Goal: Transaction & Acquisition: Purchase product/service

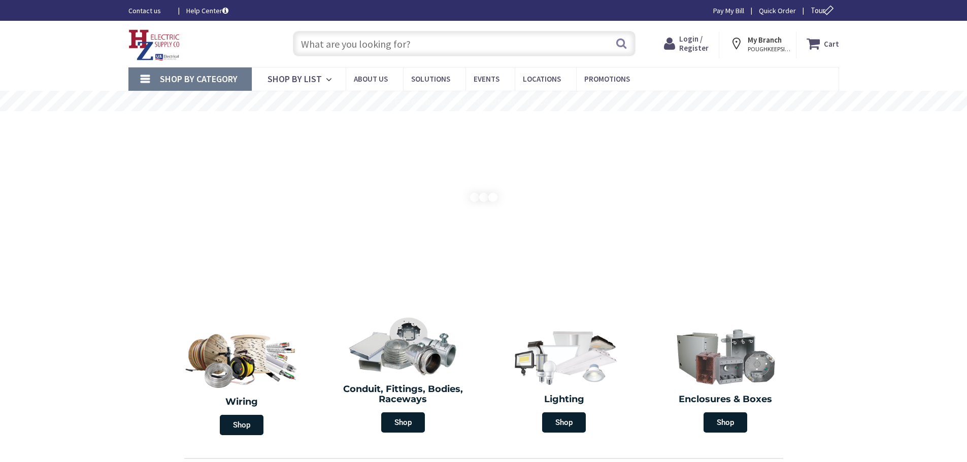
click at [417, 44] on input "text" at bounding box center [464, 43] width 343 height 25
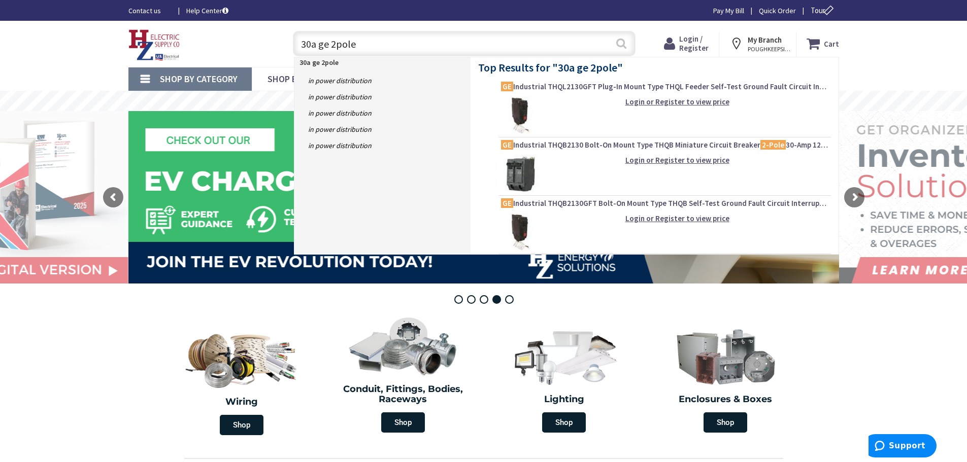
type input "30a ge 2pole"
click at [622, 43] on button "Search" at bounding box center [621, 43] width 13 height 23
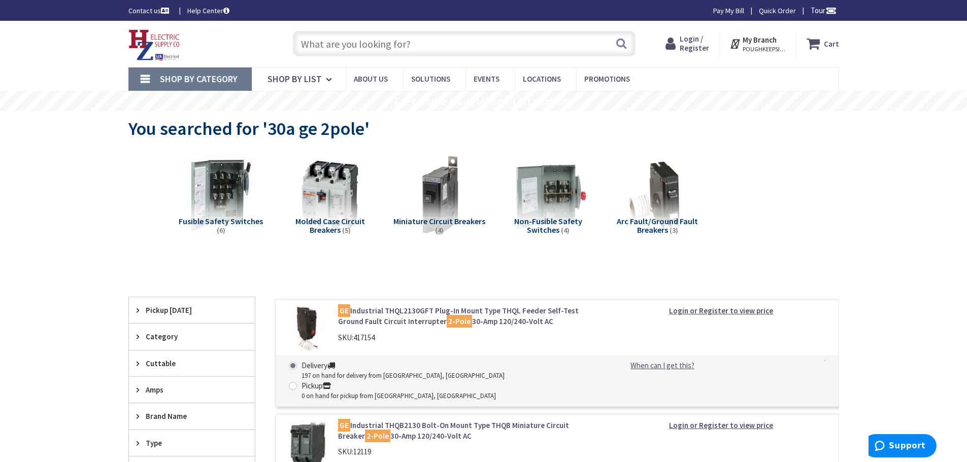
click at [445, 43] on input "text" at bounding box center [464, 43] width 343 height 25
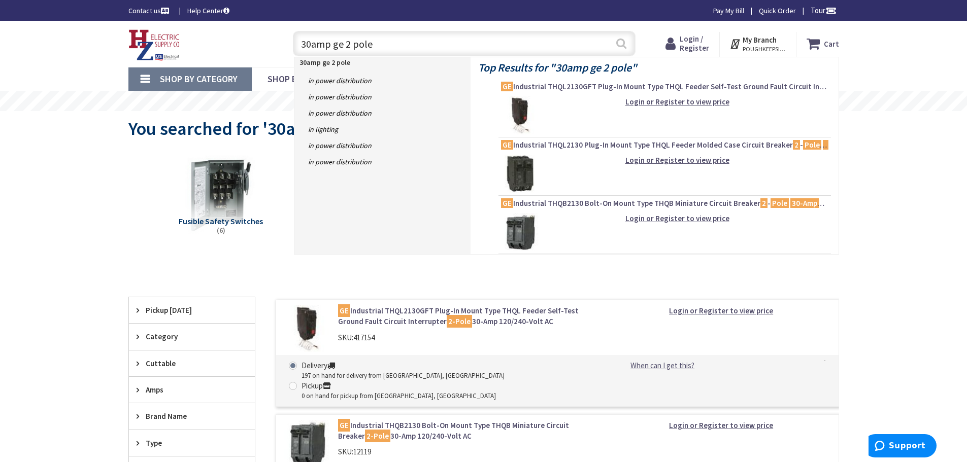
type input "30amp ge 2 pole"
click at [618, 43] on button "Search" at bounding box center [621, 43] width 13 height 23
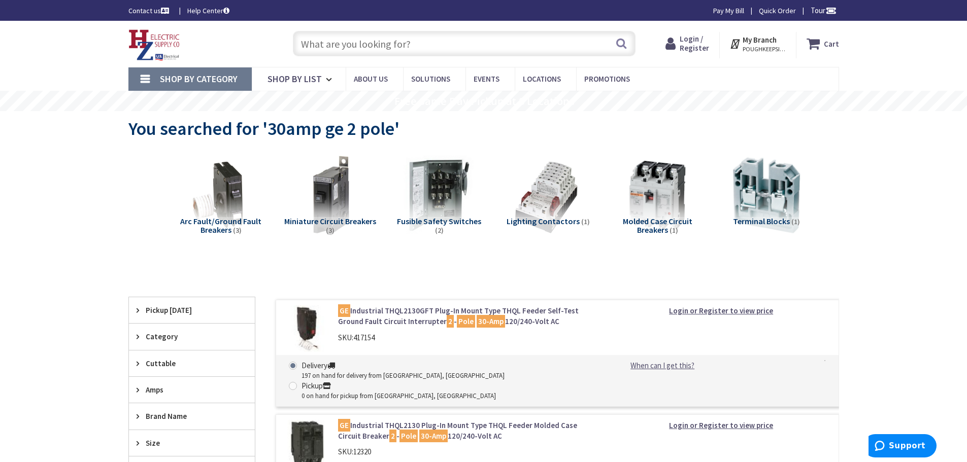
click at [410, 42] on input "text" at bounding box center [464, 43] width 343 height 25
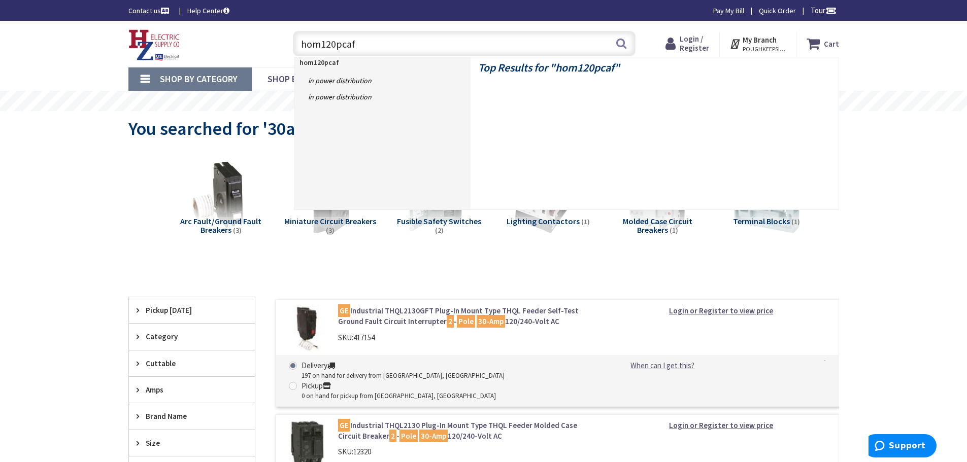
type input "hom120pcafi"
drag, startPoint x: 368, startPoint y: 44, endPoint x: 304, endPoint y: 44, distance: 64.0
click at [304, 44] on input "hom120pcafi" at bounding box center [464, 43] width 343 height 25
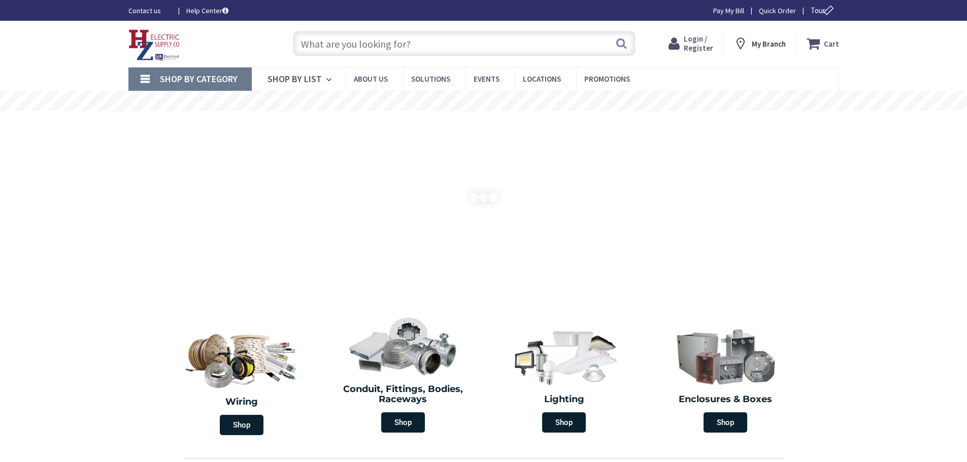
click at [365, 43] on input "text" at bounding box center [464, 43] width 343 height 25
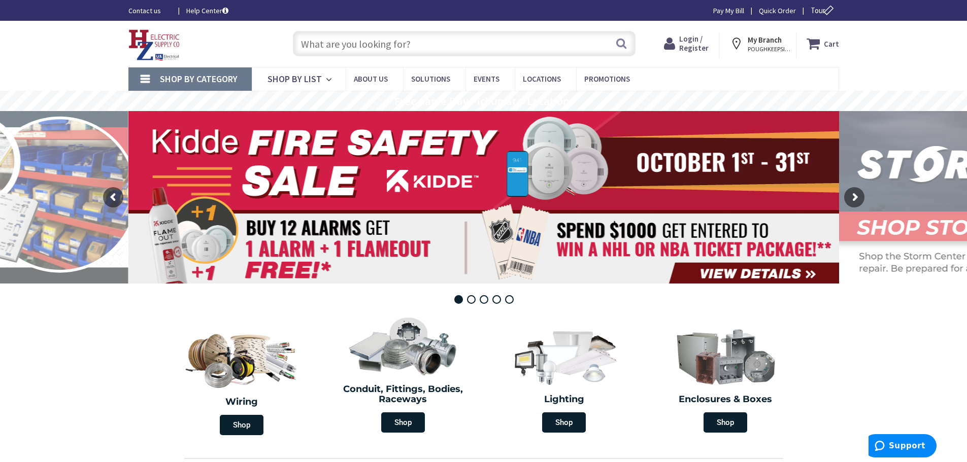
click at [357, 44] on input "text" at bounding box center [464, 43] width 343 height 25
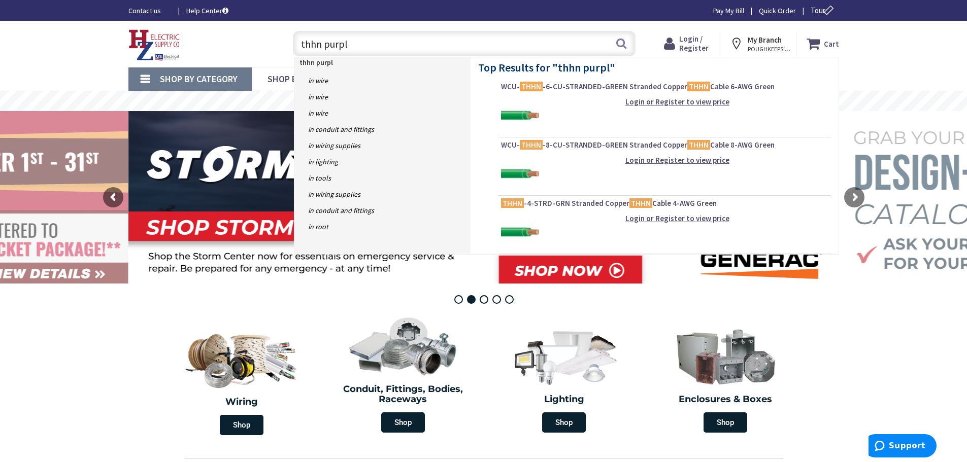
type input "thhn purple"
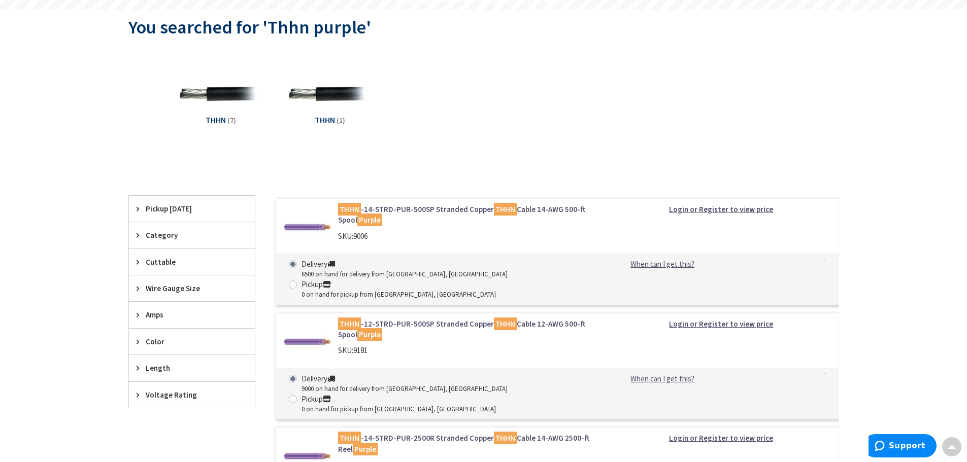
scroll to position [152, 0]
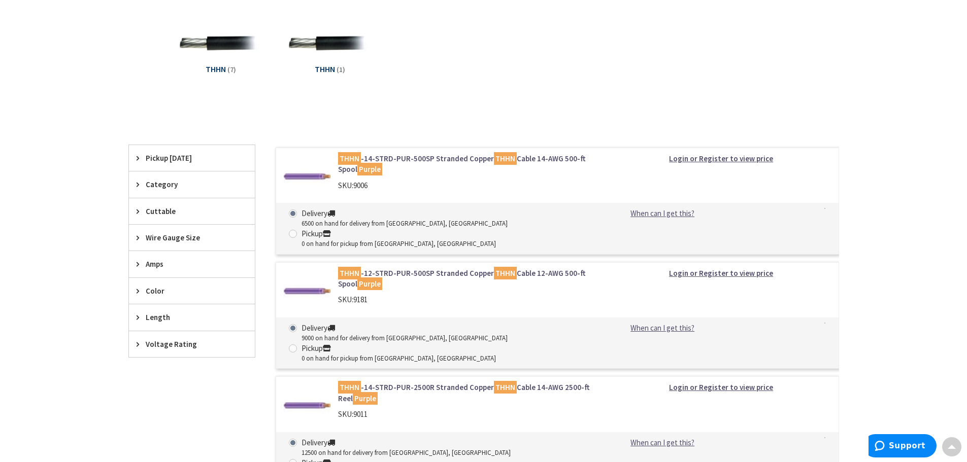
click at [442, 157] on link "THHN -14-STRD-PUR-500SP Stranded Copper THHN Cable 14-AWG 500-ft Spool Purple" at bounding box center [467, 164] width 258 height 22
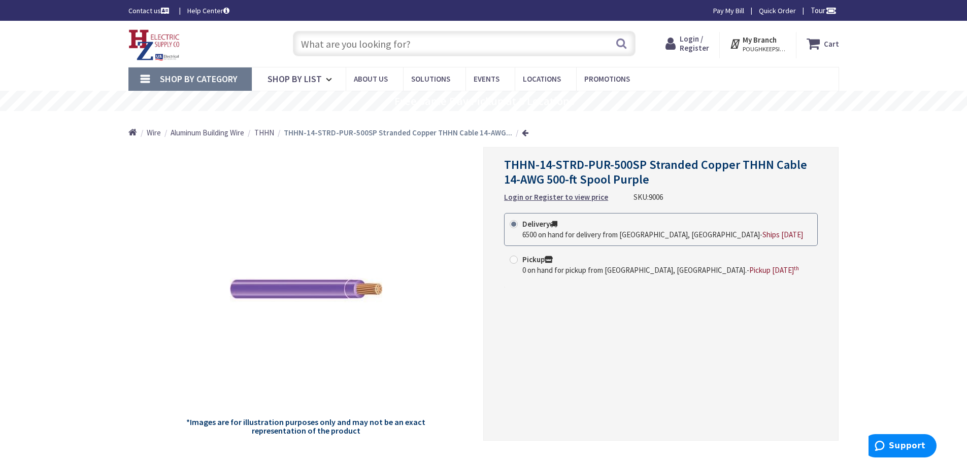
click at [428, 44] on input "text" at bounding box center [464, 43] width 343 height 25
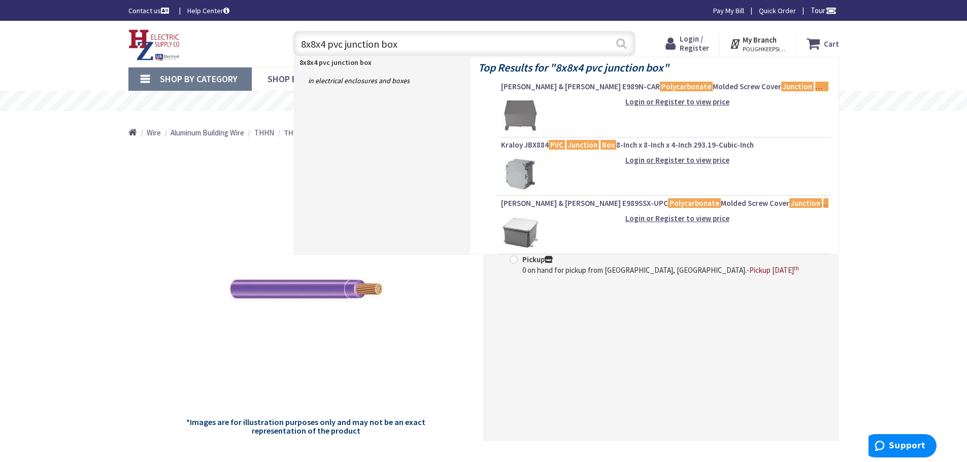
type input "8x8x4 pvc junction box"
click at [624, 43] on button "Search" at bounding box center [621, 43] width 13 height 23
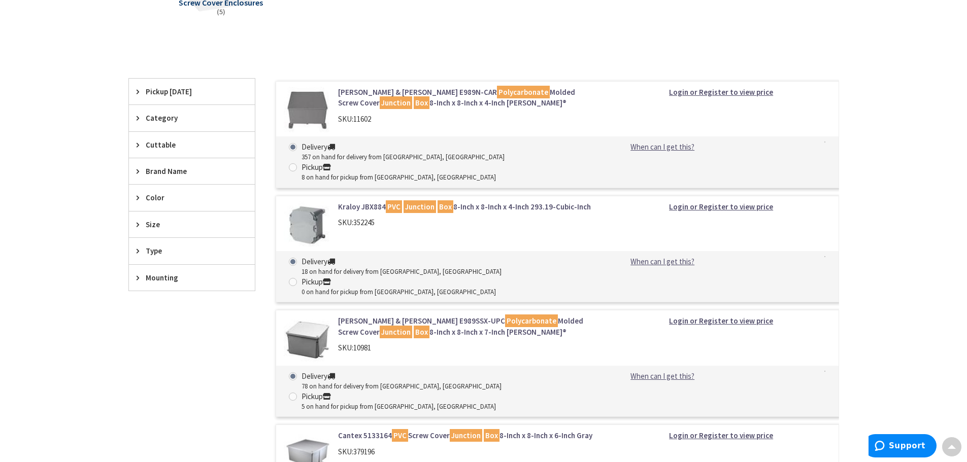
scroll to position [203, 0]
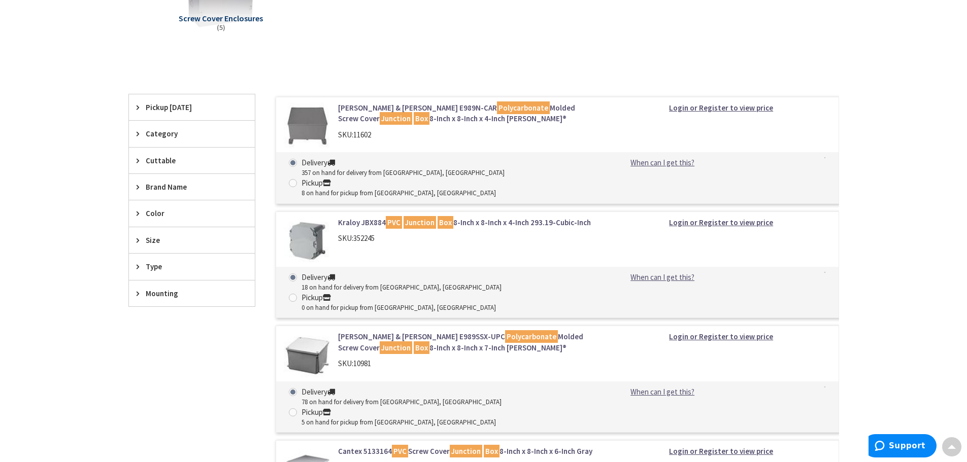
click at [500, 217] on link "Kraloy JBX884 PVC Junction Box 8-Inch x 8-Inch x 4-Inch 293.19-Cubic-Inch" at bounding box center [467, 222] width 258 height 11
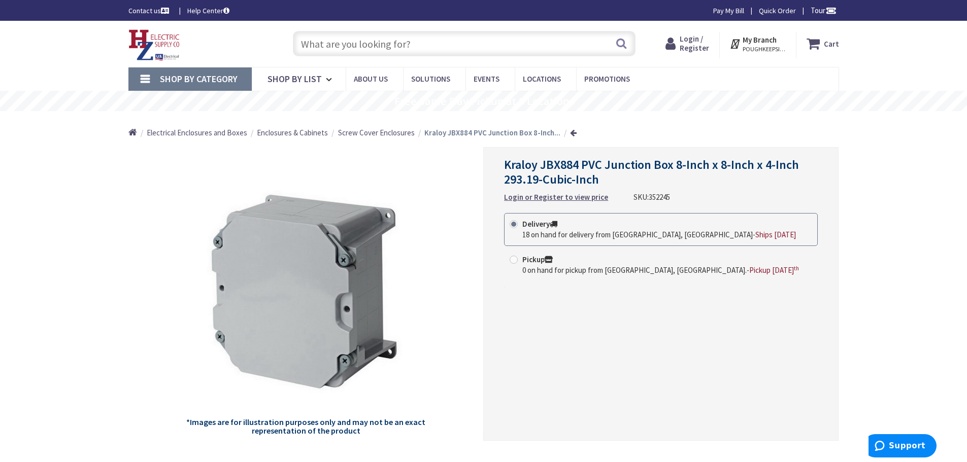
click at [436, 46] on input "text" at bounding box center [464, 43] width 343 height 25
click at [419, 51] on input "text" at bounding box center [464, 43] width 343 height 25
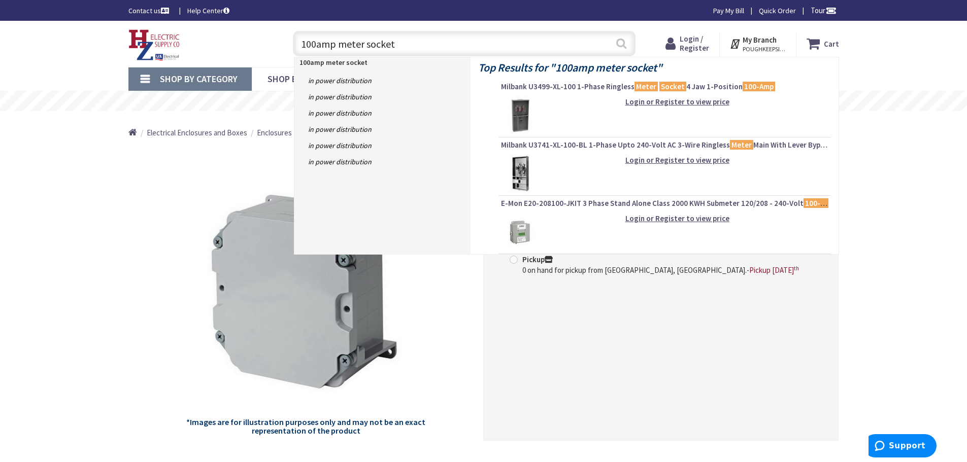
type input "100amp meter socket"
click at [623, 40] on button "Search" at bounding box center [621, 43] width 13 height 23
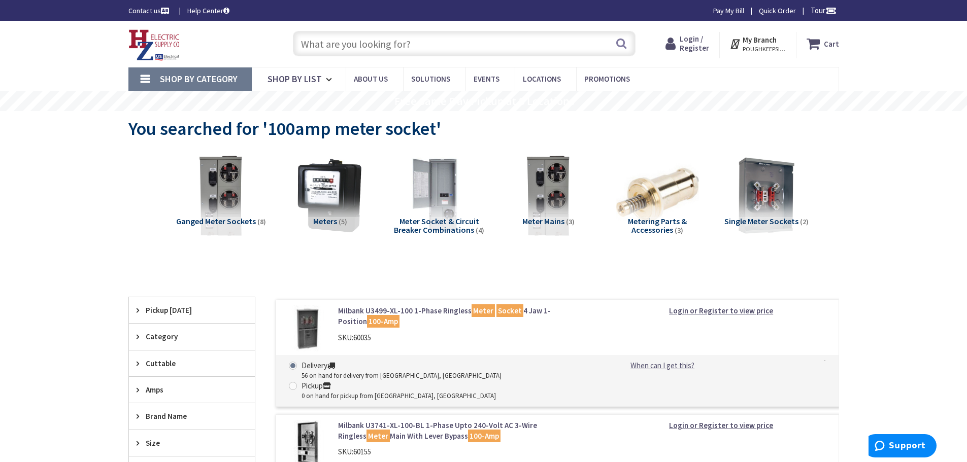
click at [435, 40] on input "text" at bounding box center [464, 43] width 343 height 25
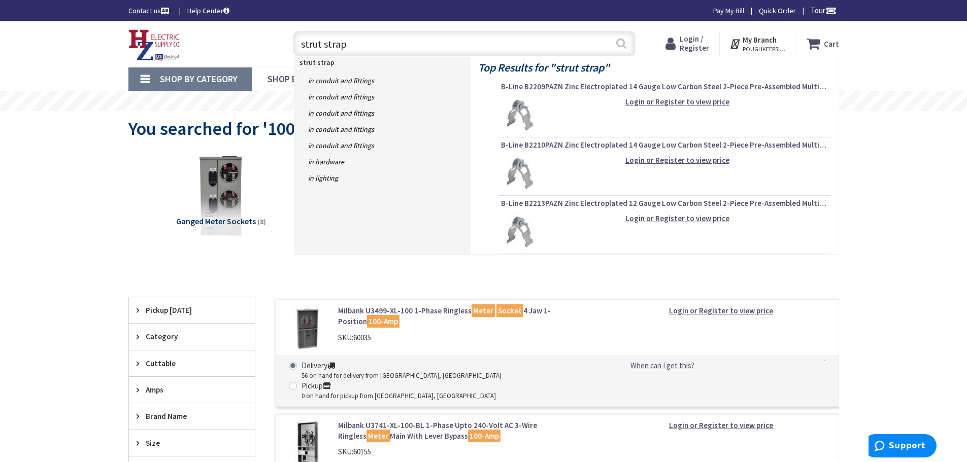
type input "strut strap"
click at [622, 43] on button "Search" at bounding box center [621, 43] width 13 height 23
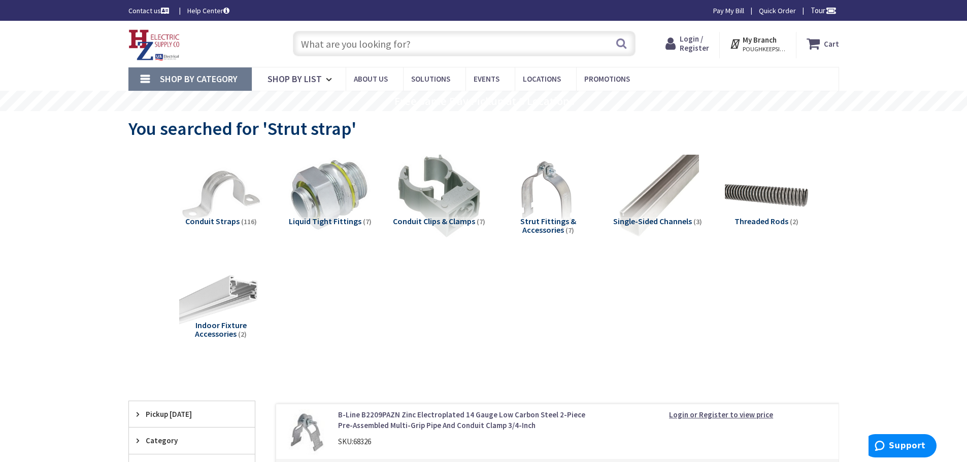
click at [473, 45] on input "text" at bounding box center [464, 43] width 343 height 25
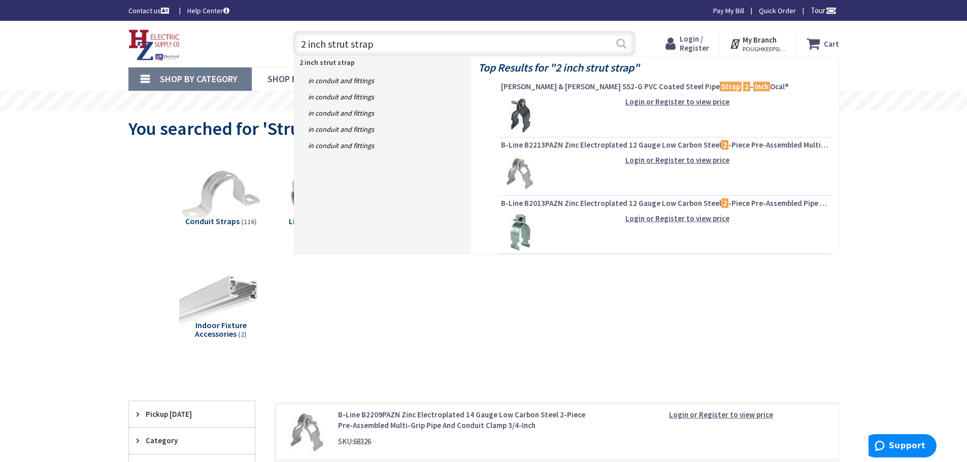
type input "2 inch strut strap"
click at [621, 43] on button "Search" at bounding box center [621, 43] width 13 height 23
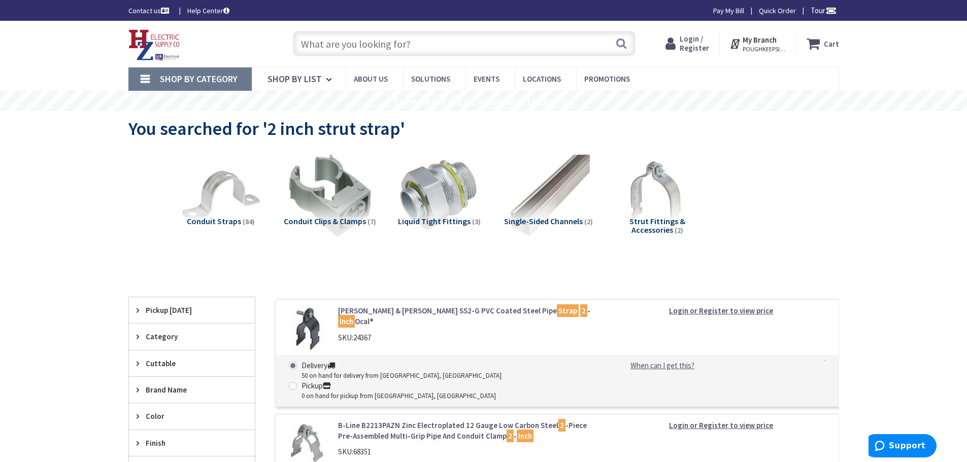
click at [461, 47] on input "text" at bounding box center [464, 43] width 343 height 25
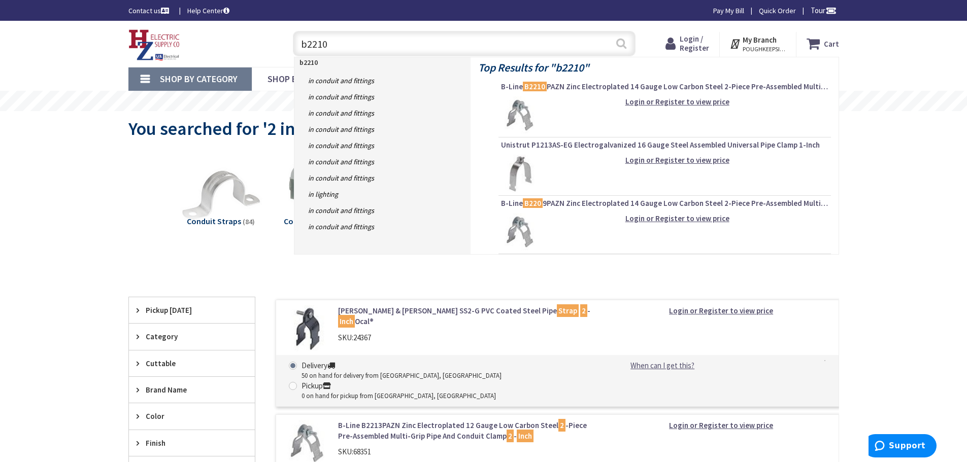
type input "b2210"
click at [621, 45] on button "Search" at bounding box center [621, 43] width 13 height 23
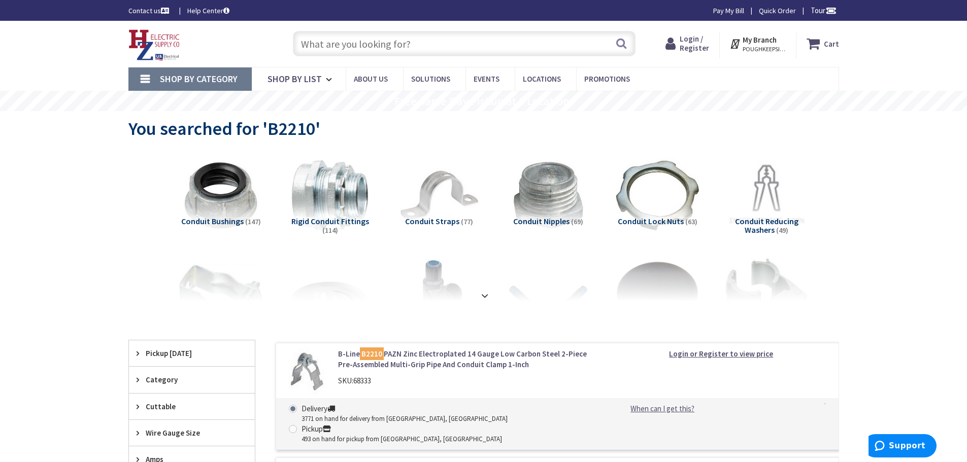
click at [395, 42] on input "text" at bounding box center [464, 43] width 343 height 25
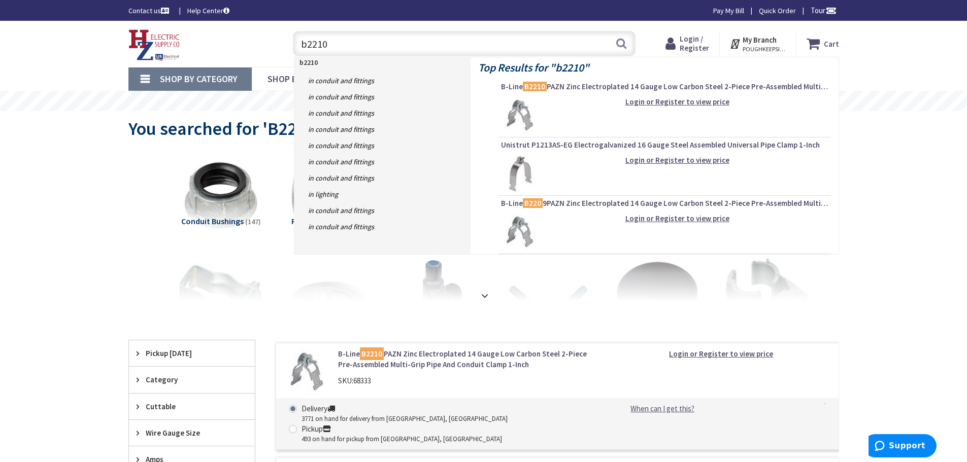
click at [406, 41] on input "b2210" at bounding box center [464, 43] width 343 height 25
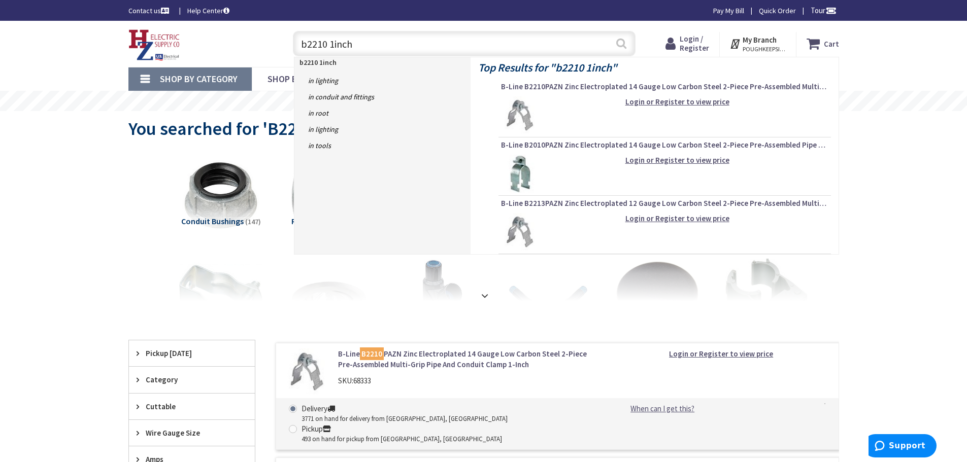
type input "b2210 1inch"
click at [620, 44] on button "Search" at bounding box center [621, 43] width 13 height 23
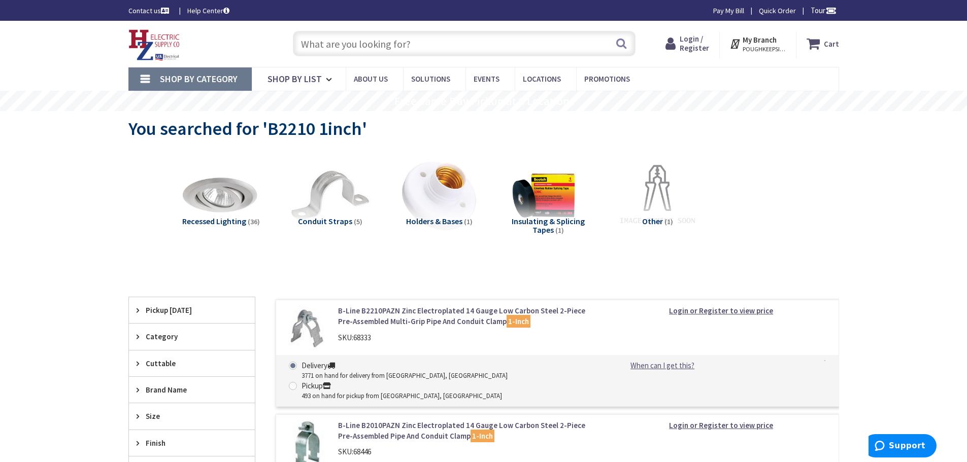
click at [446, 317] on link "B-Line B2210PAZN Zinc Electroplated 14 Gauge Low Carbon Steel 2-Piece Pre-Assem…" at bounding box center [467, 317] width 258 height 22
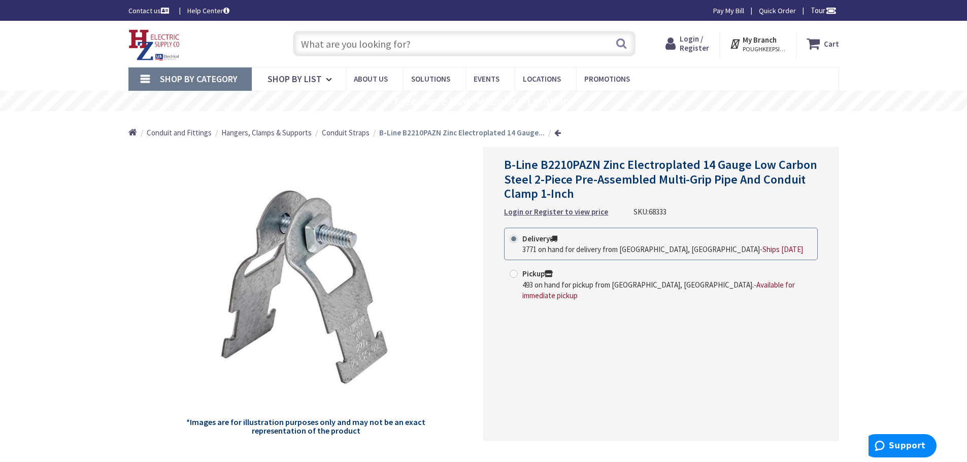
click at [444, 43] on input "text" at bounding box center [464, 43] width 343 height 25
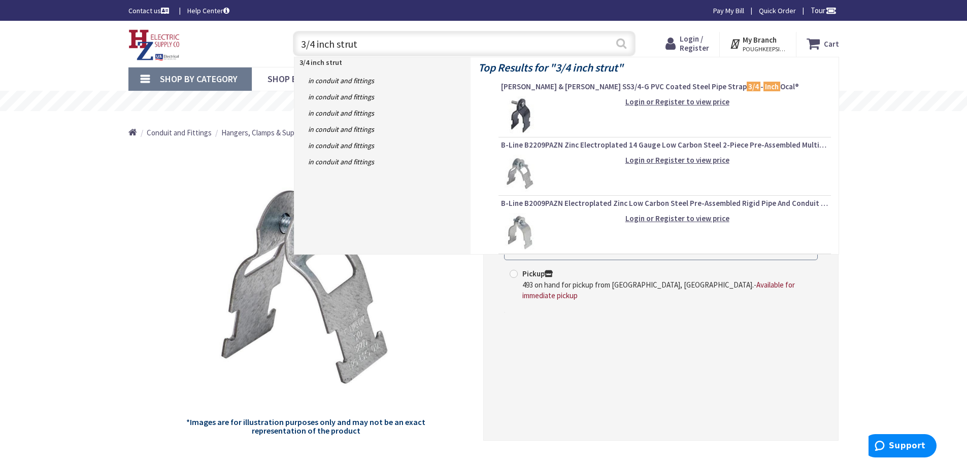
type input "3/4 inch strut"
click at [619, 44] on button "Search" at bounding box center [621, 43] width 13 height 23
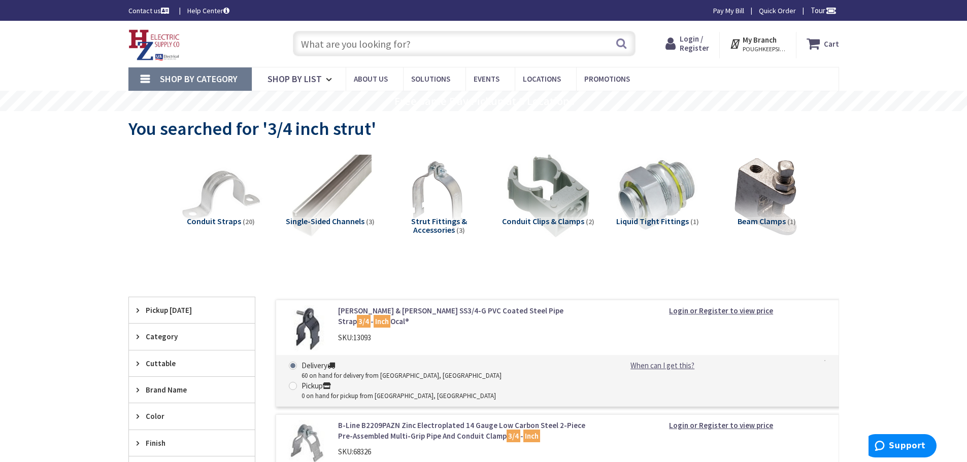
click at [407, 45] on input "text" at bounding box center [464, 43] width 343 height 25
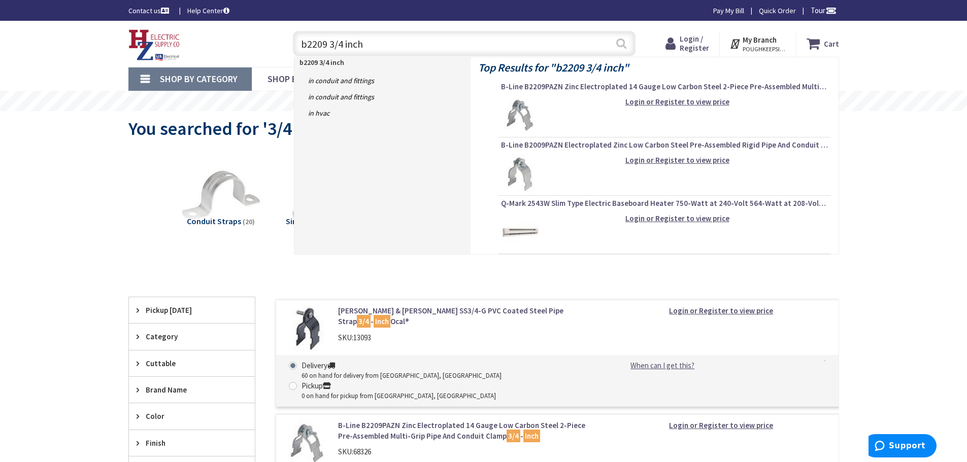
type input "b2209 3/4 inch"
click at [621, 41] on button "Search" at bounding box center [621, 43] width 13 height 23
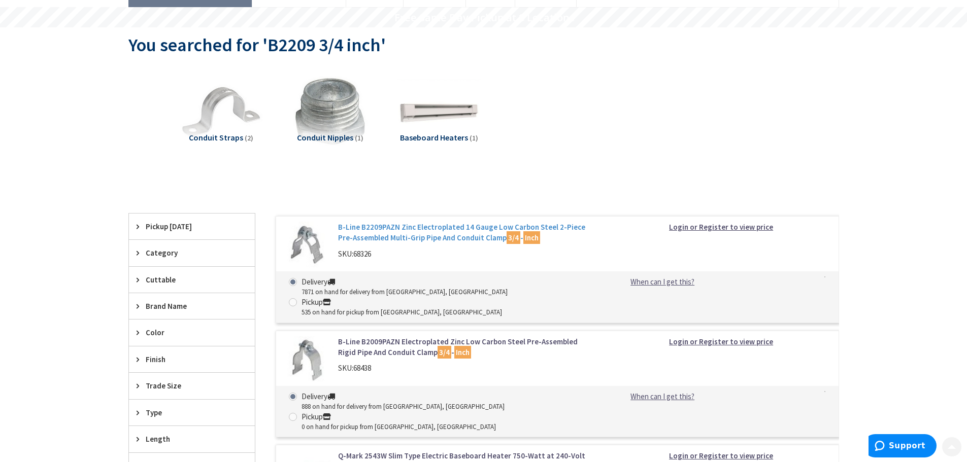
scroll to position [102, 0]
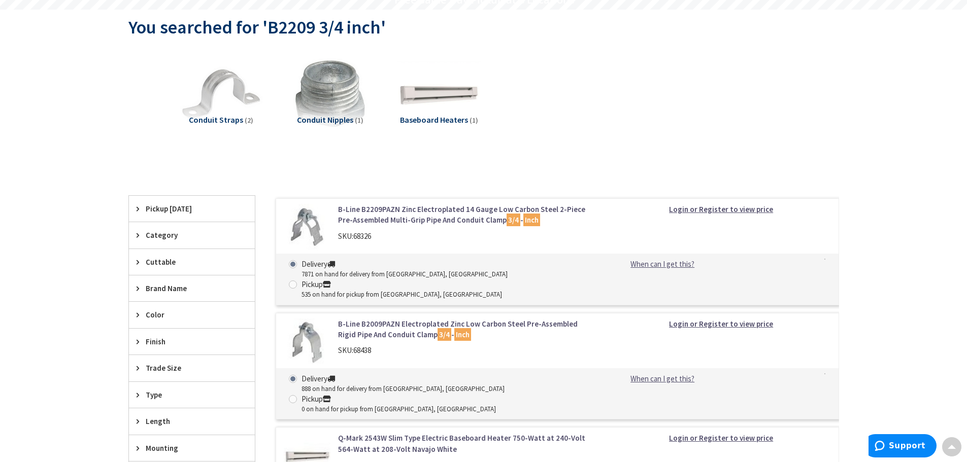
click at [425, 213] on link "B-Line B2209PAZN Zinc Electroplated 14 Gauge Low Carbon Steel 2-Piece Pre-Assem…" at bounding box center [467, 215] width 258 height 22
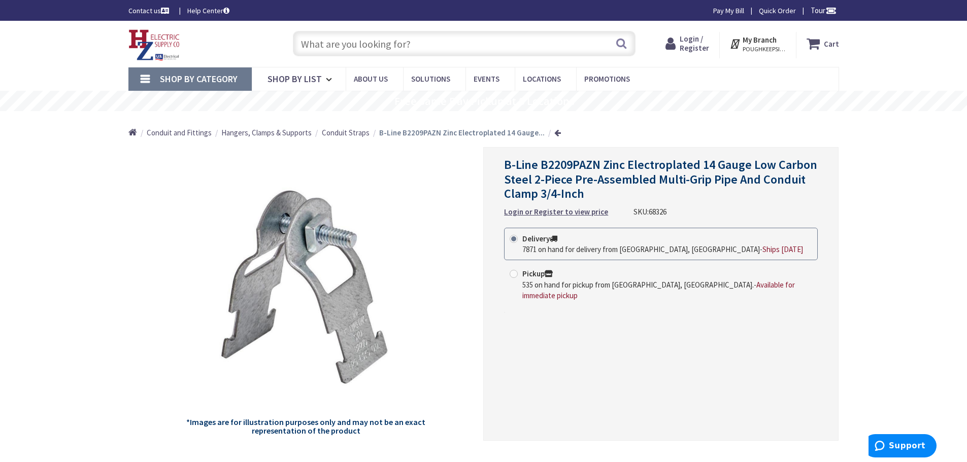
click at [422, 41] on input "text" at bounding box center [464, 43] width 343 height 25
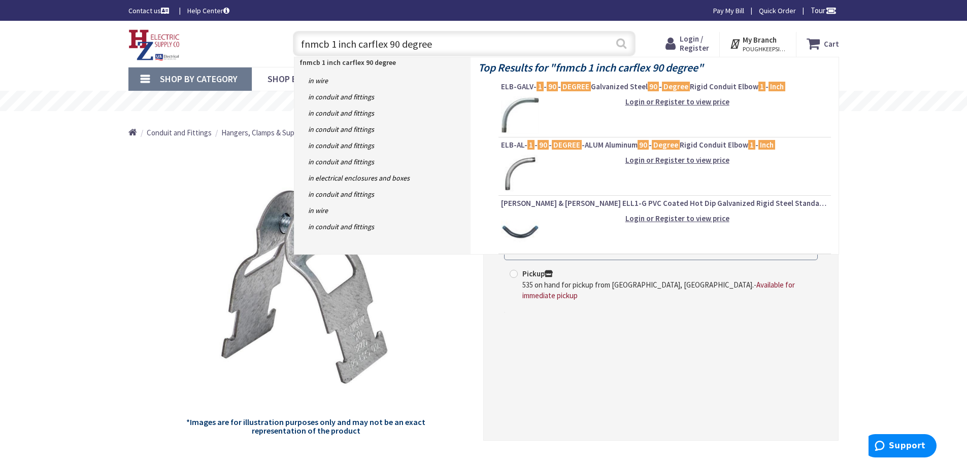
type input "fnmcb 1 inch carflex 90 degree"
click at [623, 42] on button "Search" at bounding box center [621, 43] width 13 height 23
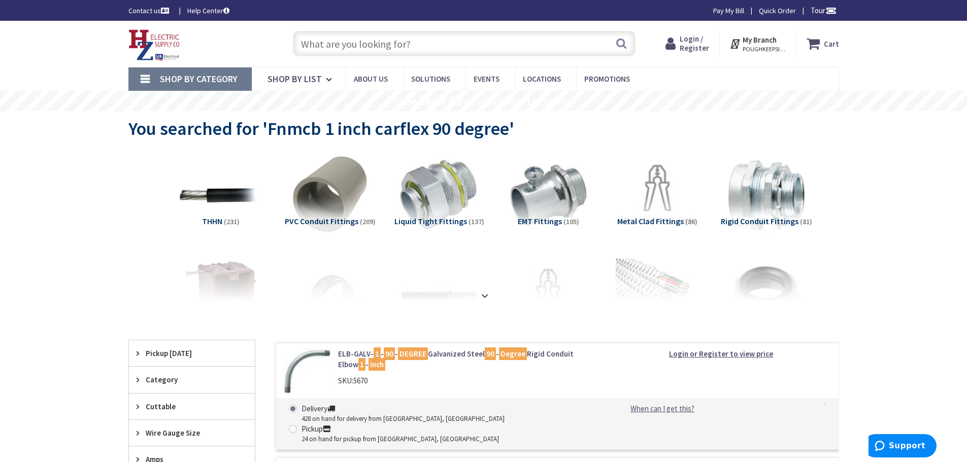
click at [440, 42] on input "text" at bounding box center [464, 43] width 343 height 25
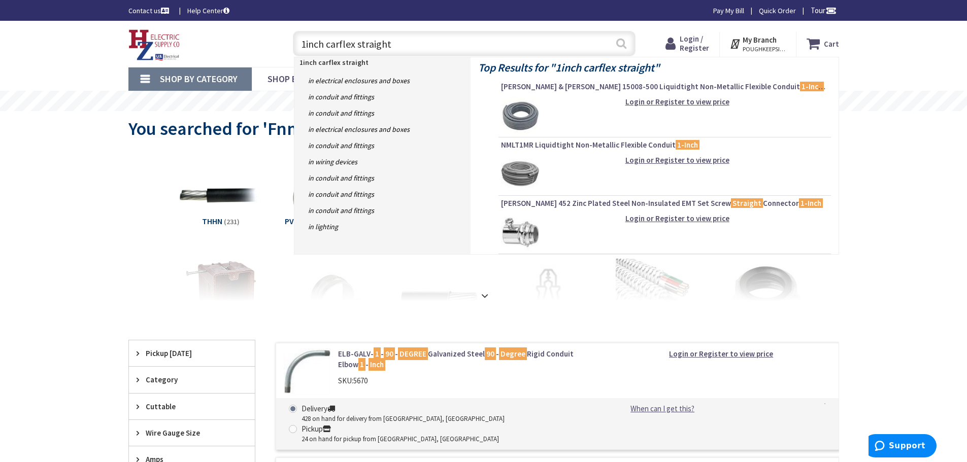
type input "1inch carflex straight"
click at [622, 43] on button "Search" at bounding box center [621, 43] width 13 height 23
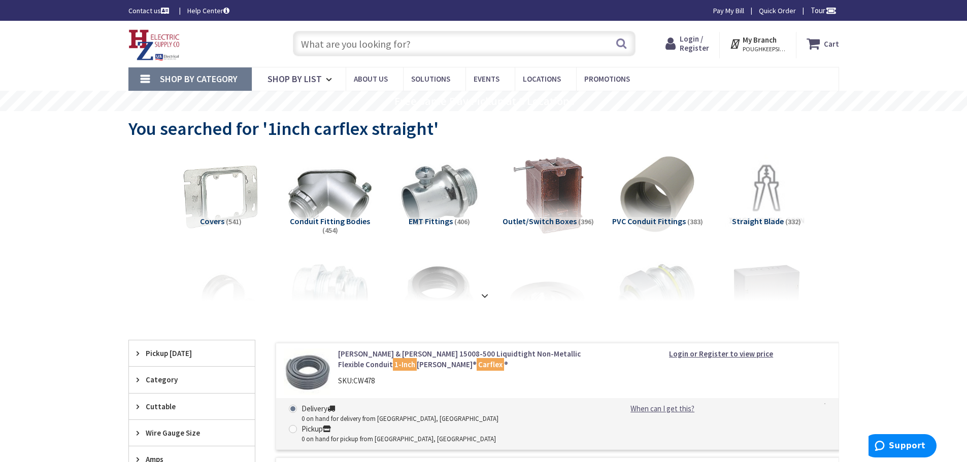
click at [420, 45] on input "text" at bounding box center [464, 43] width 343 height 25
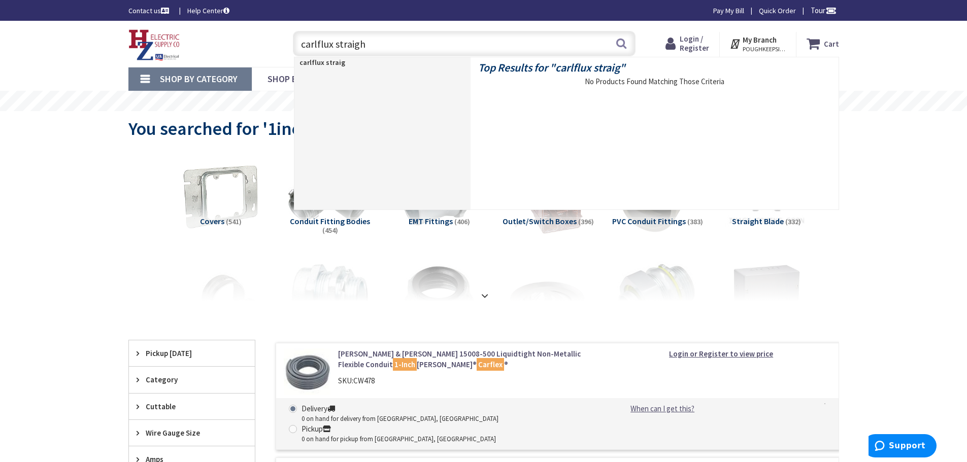
type input "carlflux straight"
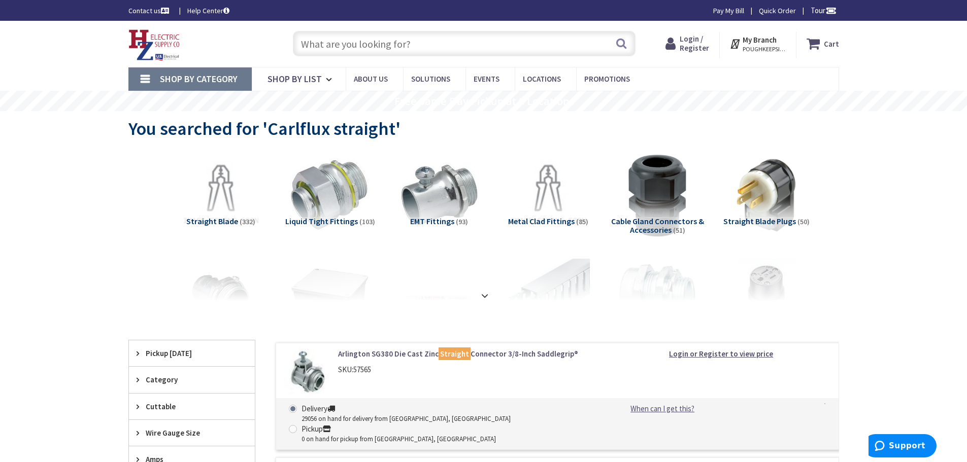
click at [352, 48] on input "text" at bounding box center [464, 43] width 343 height 25
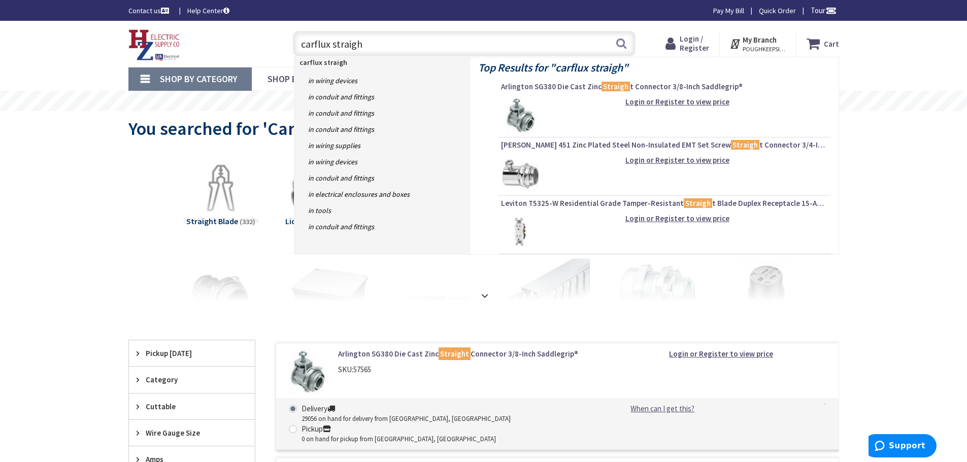
click at [326, 42] on input "carflux straigh" at bounding box center [464, 43] width 343 height 25
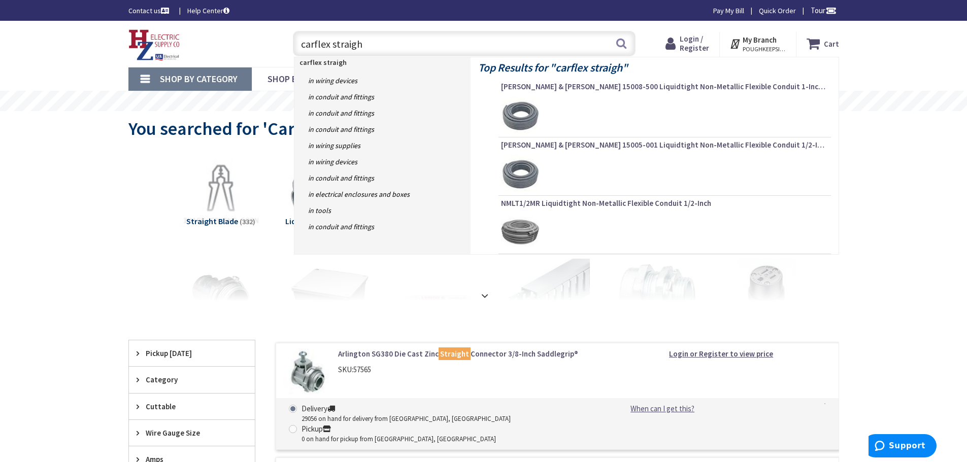
click at [379, 40] on input "carflex straigh" at bounding box center [464, 43] width 343 height 25
type input "carflex straight"
click at [623, 42] on button "Search" at bounding box center [621, 43] width 13 height 23
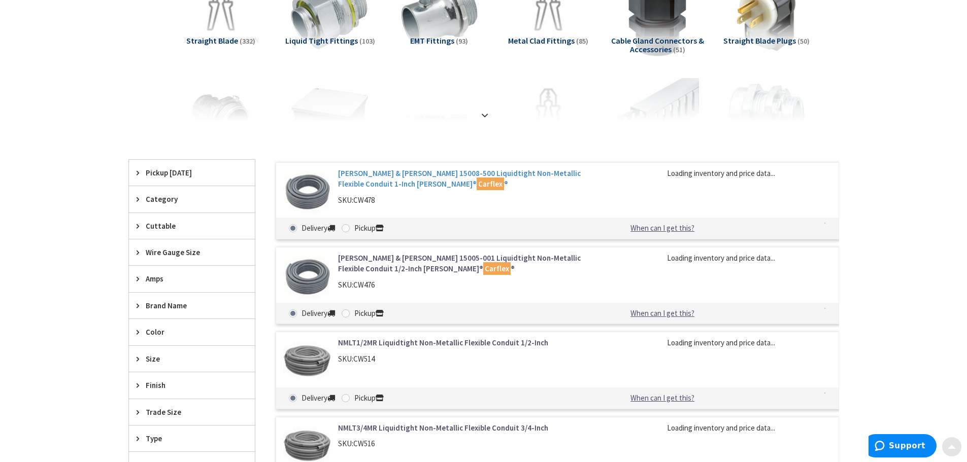
scroll to position [203, 0]
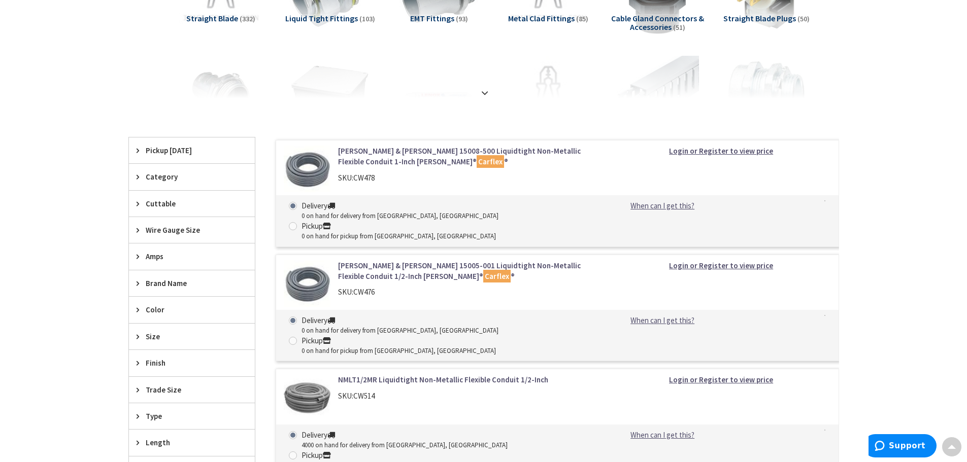
click at [487, 149] on link "[PERSON_NAME] & [PERSON_NAME] 15008-500 Liquidtight Non-Metallic Flexible Condu…" at bounding box center [467, 157] width 258 height 22
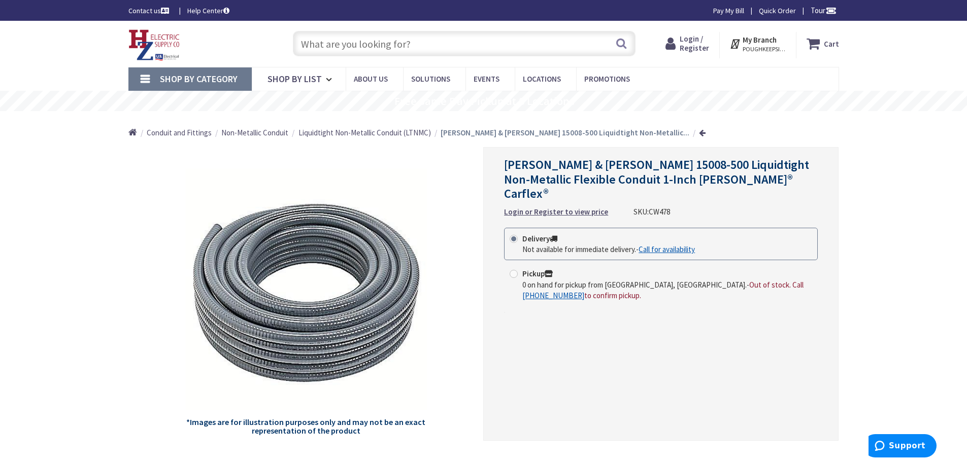
click at [406, 43] on input "text" at bounding box center [464, 43] width 343 height 25
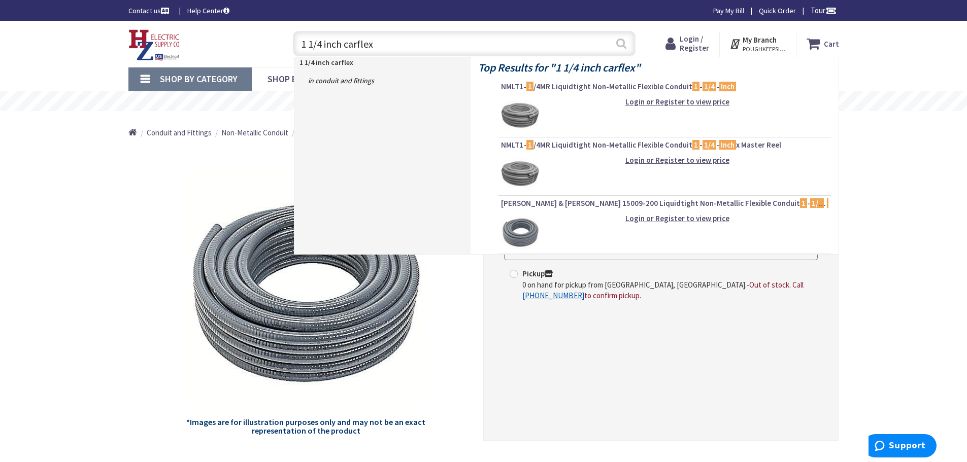
type input "1 1/4 inch carflex"
click at [620, 43] on button "Search" at bounding box center [621, 43] width 13 height 23
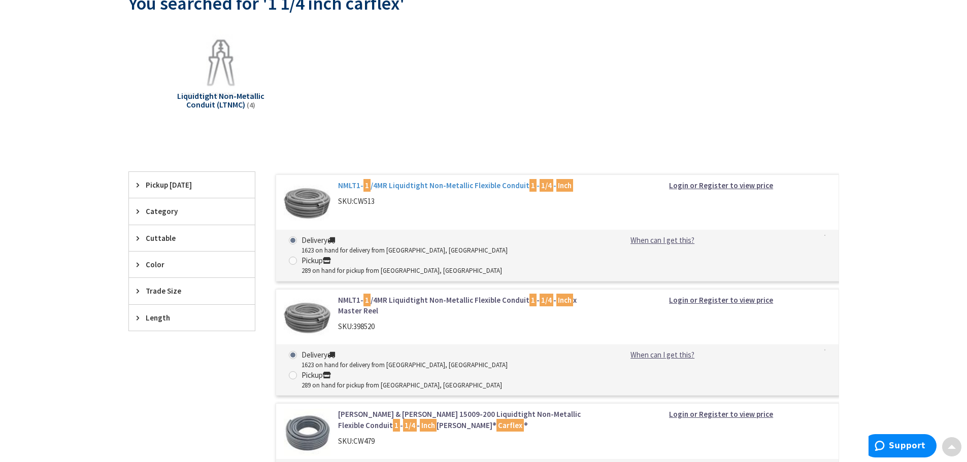
scroll to position [152, 0]
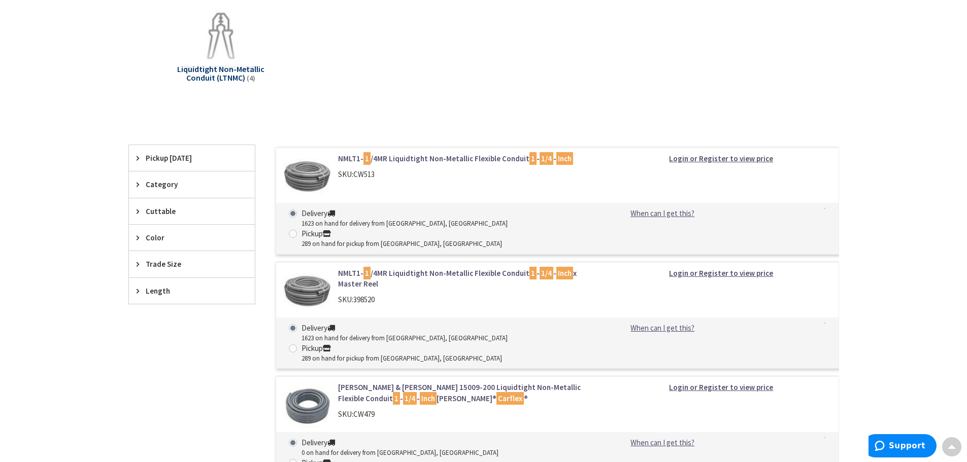
click at [471, 382] on link "Thomas & Betts 15009-200 Liquidtight Non-Metallic Flexible Conduit 1 - 1/4 - In…" at bounding box center [467, 393] width 258 height 22
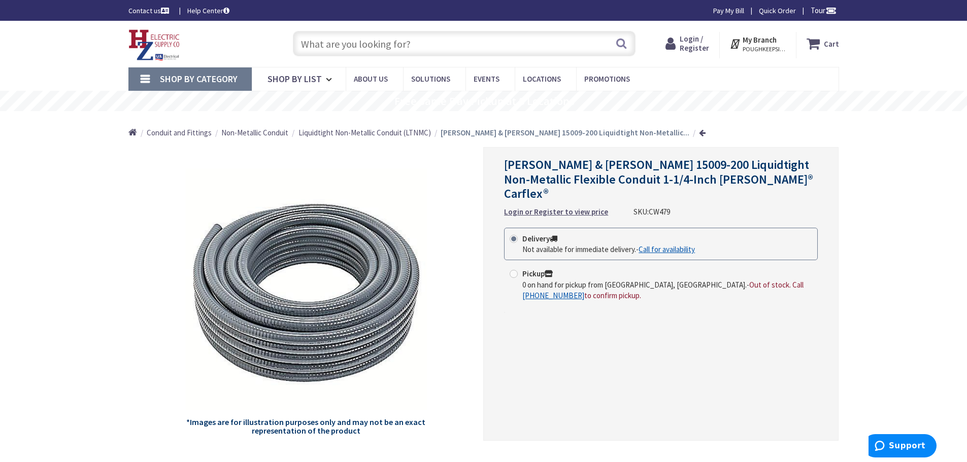
click at [401, 41] on input "text" at bounding box center [464, 43] width 343 height 25
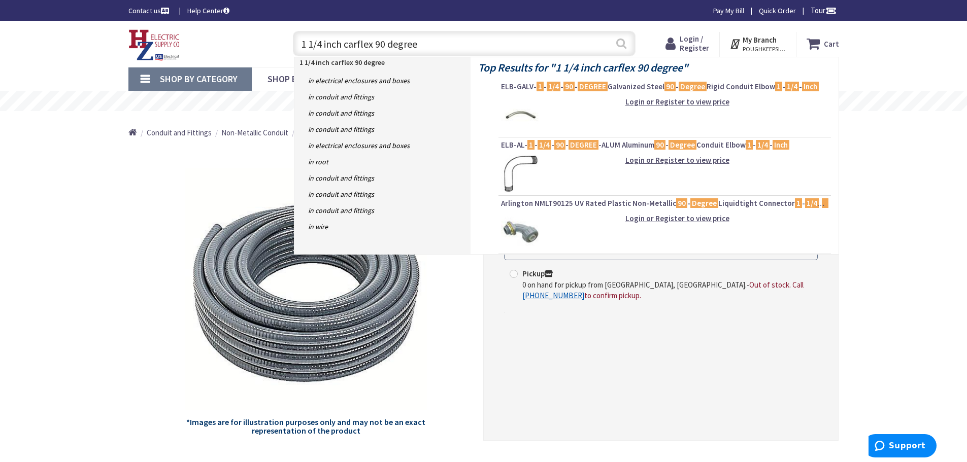
type input "1 1/4 inch carflex 90 degree"
click at [621, 43] on button "Search" at bounding box center [621, 43] width 13 height 23
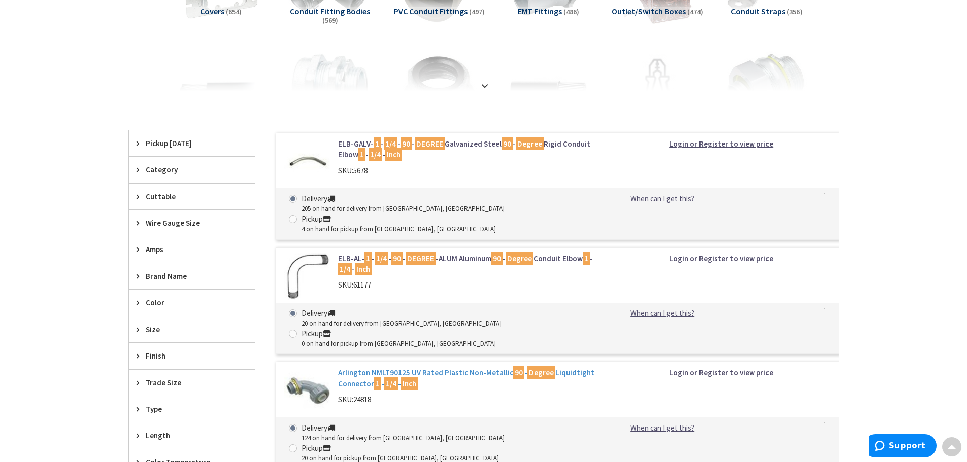
scroll to position [203, 0]
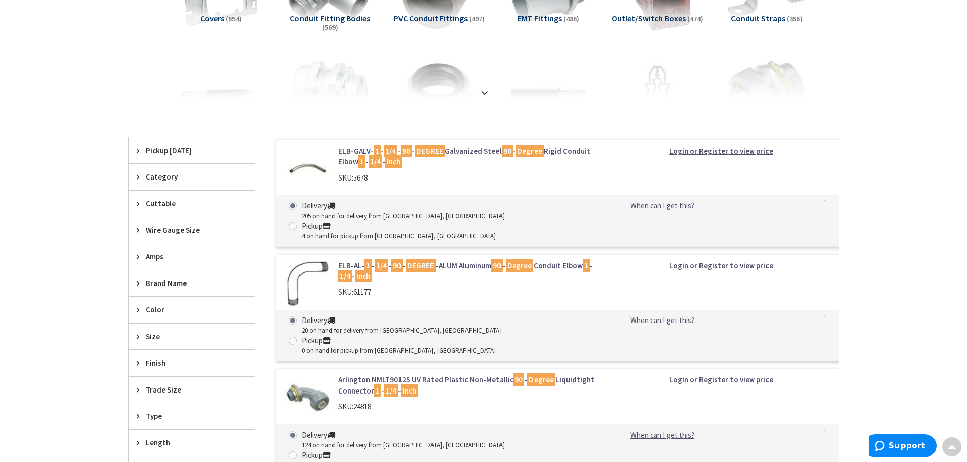
click at [440, 153] on link "ELB-GALV- 1 - 1/4 - 90 - DEGREE Galvanized Steel 90 - Degree Rigid Conduit Elbo…" at bounding box center [467, 157] width 258 height 22
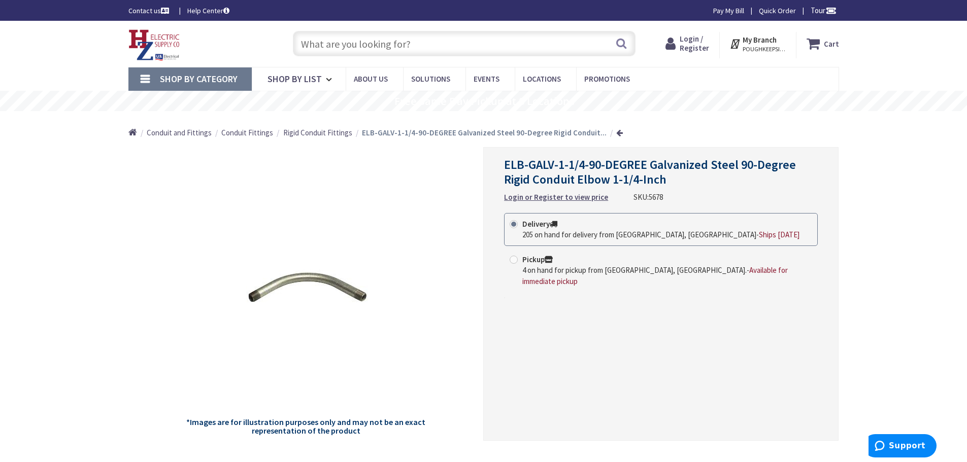
click at [436, 44] on input "text" at bounding box center [464, 43] width 343 height 25
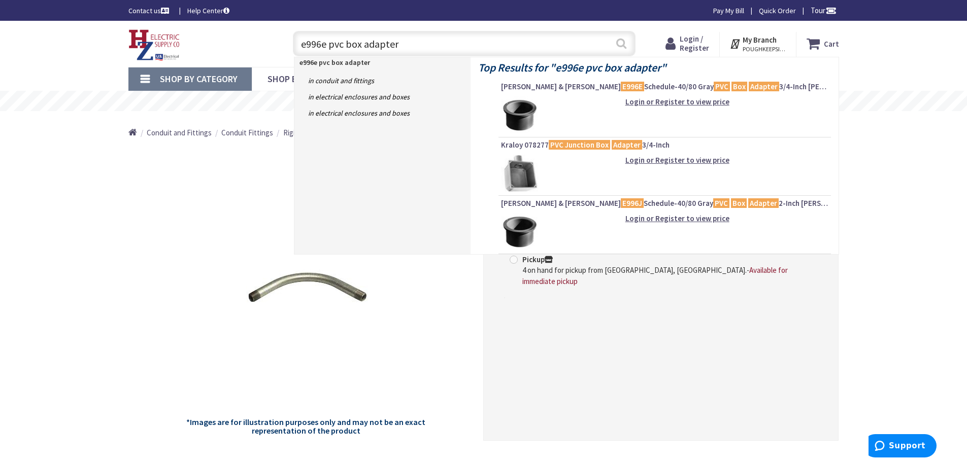
type input "e996e pvc box adapter"
click at [621, 44] on button "Search" at bounding box center [621, 43] width 13 height 23
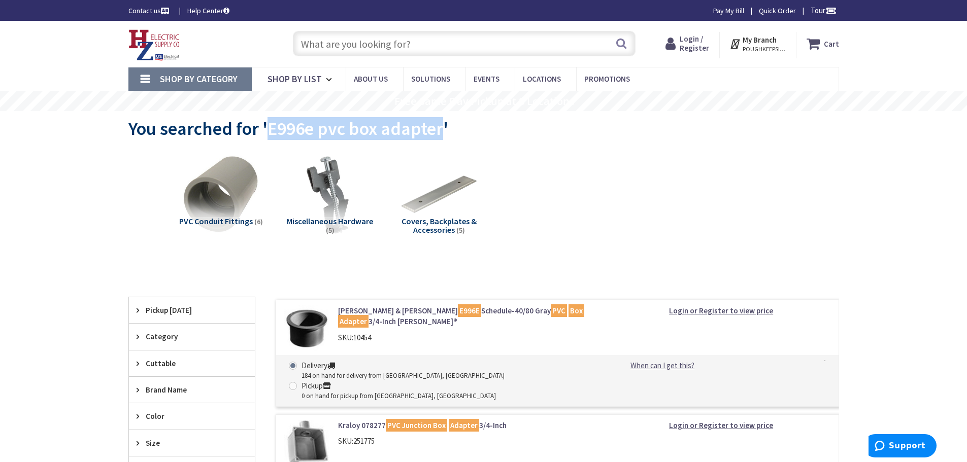
drag, startPoint x: 269, startPoint y: 127, endPoint x: 441, endPoint y: 131, distance: 172.6
click at [441, 131] on span "You searched for 'E996e pvc box adapter'" at bounding box center [288, 128] width 320 height 23
copy span "E996e pvc box adapter"
paste input "E996e pvc box adapter"
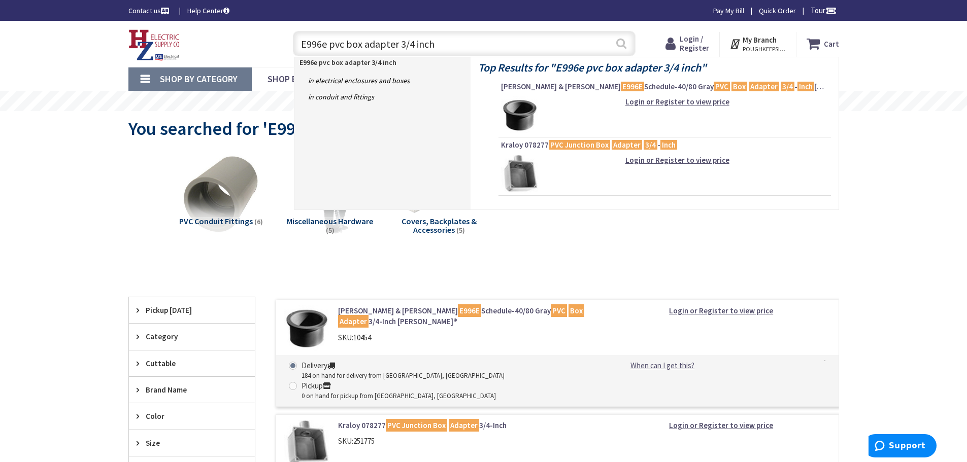
type input "E996e pvc box adapter 3/4 inch"
click at [623, 46] on button "Search" at bounding box center [621, 43] width 13 height 23
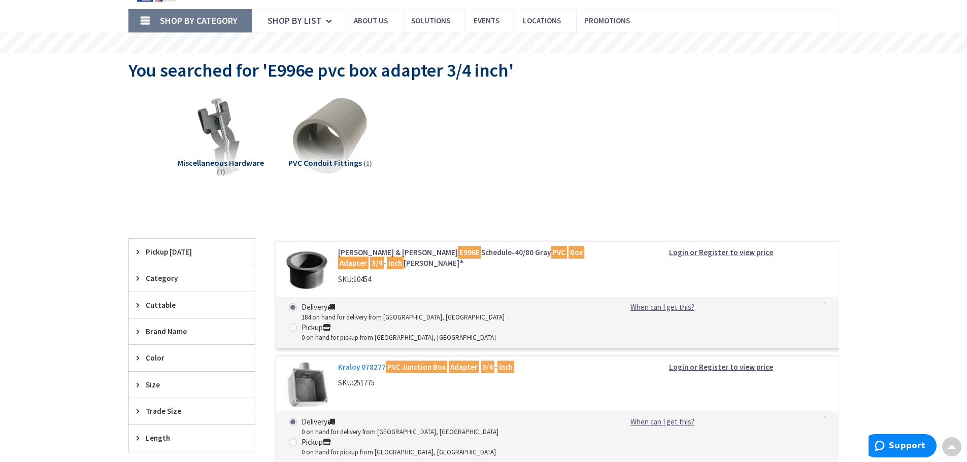
scroll to position [51, 0]
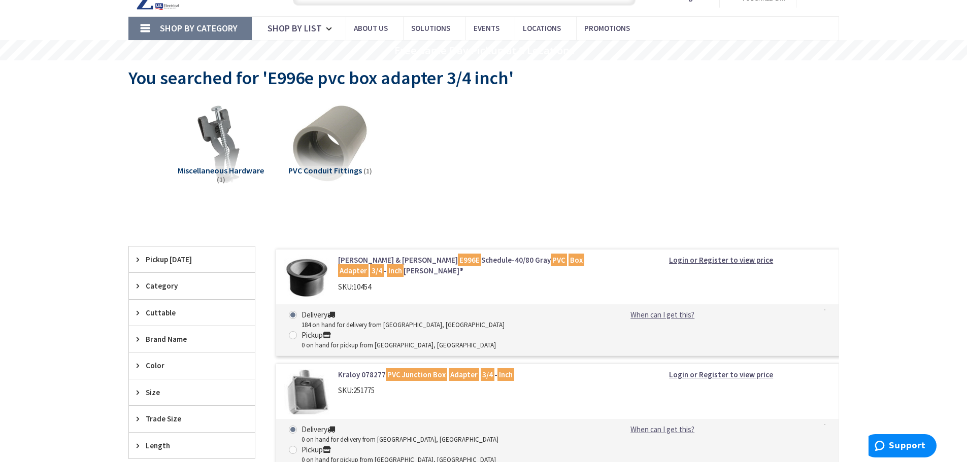
click at [430, 258] on link "Thomas & Betts E996E Schedule-40/80 Gray PVC Box Adapter 3/4 - Inch Carlon®" at bounding box center [467, 266] width 258 height 22
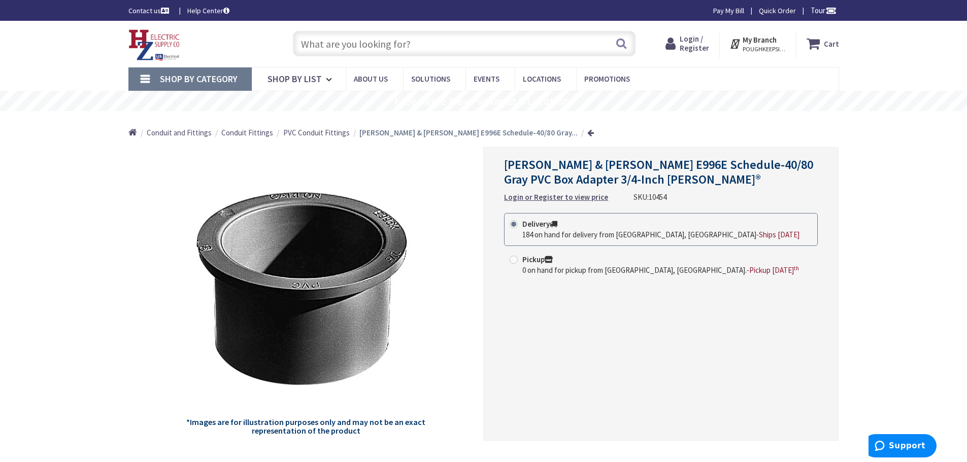
click at [446, 44] on input "text" at bounding box center [464, 43] width 343 height 25
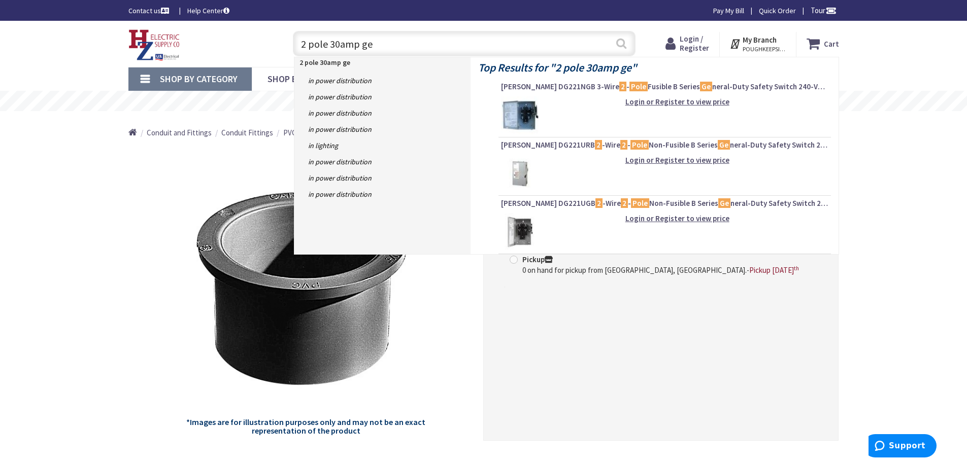
type input "2 pole 30amp ge"
click at [624, 41] on button "Search" at bounding box center [621, 43] width 13 height 23
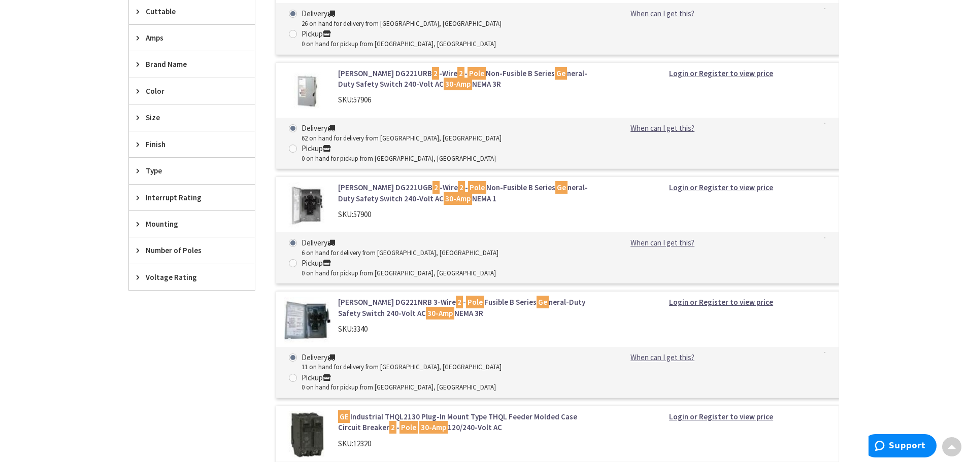
scroll to position [558, 0]
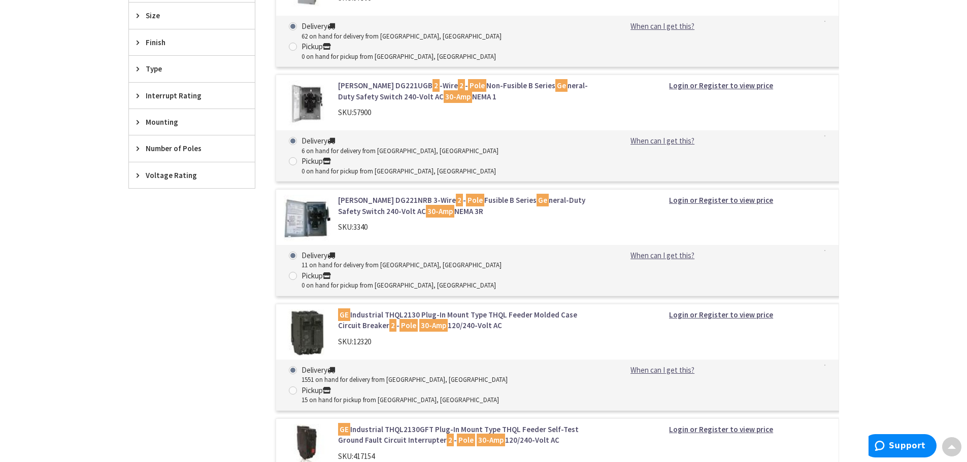
click at [403, 310] on link "GE Industrial THQL2130 Plug-In Mount Type THQL Feeder Molded Case Circuit Break…" at bounding box center [467, 321] width 258 height 22
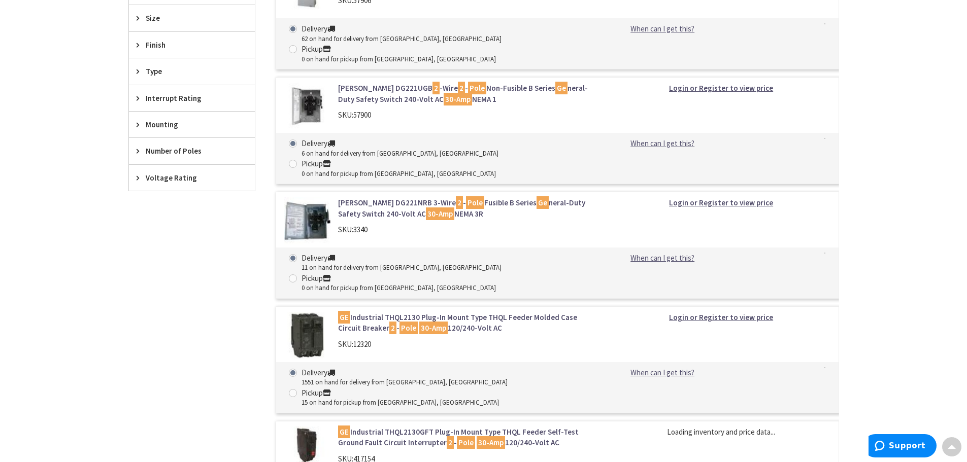
scroll to position [592, 0]
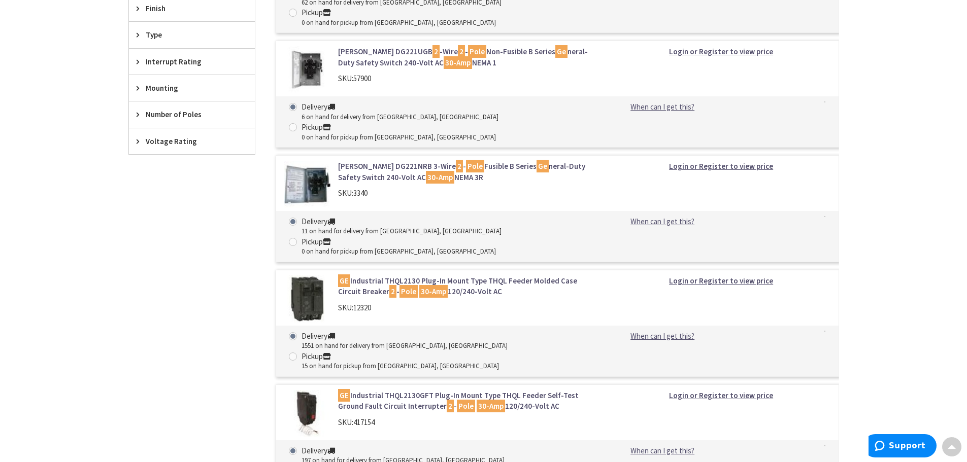
click at [438, 276] on link "GE Industrial THQL2130 Plug-In Mount Type THQL Feeder Molded Case Circuit Break…" at bounding box center [467, 287] width 258 height 22
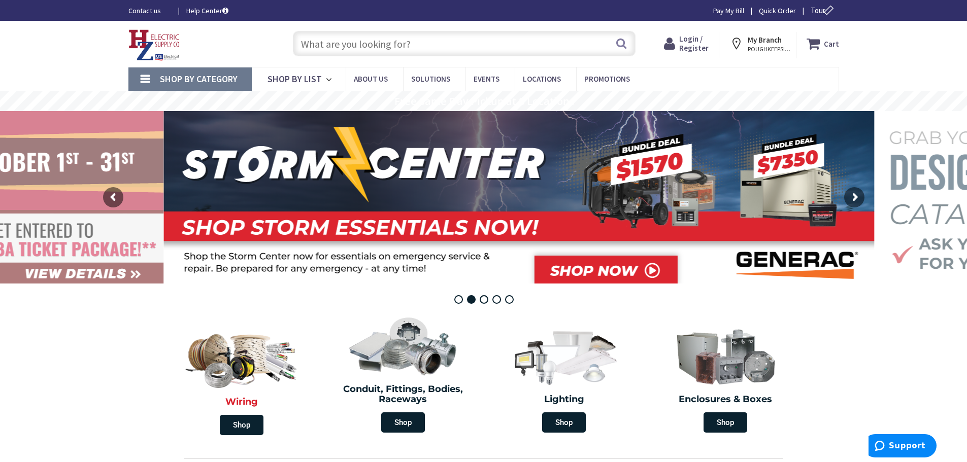
scroll to position [51, 0]
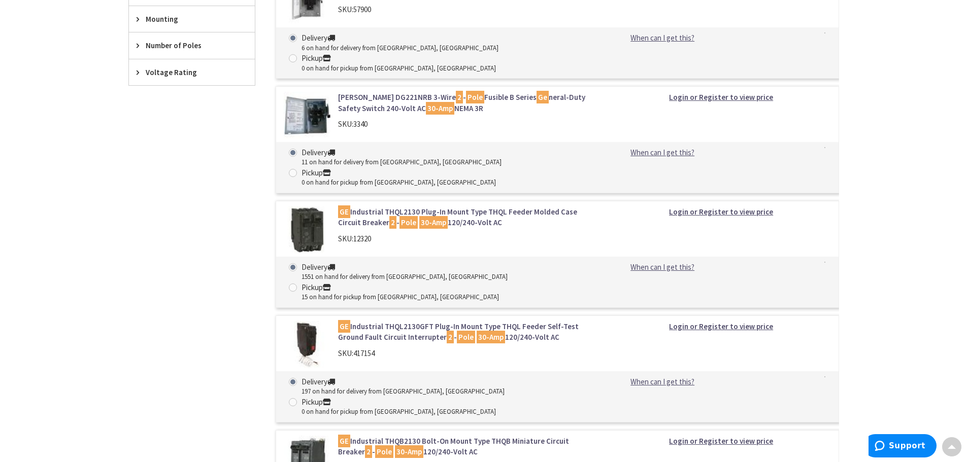
scroll to position [694, 0]
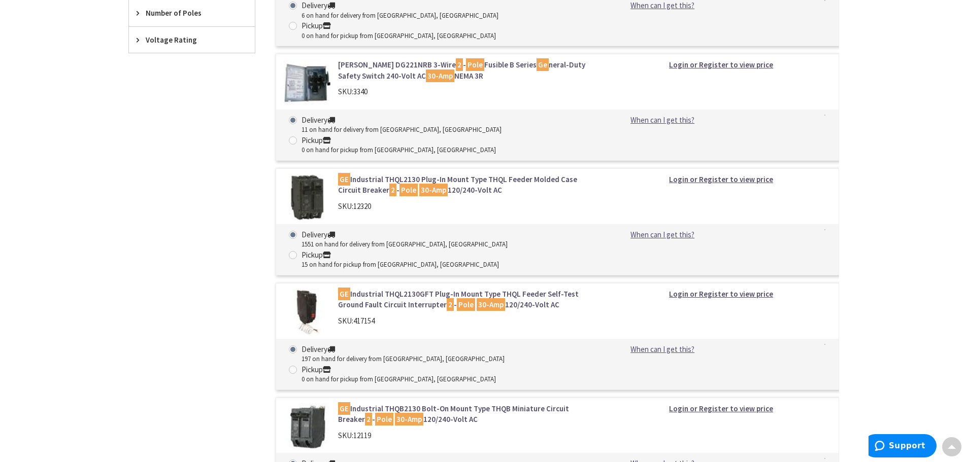
click at [486, 289] on link "GE Industrial THQL2130GFT Plug-In Mount Type THQL Feeder Self-Test Ground Fault…" at bounding box center [467, 300] width 258 height 22
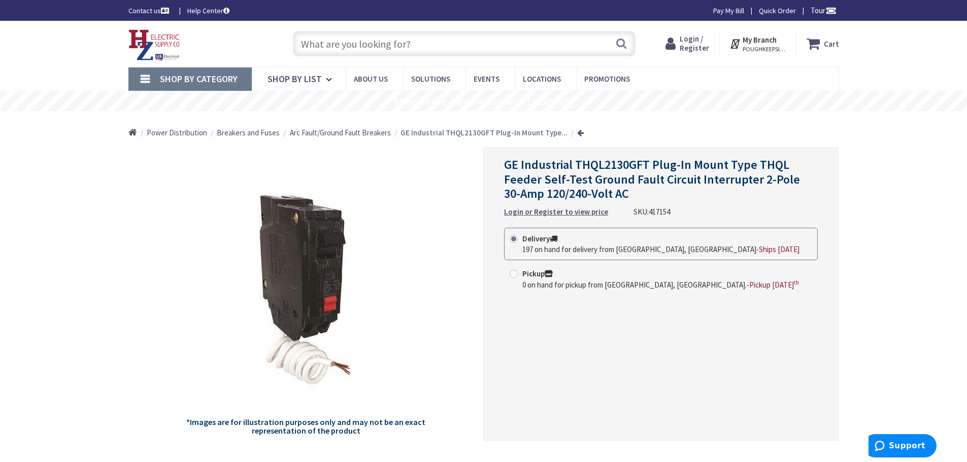
click at [394, 43] on input "text" at bounding box center [464, 43] width 343 height 25
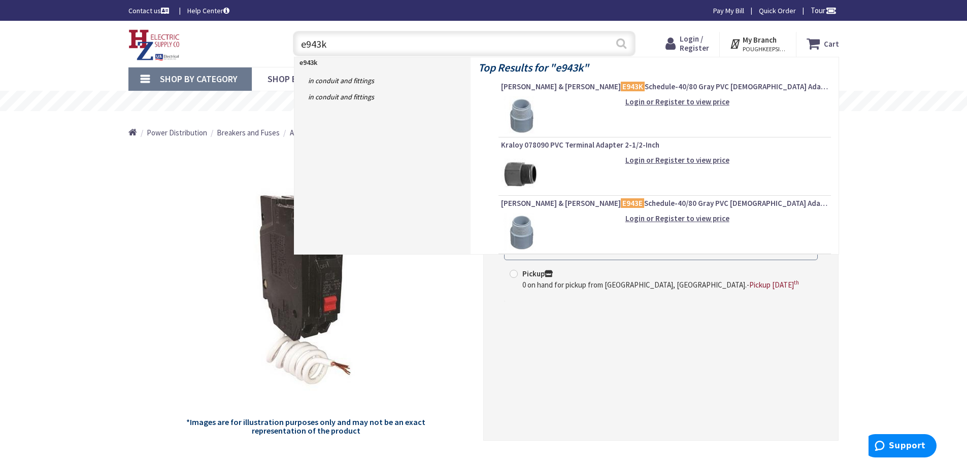
type input "e943k"
click at [622, 43] on button "Search" at bounding box center [621, 43] width 13 height 23
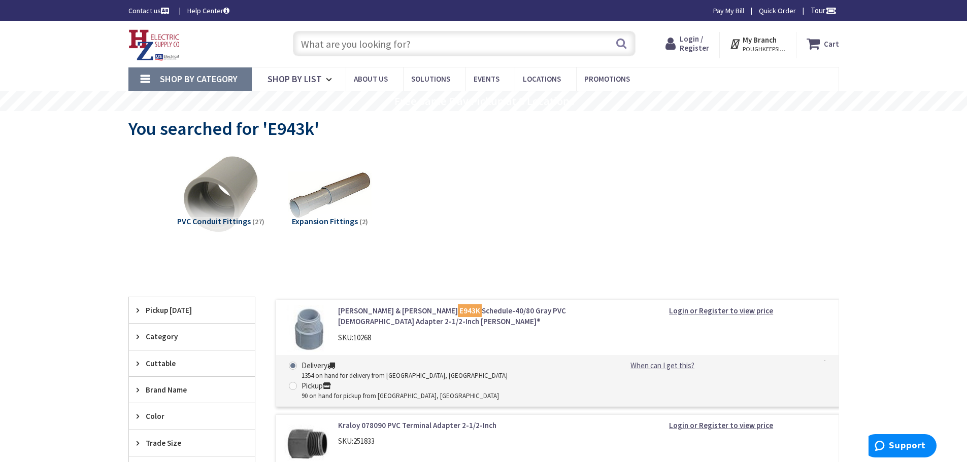
click at [377, 45] on input "text" at bounding box center [464, 43] width 343 height 25
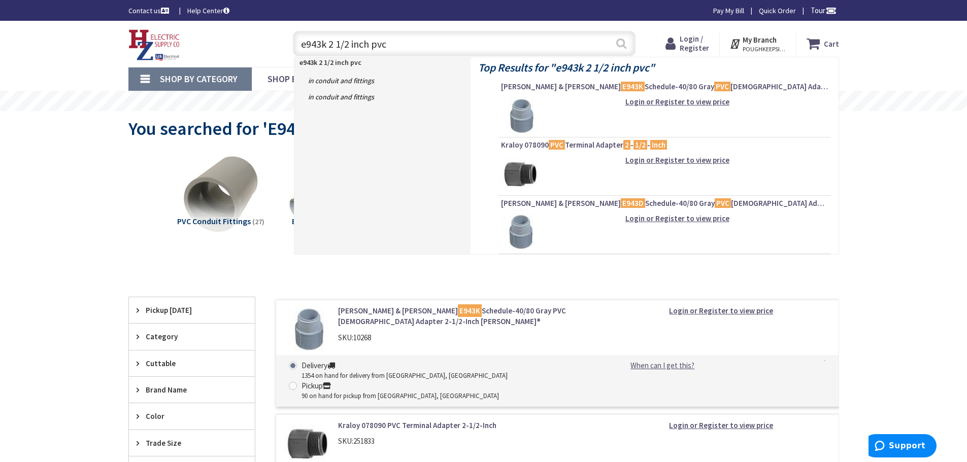
type input "e943k 2 1/2 inch pvc"
click at [623, 45] on button "Search" at bounding box center [621, 43] width 13 height 23
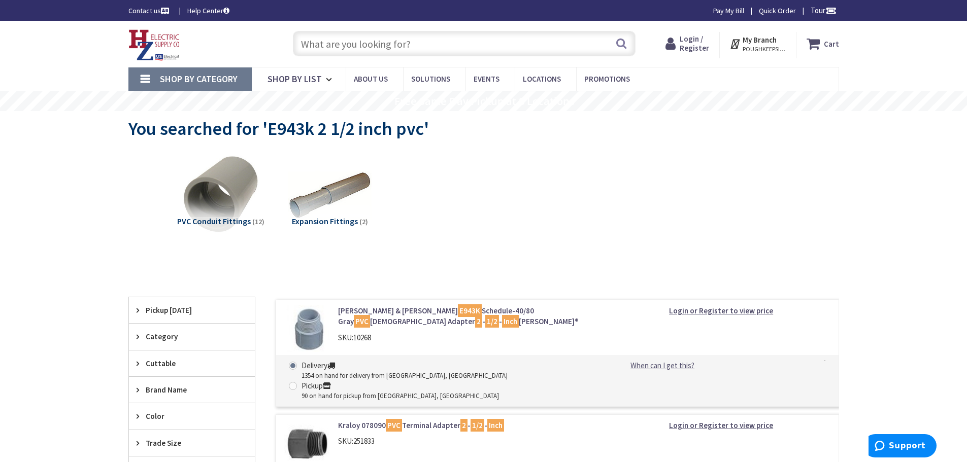
click at [410, 41] on input "text" at bounding box center [464, 43] width 343 height 25
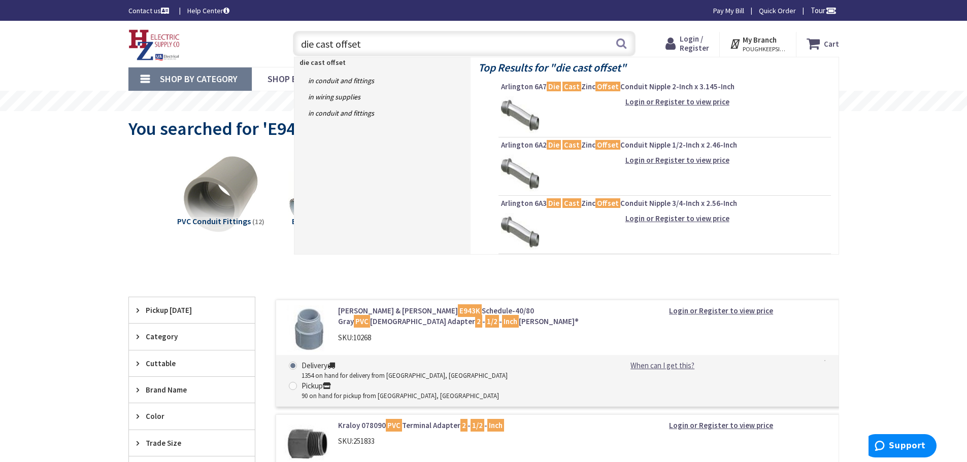
click at [300, 44] on input "die cast offset" at bounding box center [464, 43] width 343 height 25
drag, startPoint x: 327, startPoint y: 43, endPoint x: 411, endPoint y: 42, distance: 83.3
click at [409, 43] on input "2 inch die cast offset" at bounding box center [464, 43] width 343 height 25
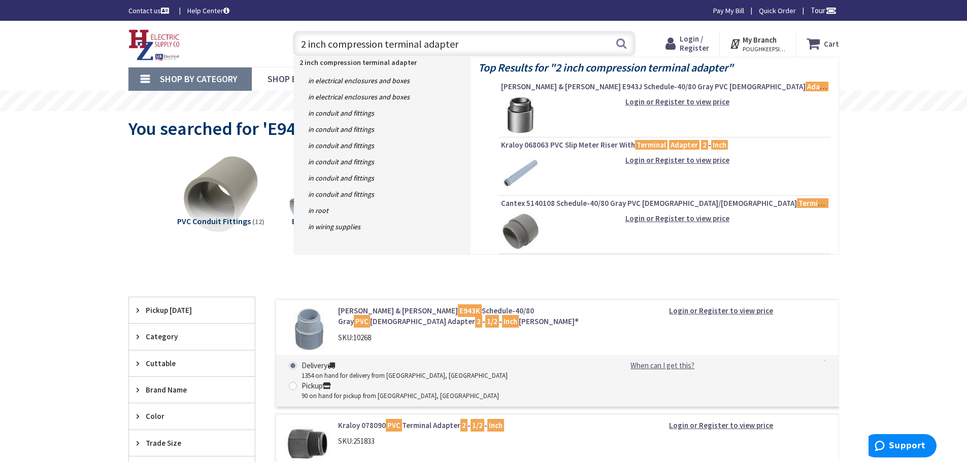
drag, startPoint x: 456, startPoint y: 45, endPoint x: 328, endPoint y: 39, distance: 127.6
click at [328, 39] on input "2 inch compression terminal adapter" at bounding box center [464, 43] width 343 height 25
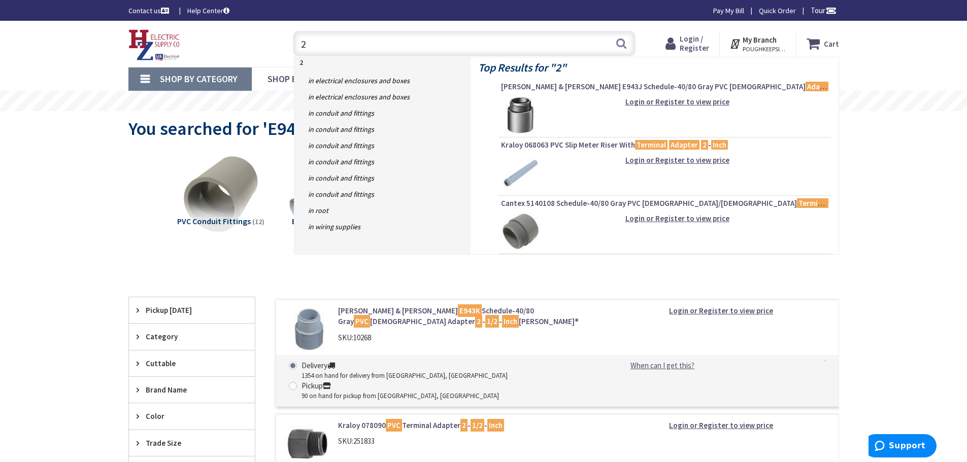
type input "2"
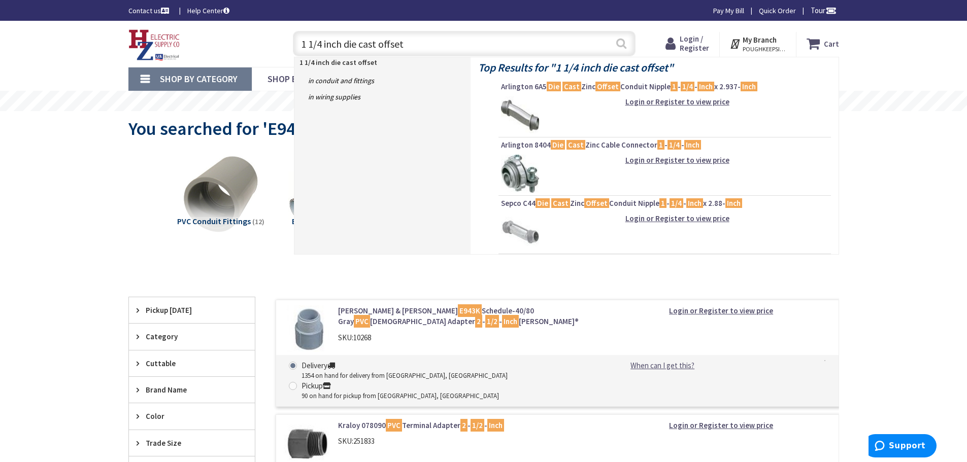
type input "1 1/4 inch die cast offset"
click at [621, 44] on button "Search" at bounding box center [621, 43] width 13 height 23
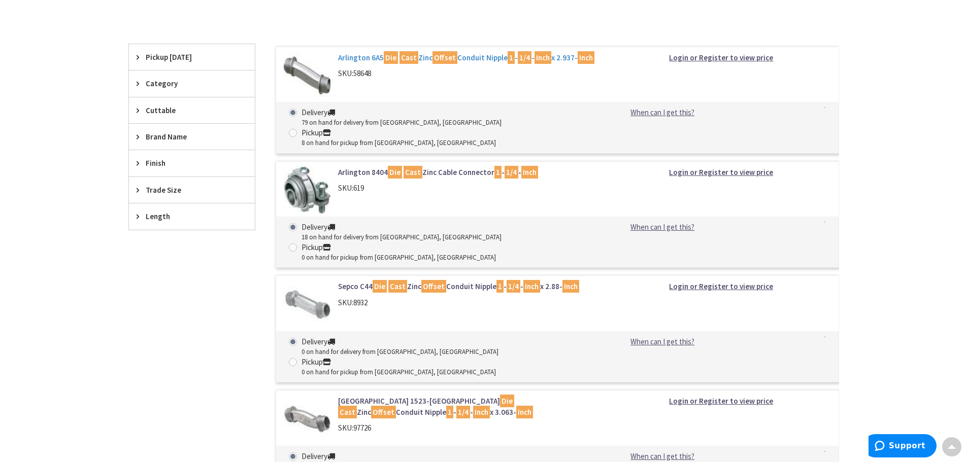
scroll to position [254, 0]
click at [460, 57] on link "Arlington 6A5 Die Cast Zinc Offset Conduit Nipple 1 - 1/4 - Inch x 2.937- Inch" at bounding box center [467, 57] width 258 height 11
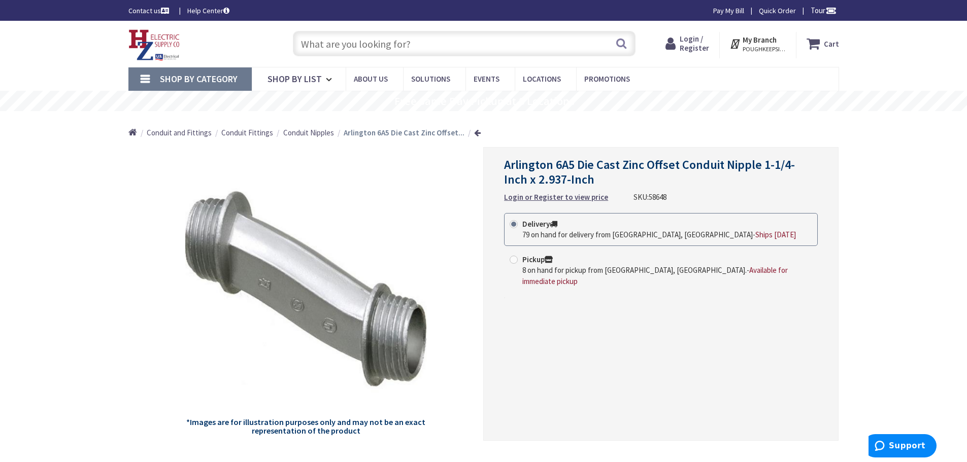
click at [400, 41] on input "text" at bounding box center [464, 43] width 343 height 25
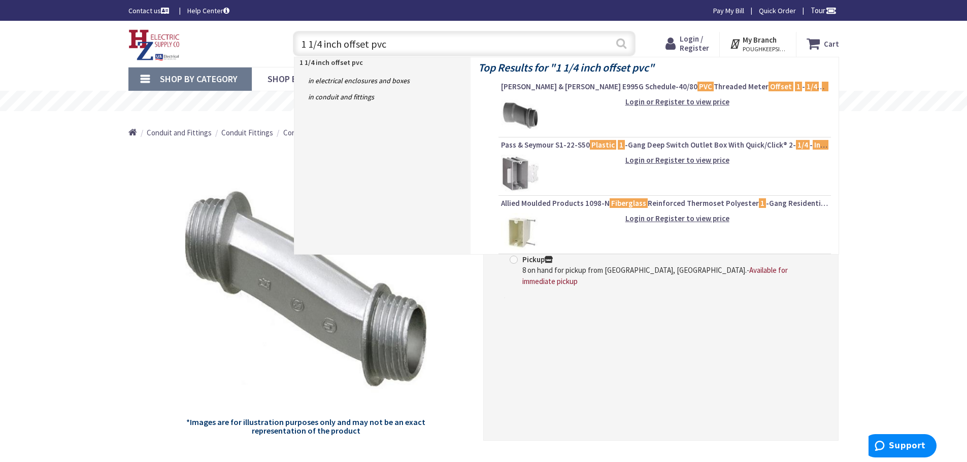
type input "1 1/4 inch offset pvc"
click at [620, 41] on button "Search" at bounding box center [621, 43] width 13 height 23
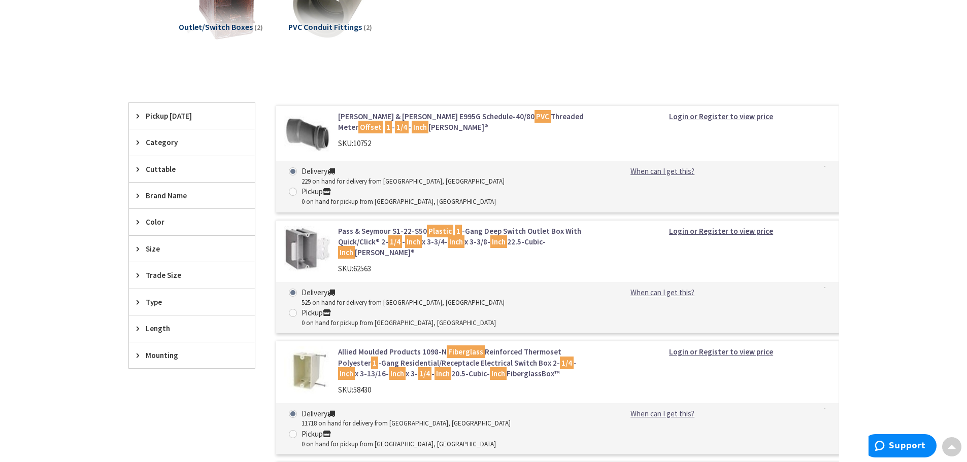
scroll to position [203, 0]
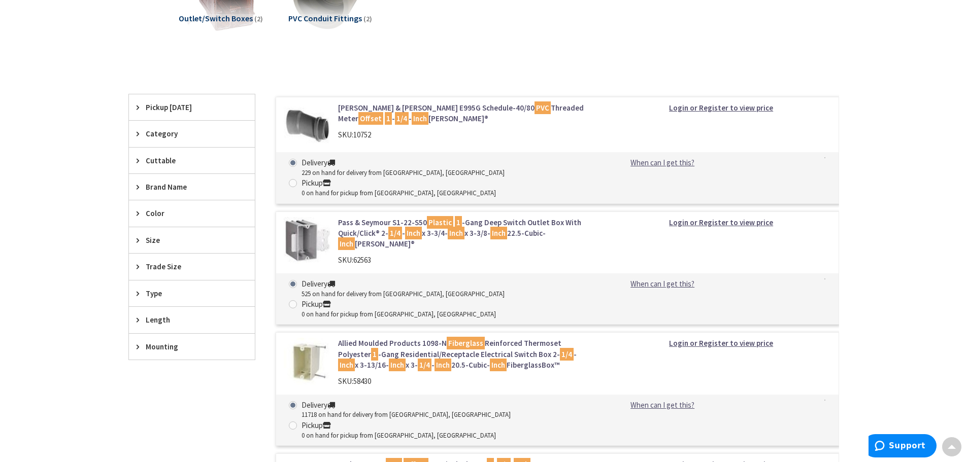
click at [448, 113] on link "Thomas & Betts E995G Schedule-40/80 PVC Threaded Meter Offset 1 - 1/4 - Inch Ca…" at bounding box center [467, 114] width 258 height 22
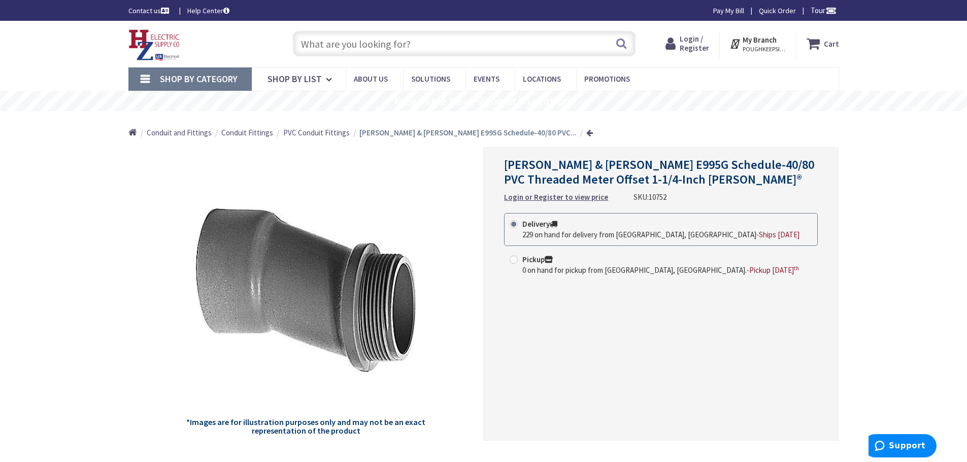
click at [410, 46] on input "text" at bounding box center [464, 43] width 343 height 25
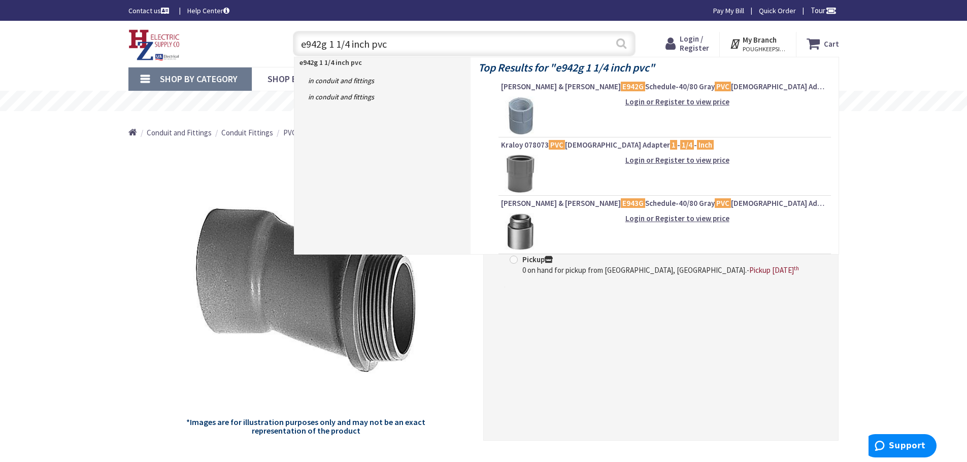
type input "e942g 1 1/4 inch pvc"
click at [623, 44] on button "Search" at bounding box center [621, 43] width 13 height 23
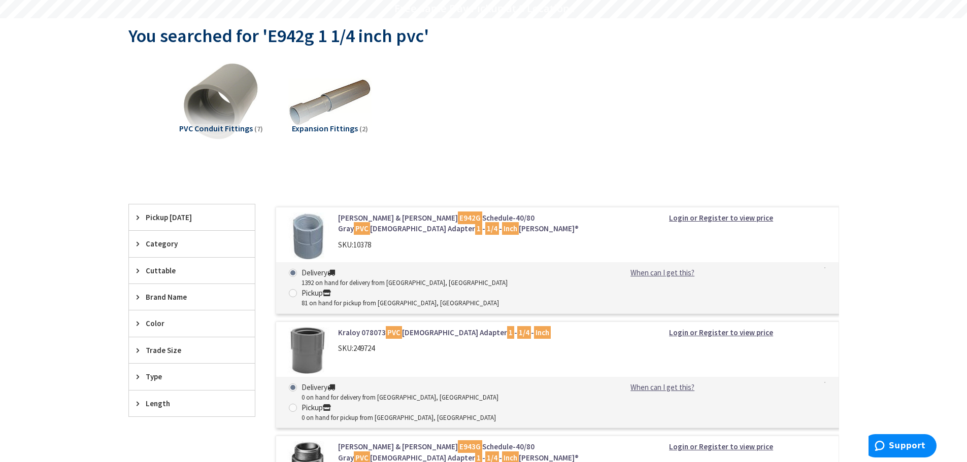
scroll to position [102, 0]
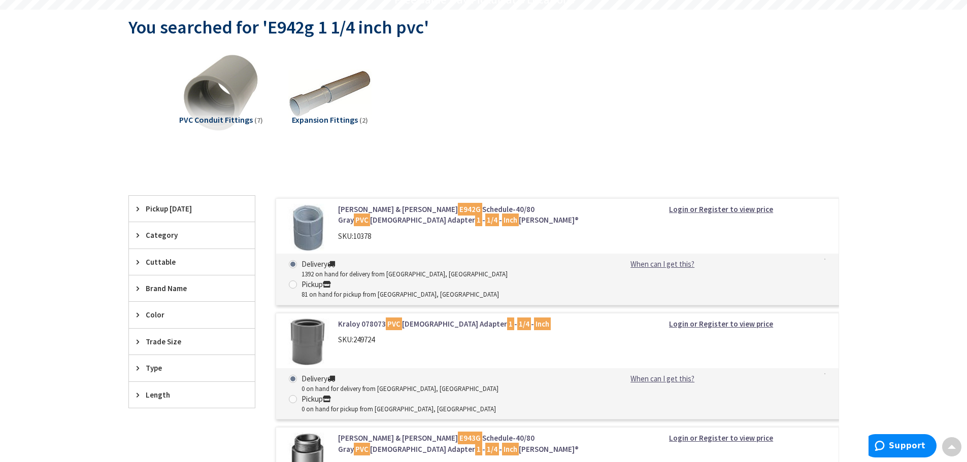
click at [374, 209] on link "[PERSON_NAME] & [PERSON_NAME] E942G Schedule-40/80 Gray PVC [DEMOGRAPHIC_DATA] …" at bounding box center [467, 215] width 258 height 22
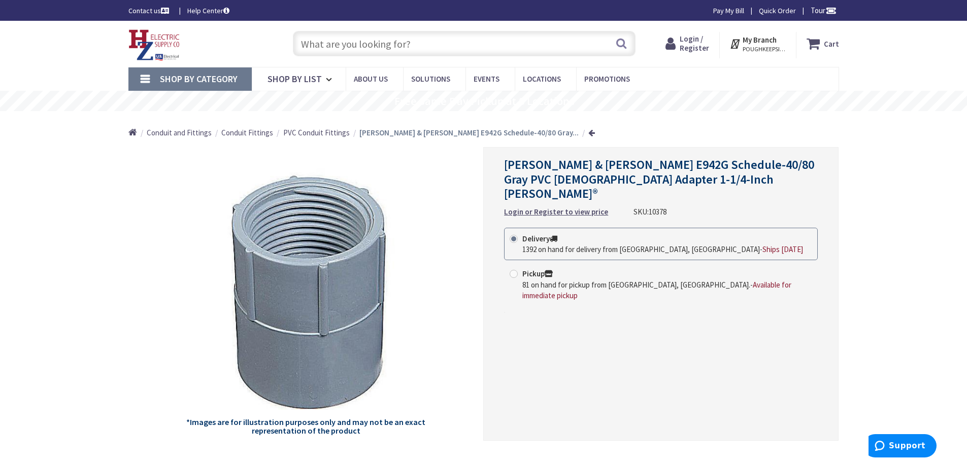
click at [409, 48] on input "text" at bounding box center [464, 43] width 343 height 25
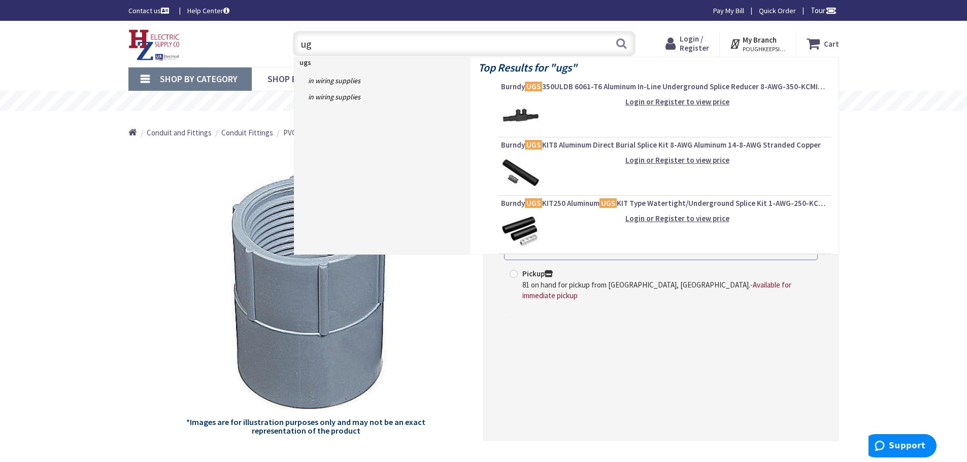
type input "u"
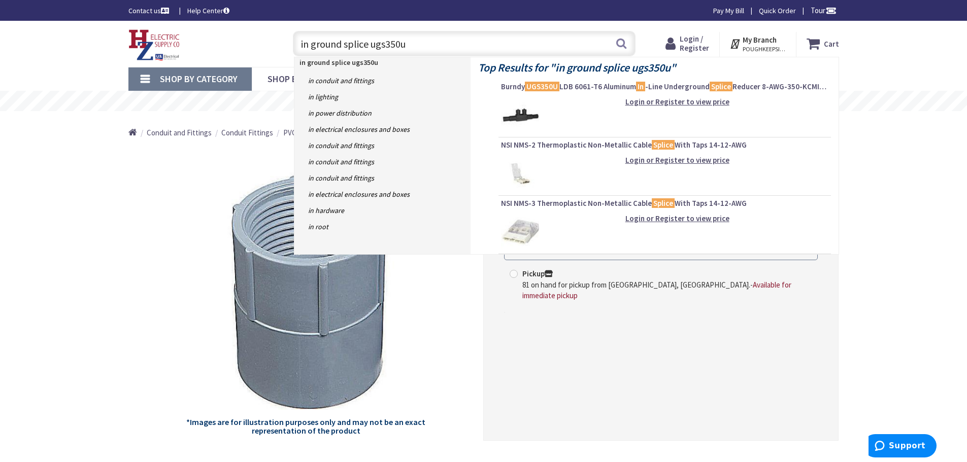
drag, startPoint x: 405, startPoint y: 45, endPoint x: 292, endPoint y: 53, distance: 113.5
click at [292, 52] on div "in ground splice ugs350u in ground splice ugs350u Search" at bounding box center [462, 43] width 348 height 32
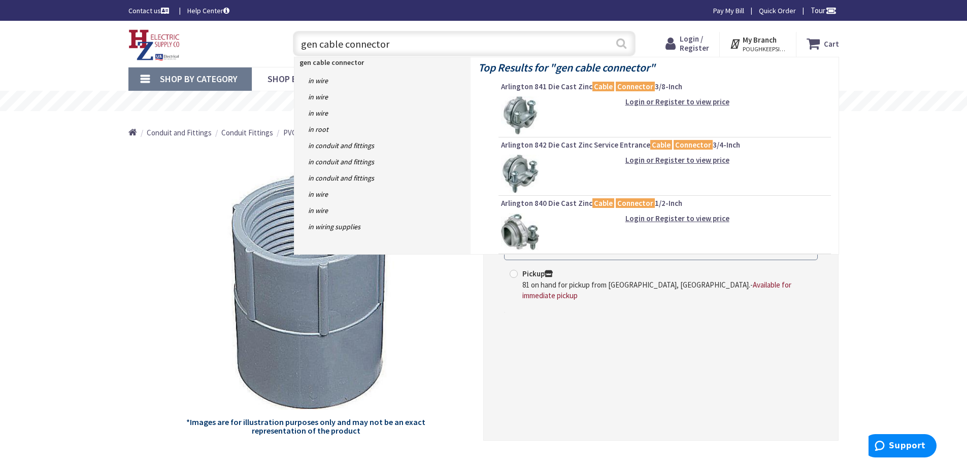
type input "gen cable connector"
click at [622, 44] on button "Search" at bounding box center [621, 43] width 13 height 23
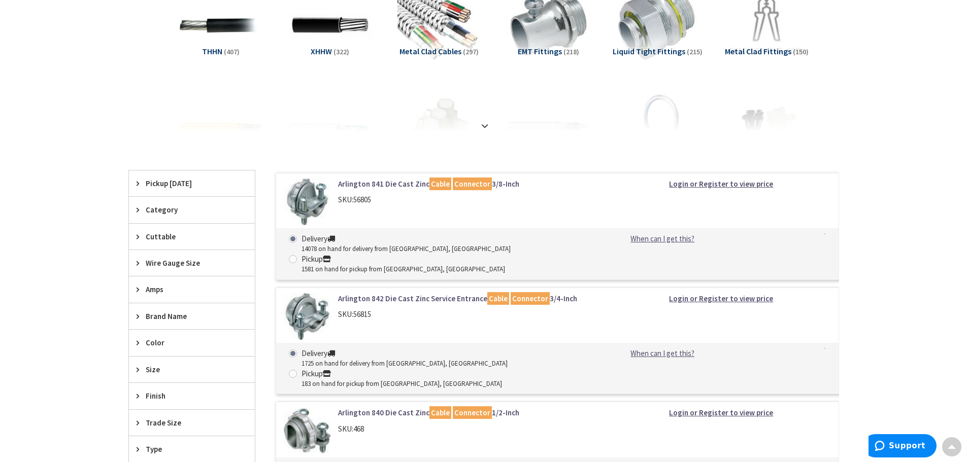
scroll to position [152, 0]
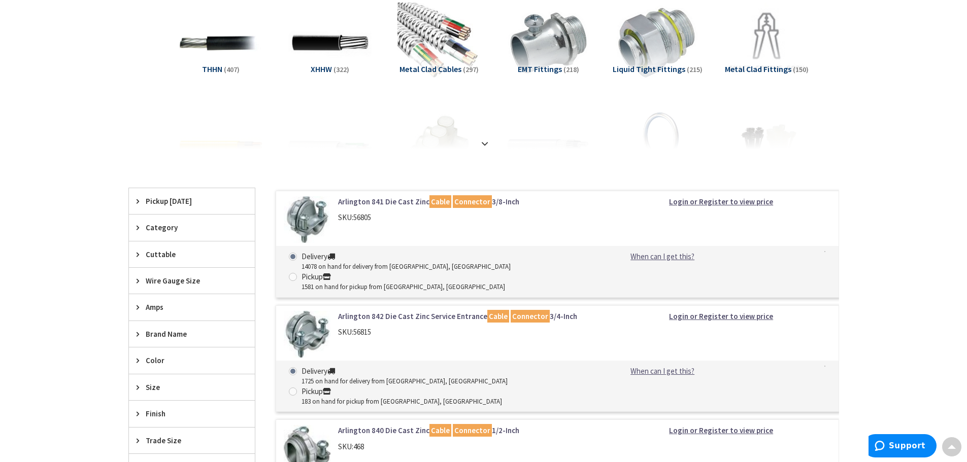
click at [418, 201] on link "Arlington 841 Die Cast Zinc Cable Connector 3/8-Inch" at bounding box center [467, 201] width 258 height 11
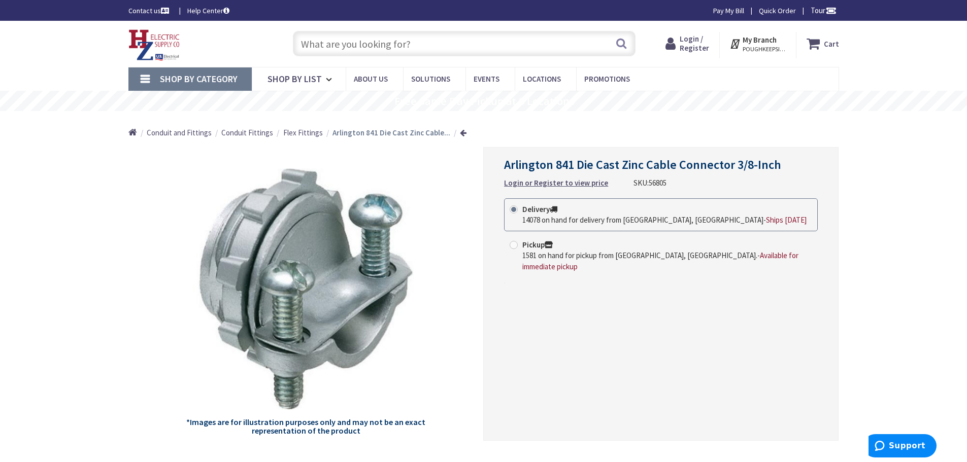
click at [401, 40] on input "text" at bounding box center [464, 43] width 343 height 25
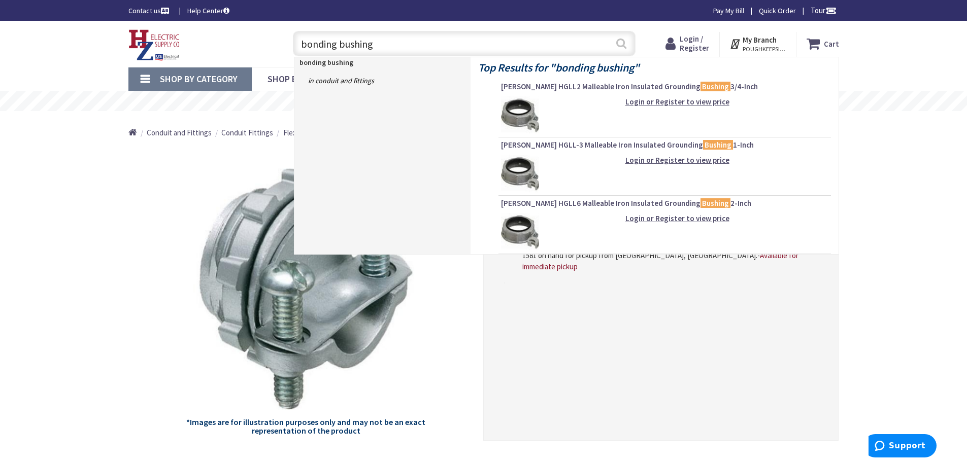
type input "bonding bushing"
click at [620, 46] on button "Search" at bounding box center [621, 43] width 13 height 23
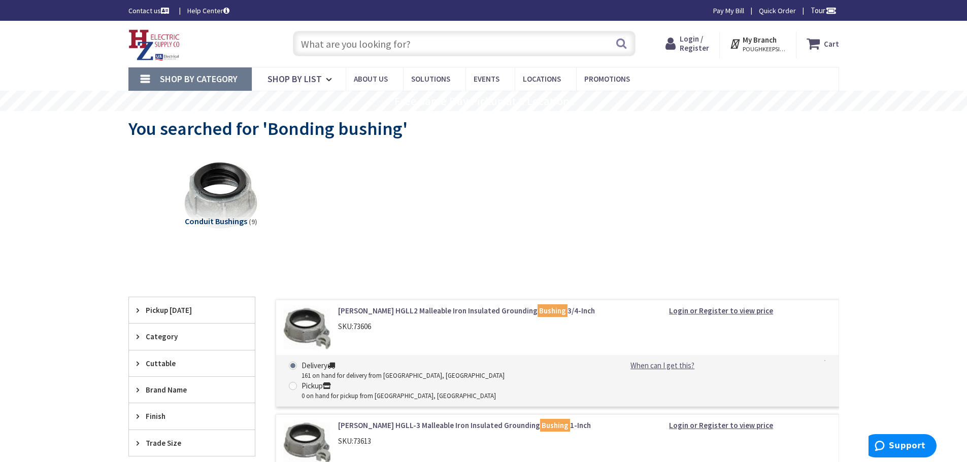
click at [397, 50] on input "text" at bounding box center [464, 43] width 343 height 25
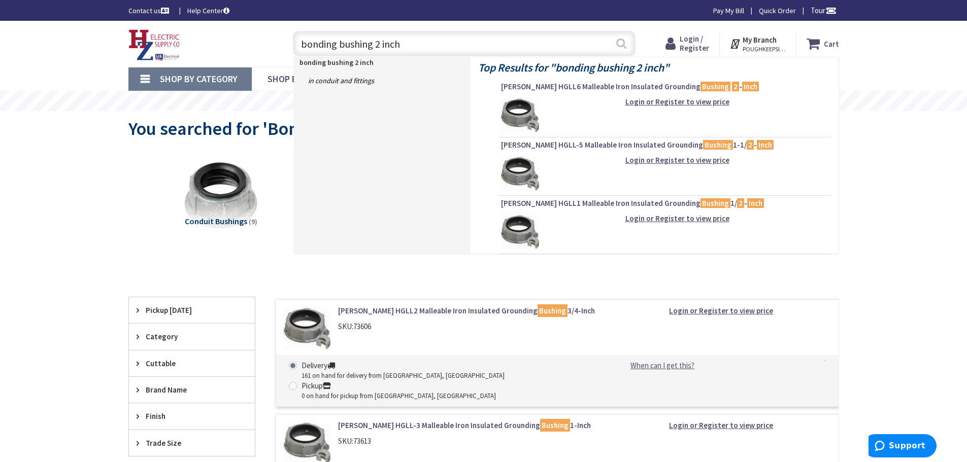
type input "bonding bushing 2 inch"
click at [626, 45] on button "Search" at bounding box center [621, 43] width 13 height 23
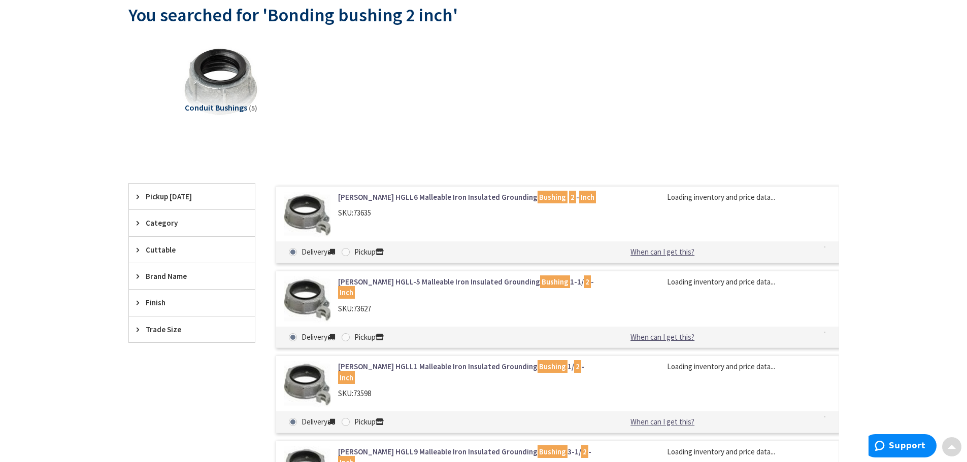
scroll to position [152, 0]
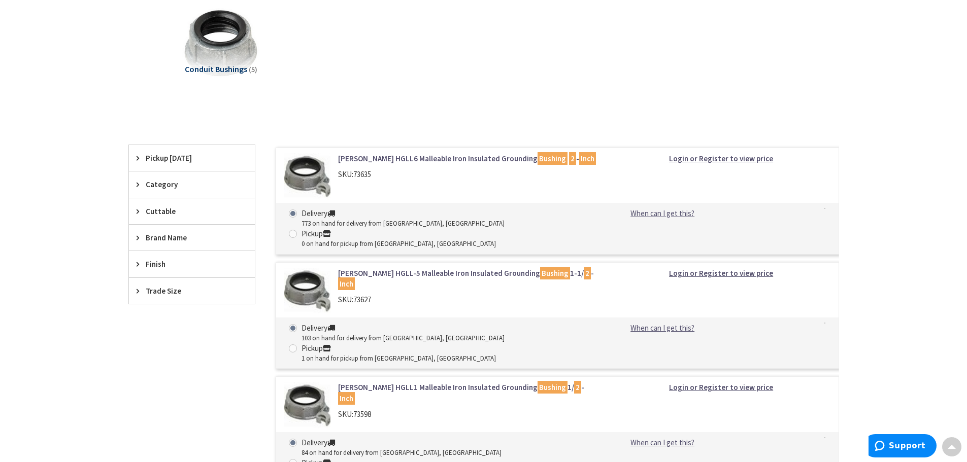
click at [442, 158] on link "[PERSON_NAME] HGLL6 Malleable Iron Insulated Grounding Bushing 2 - Inch" at bounding box center [467, 158] width 258 height 11
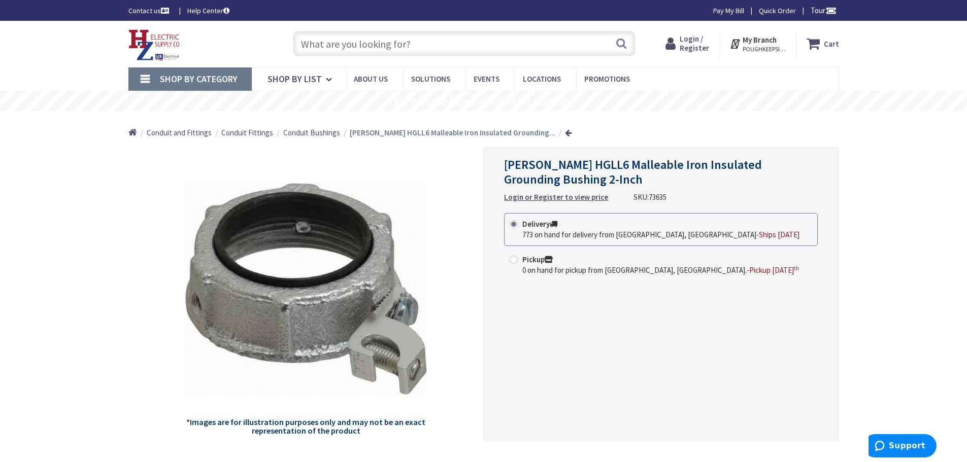
click at [464, 51] on input "text" at bounding box center [464, 43] width 343 height 25
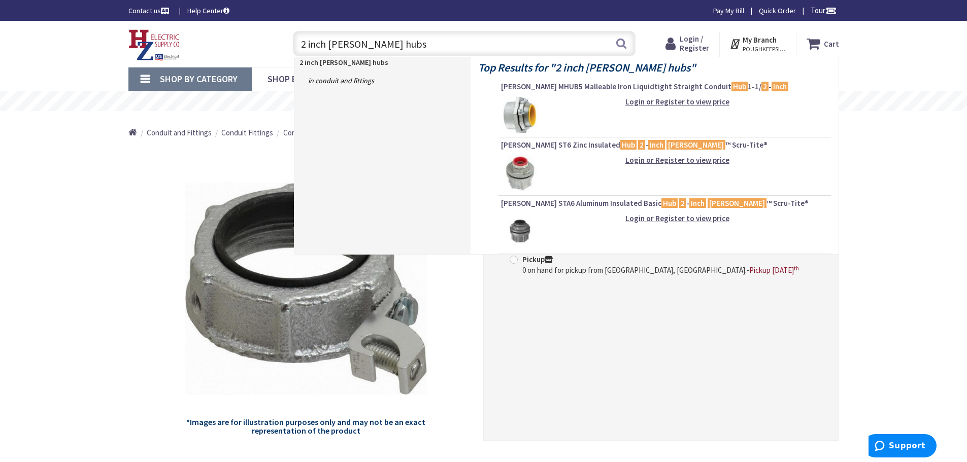
click at [337, 41] on input "2 inch meyers hubs" at bounding box center [464, 43] width 343 height 25
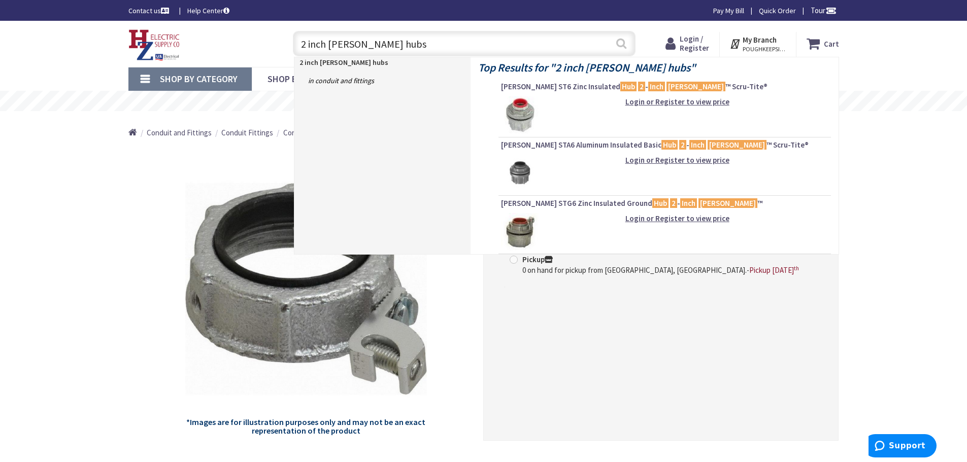
type input "2 inch myers hubs"
click at [623, 44] on button "Search" at bounding box center [621, 43] width 13 height 23
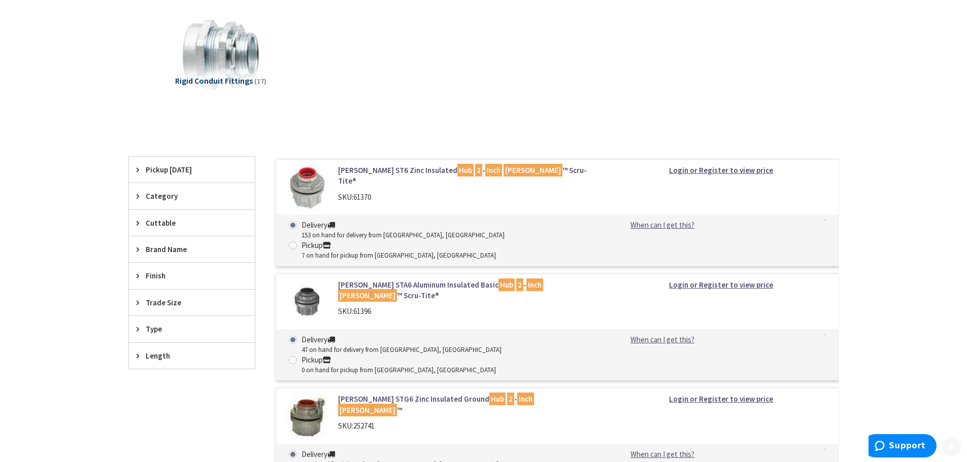
scroll to position [152, 0]
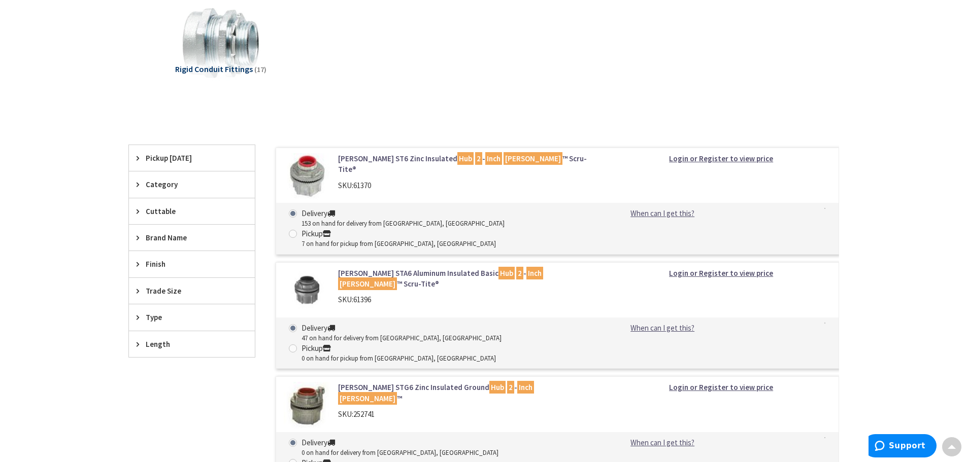
click at [462, 155] on link "Crouse-Hinds ST6 Zinc Insulated Hub 2 - Inch Myers ™ Scru-Tite®" at bounding box center [467, 164] width 258 height 22
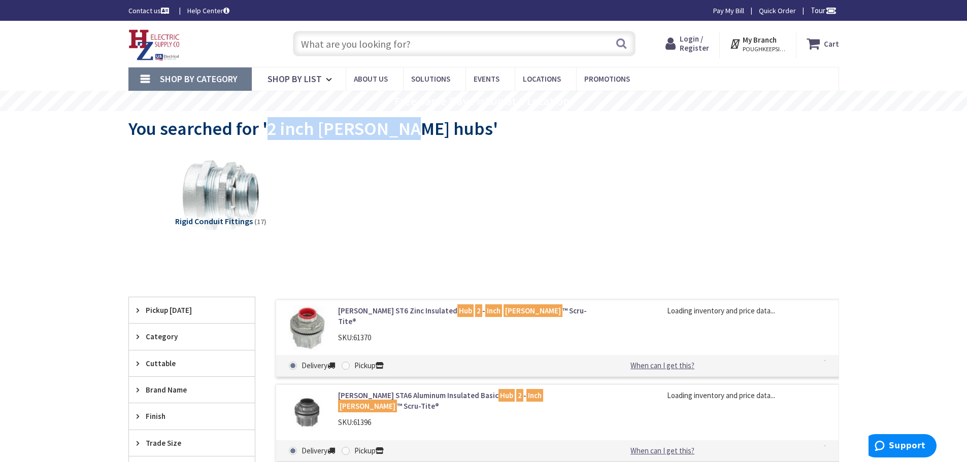
drag, startPoint x: 267, startPoint y: 131, endPoint x: 406, endPoint y: 137, distance: 139.2
click at [406, 137] on span "You searched for '2 inch myers hubs'" at bounding box center [313, 128] width 370 height 23
copy span "2 inch myers hubs"
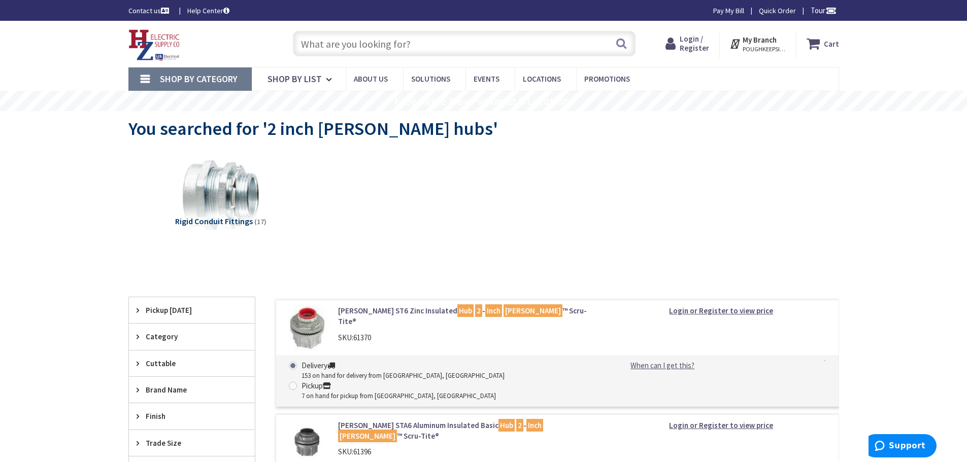
paste input "2 inch myers hubs"
drag, startPoint x: 304, startPoint y: 42, endPoint x: 296, endPoint y: 41, distance: 7.7
click at [296, 41] on input "2 inch myers hubs" at bounding box center [464, 43] width 343 height 25
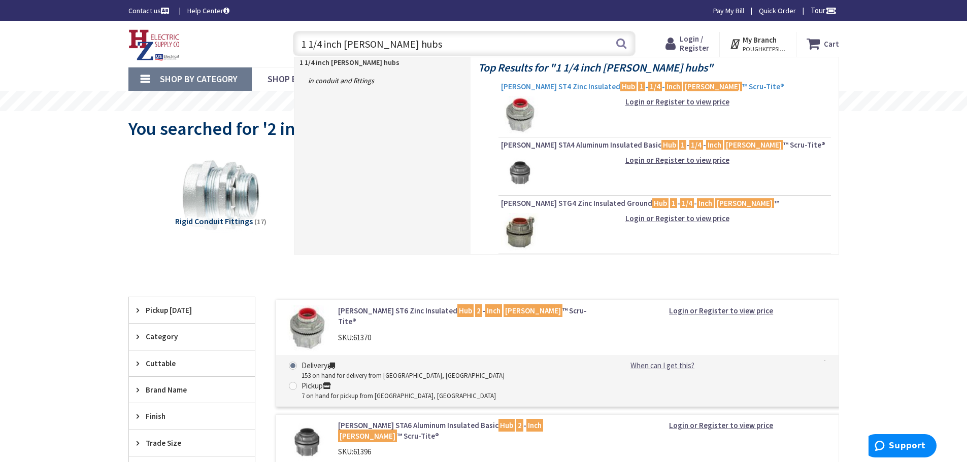
type input "1 1/4 inch myers hubs"
click at [583, 87] on span "Crouse-Hinds ST4 Zinc Insulated Hub 1 - 1/4 - Inch Myers ™ Scru-Tite®" at bounding box center [664, 87] width 327 height 10
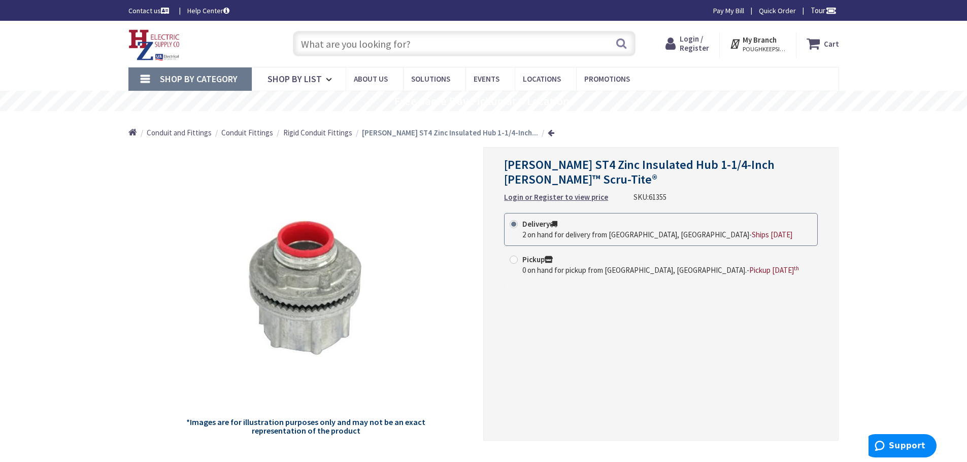
click at [418, 46] on input "text" at bounding box center [464, 43] width 343 height 25
type input "w"
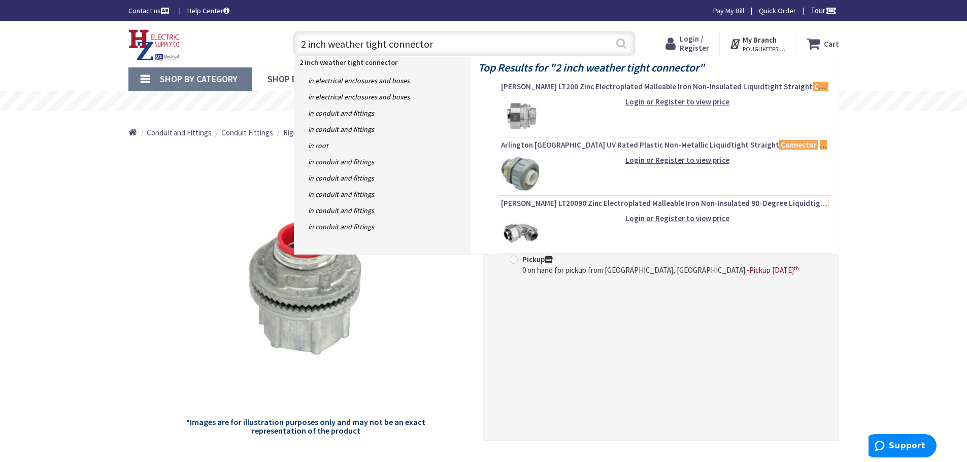
type input "2 inch weather tight connector"
click at [619, 45] on button "Search" at bounding box center [621, 43] width 13 height 23
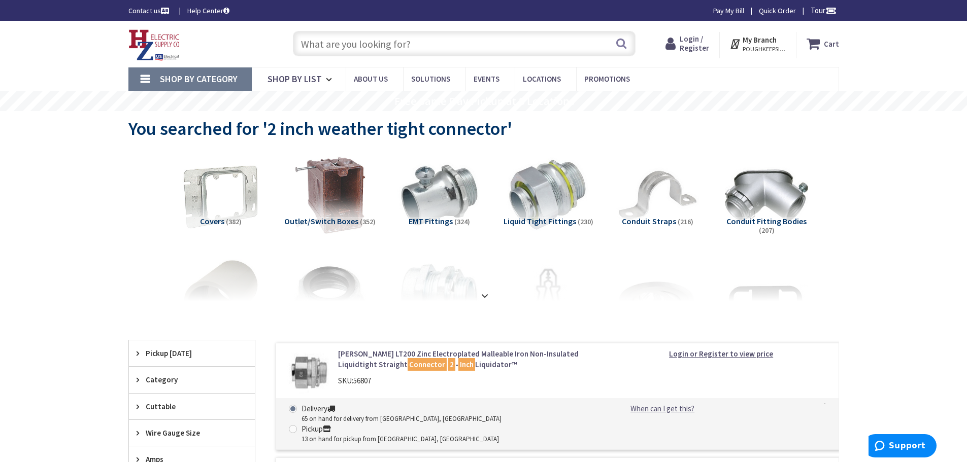
click at [428, 42] on input "text" at bounding box center [464, 43] width 343 height 25
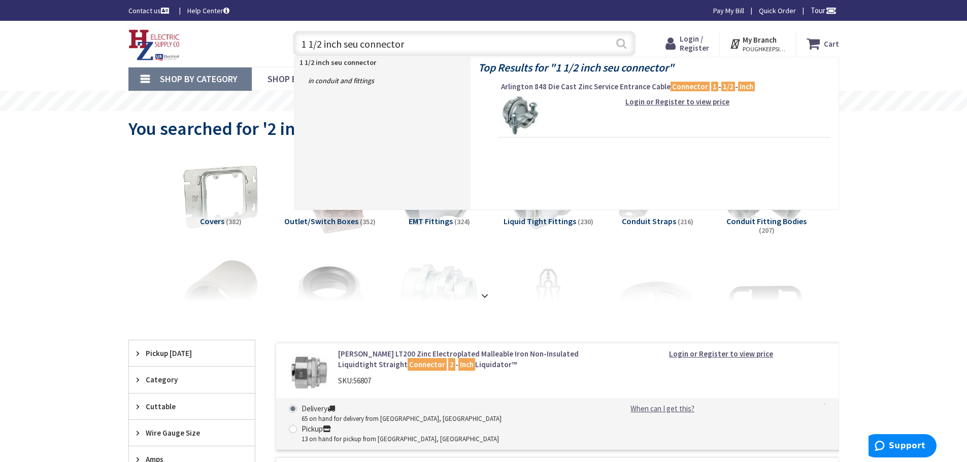
type input "1 1/2 inch seu connector"
click at [623, 41] on button "Search" at bounding box center [621, 43] width 13 height 23
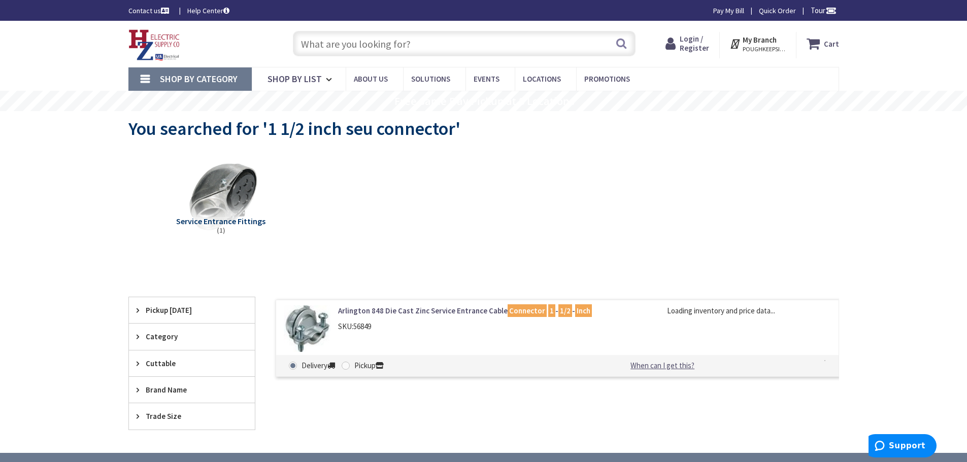
click at [474, 310] on link "Arlington 848 Die Cast Zinc Service Entrance Cable Connector 1 - 1/2 - Inch" at bounding box center [467, 311] width 258 height 11
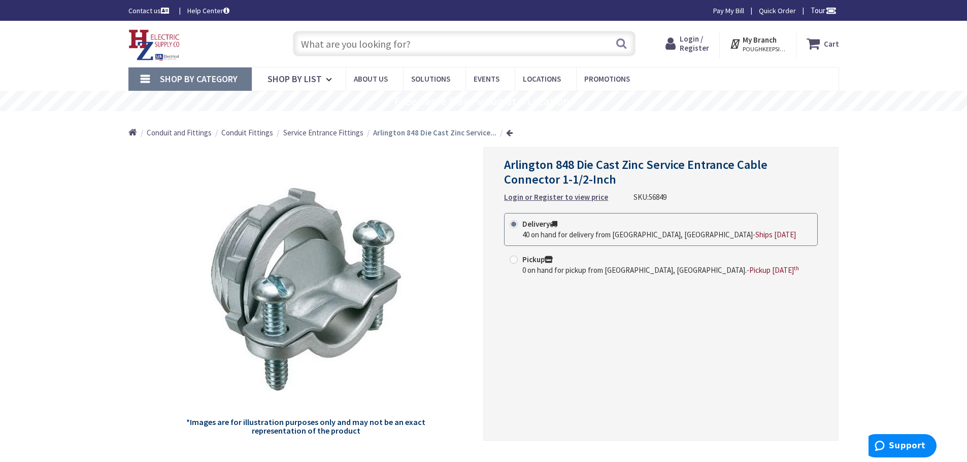
click at [425, 44] on input "text" at bounding box center [464, 43] width 343 height 25
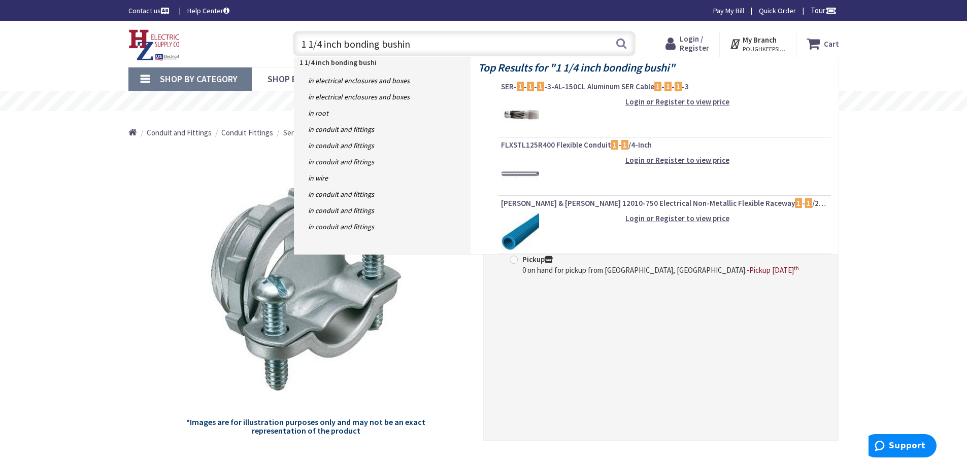
type input "1 1/4 inch bonding bushing"
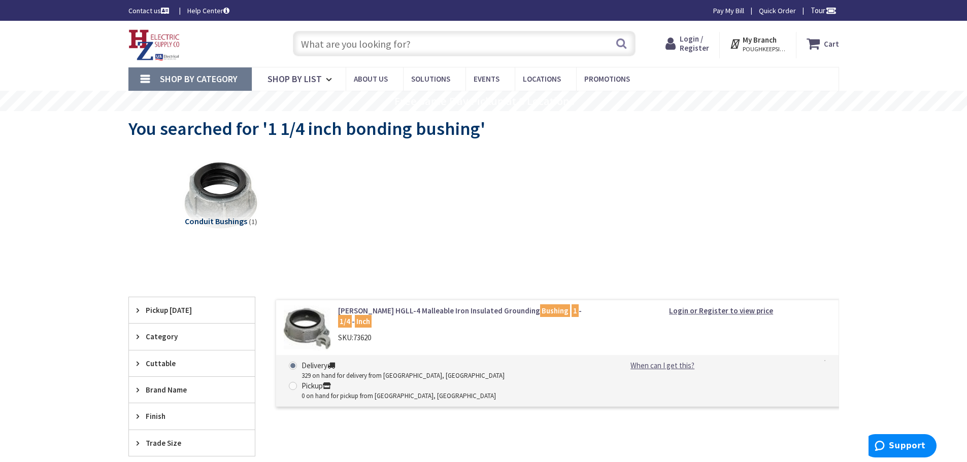
click at [429, 312] on link "Crouse-Hinds HGLL-4 Malleable Iron Insulated Grounding Bushing 1 - 1/4 - Inch" at bounding box center [467, 317] width 258 height 22
drag, startPoint x: 288, startPoint y: 130, endPoint x: 476, endPoint y: 137, distance: 187.5
click at [476, 137] on span "You searched for '1 1/4 inch bonding bushing'" at bounding box center [306, 128] width 357 height 23
copy span "1/4 inch bonding bushing"
paste input "1/4 inch bonding bushing"
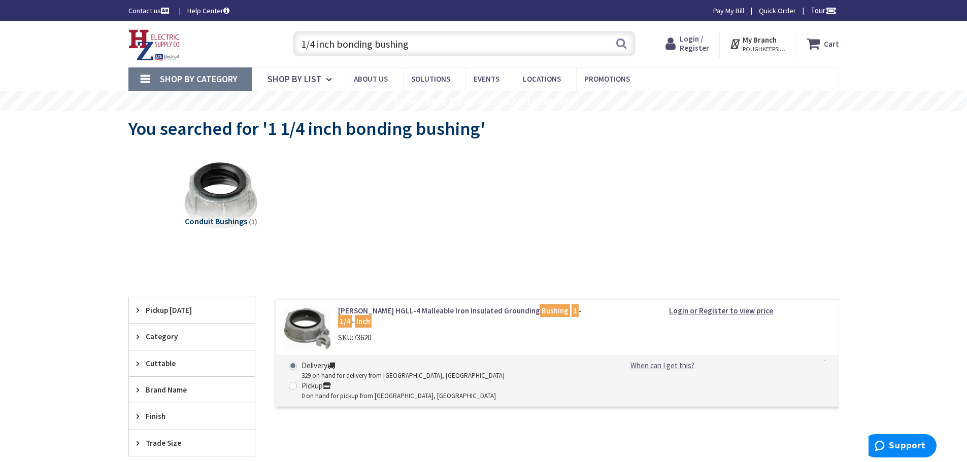
click at [314, 43] on input "1/4 inch bonding bushing" at bounding box center [464, 43] width 343 height 25
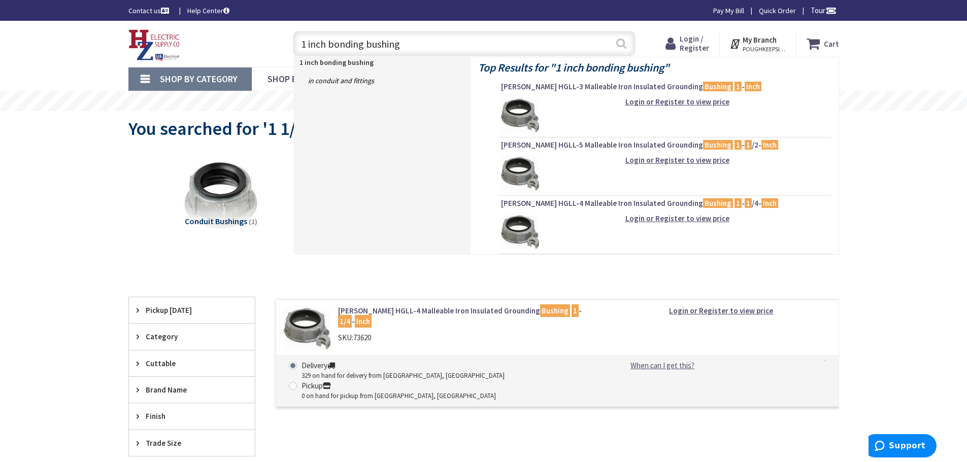
type input "1 inch bonding bushing"
click at [620, 44] on button "Search" at bounding box center [621, 43] width 13 height 23
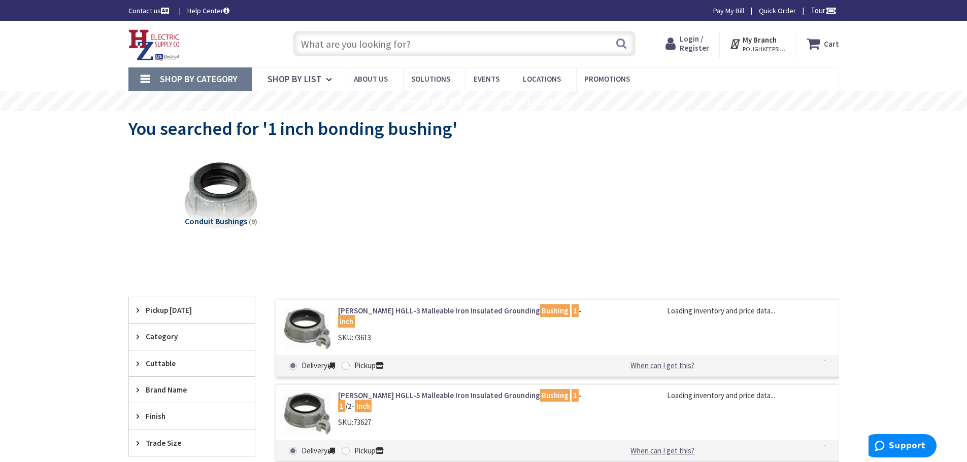
click at [367, 45] on input "text" at bounding box center [464, 43] width 343 height 25
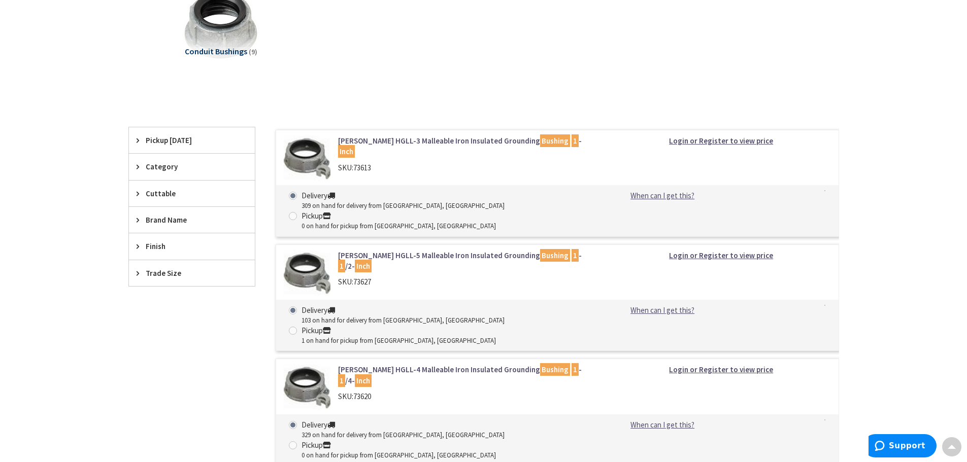
scroll to position [102, 0]
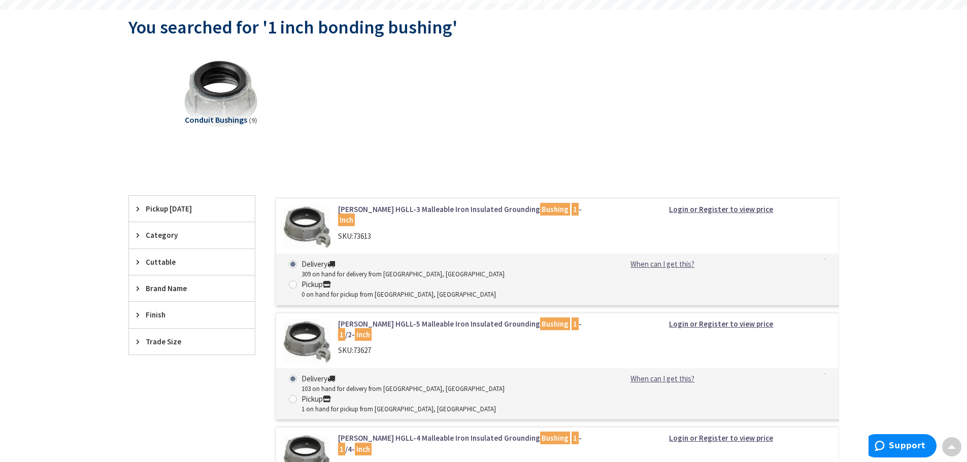
click at [459, 208] on link "Crouse-Hinds HGLL-3 Malleable Iron Insulated Grounding Bushing 1 - Inch" at bounding box center [467, 215] width 258 height 22
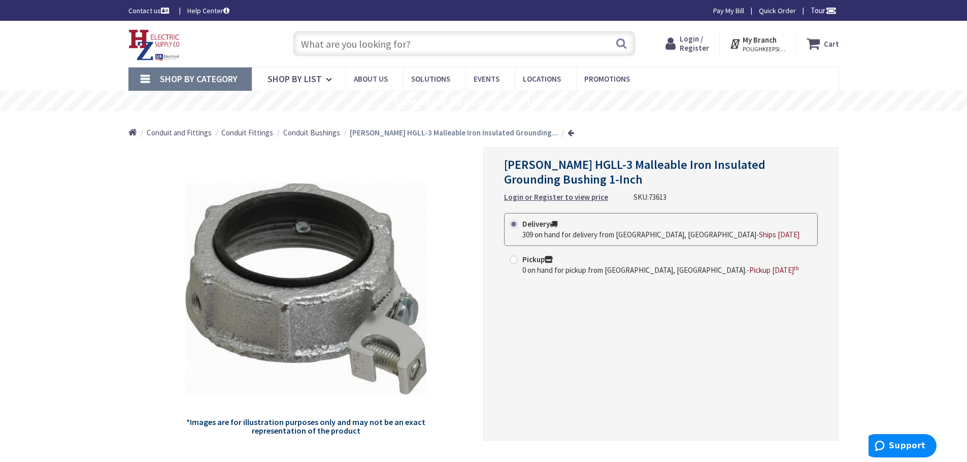
paste input "1/4 inch bonding bushing"
drag, startPoint x: 314, startPoint y: 46, endPoint x: 285, endPoint y: 42, distance: 29.2
click at [285, 42] on div "1/4 inch bonding bushing Search" at bounding box center [461, 43] width 363 height 32
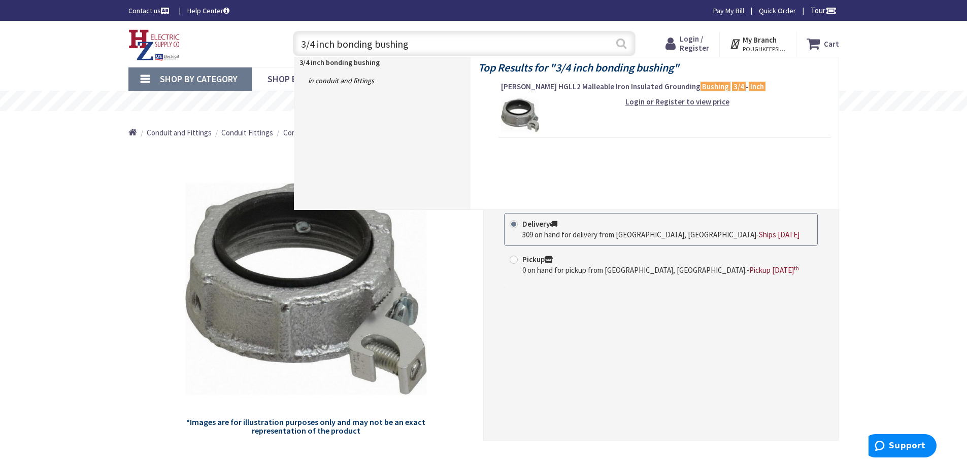
type input "3/4 inch bonding bushing"
click at [620, 44] on button "Search" at bounding box center [621, 43] width 13 height 23
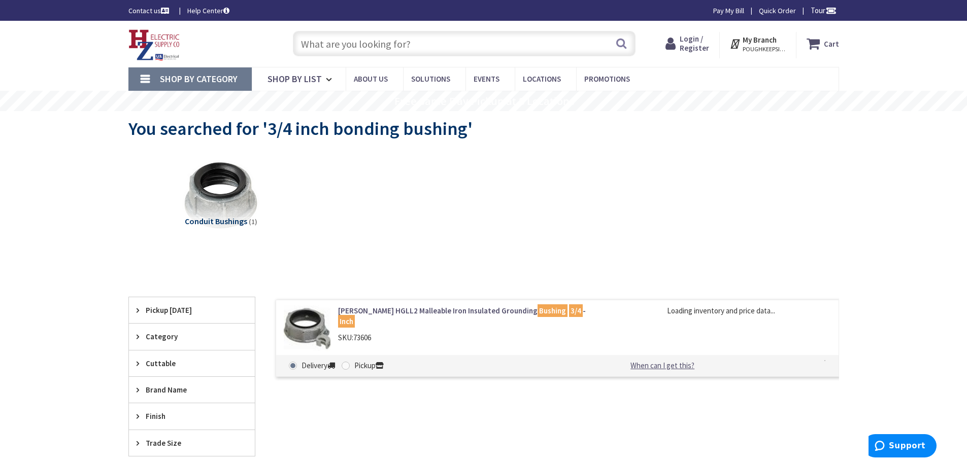
click at [453, 308] on link "Crouse-Hinds HGLL2 Malleable Iron Insulated Grounding Bushing 3/4 - Inch" at bounding box center [467, 317] width 258 height 22
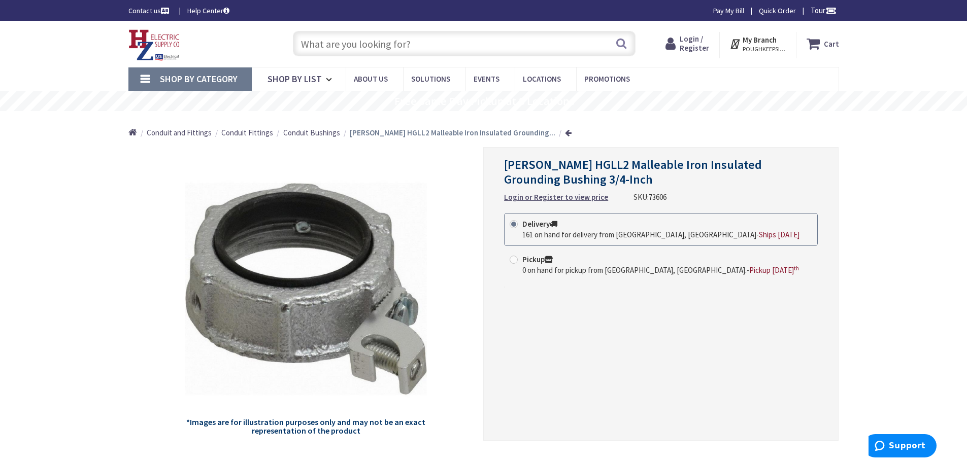
click at [423, 44] on input "text" at bounding box center [464, 43] width 343 height 25
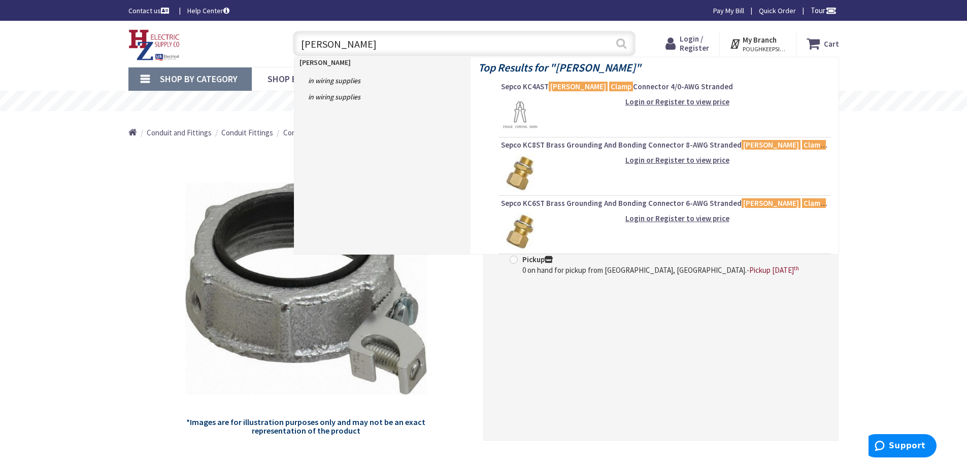
type input "kenny clamp"
click at [624, 42] on button "Search" at bounding box center [621, 43] width 13 height 23
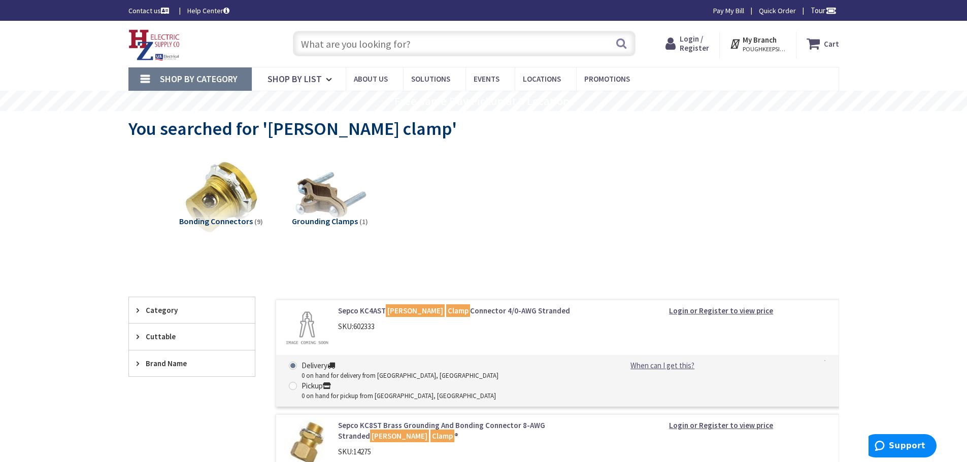
click at [443, 50] on input "text" at bounding box center [464, 43] width 343 height 25
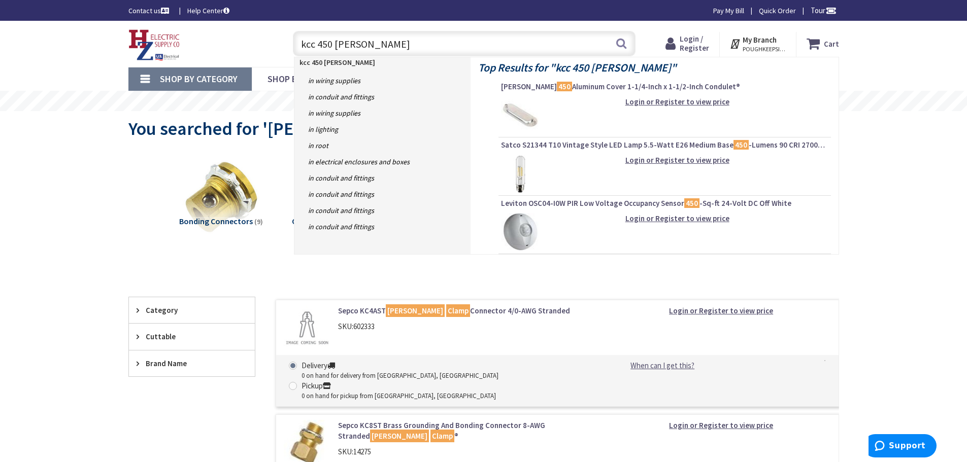
drag, startPoint x: 364, startPoint y: 45, endPoint x: 285, endPoint y: 36, distance: 80.2
click at [286, 36] on div "kcc 450 kenny kcc 450 kenny Search" at bounding box center [461, 43] width 363 height 32
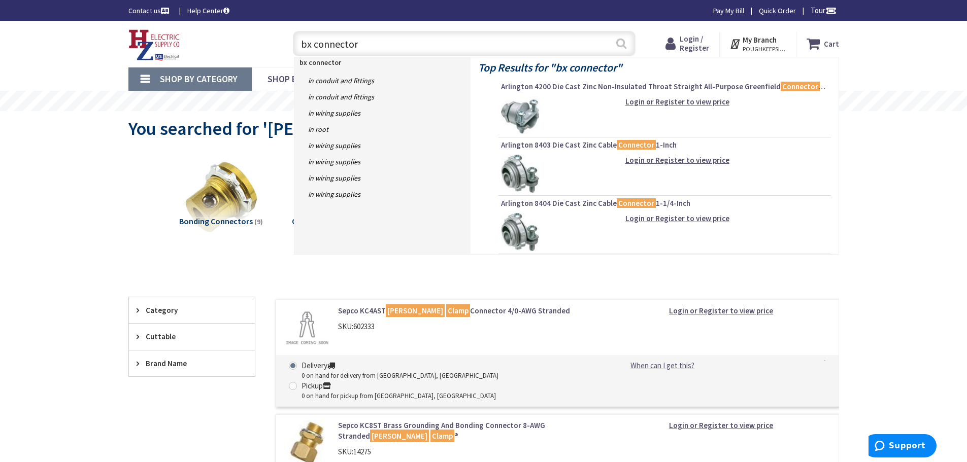
type input "bx connector"
click at [622, 46] on button "Search" at bounding box center [621, 43] width 13 height 23
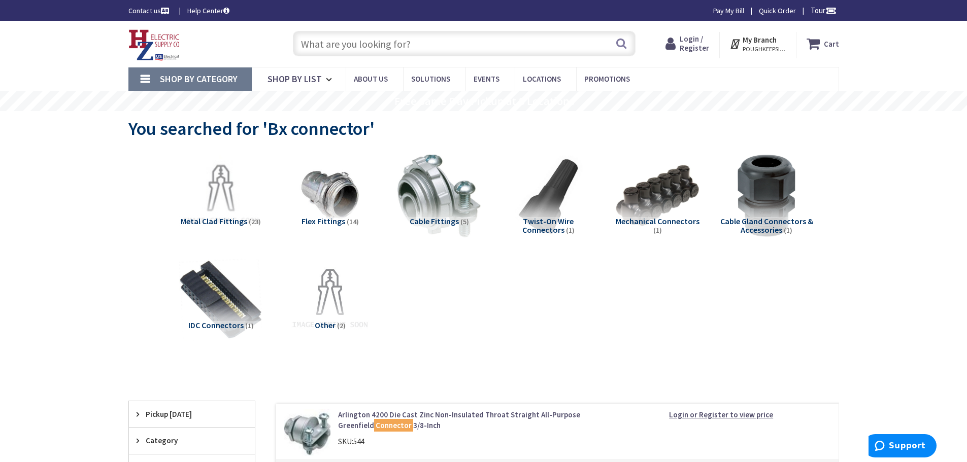
click at [433, 43] on input "text" at bounding box center [464, 43] width 343 height 25
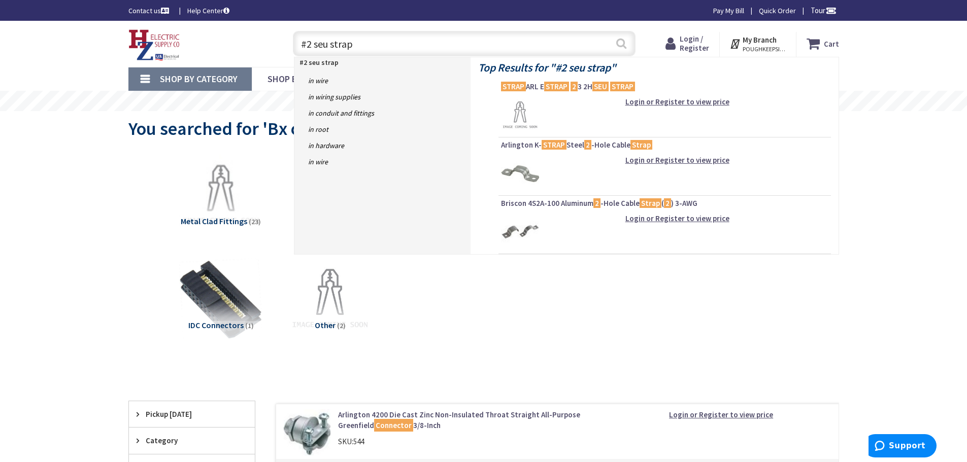
type input "#2 seu strap"
click at [621, 44] on button "Search" at bounding box center [621, 43] width 13 height 23
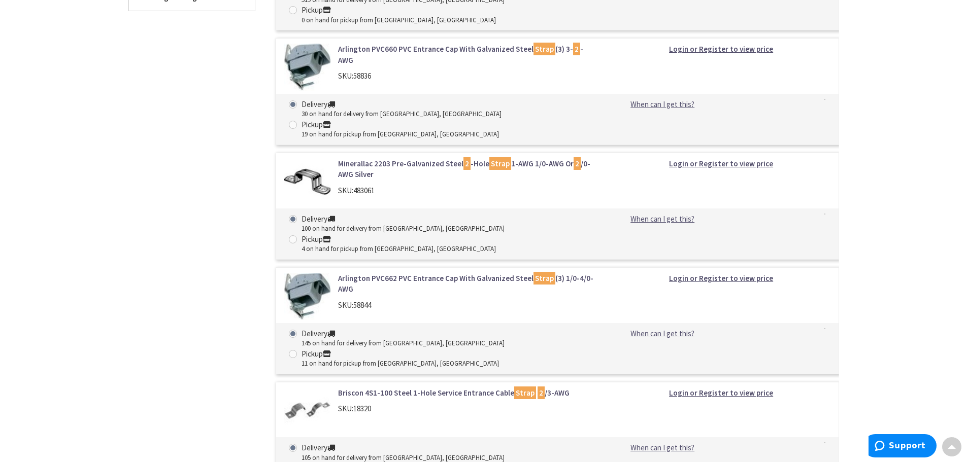
scroll to position [51, 0]
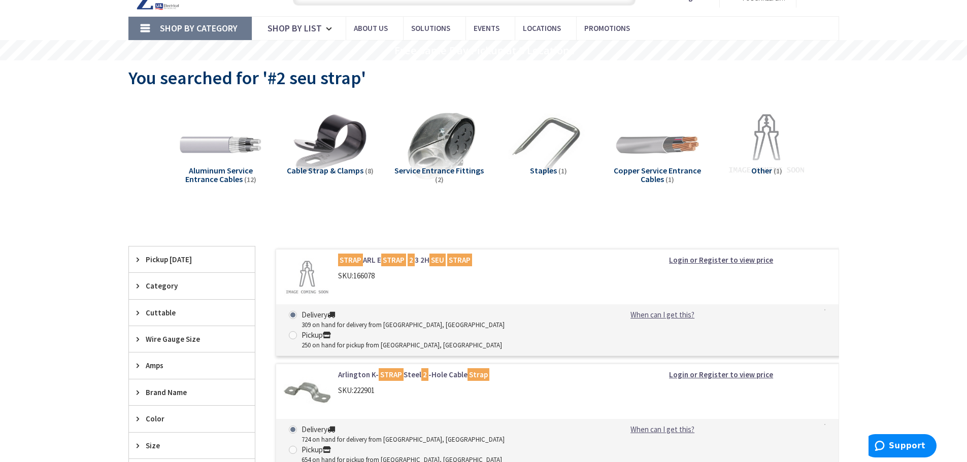
click at [422, 262] on link "STRAP ARL E STRAP 2 3 2H SEU STRAP" at bounding box center [467, 260] width 258 height 11
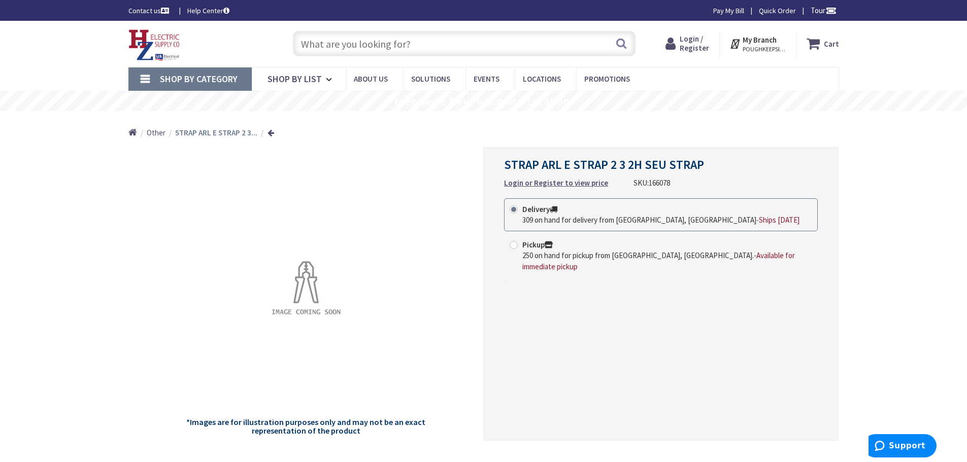
click at [413, 44] on input "text" at bounding box center [464, 43] width 343 height 25
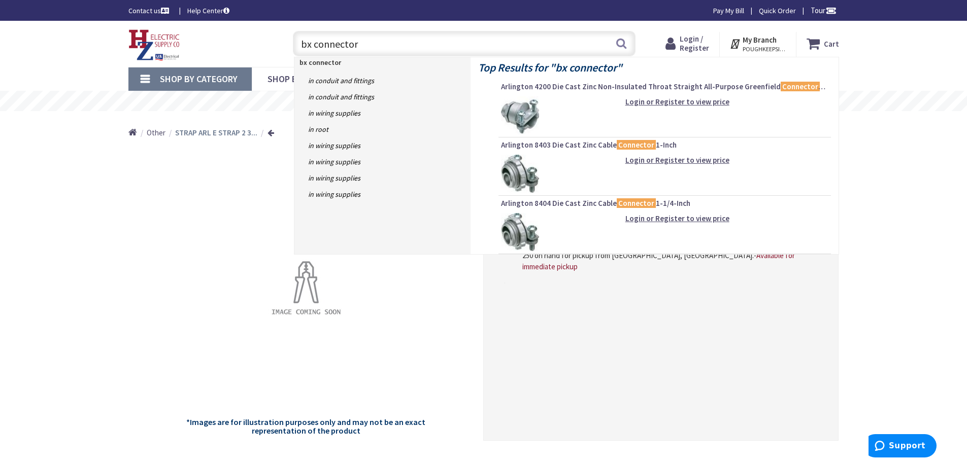
type input "bx connector"
drag, startPoint x: 360, startPoint y: 43, endPoint x: 277, endPoint y: 35, distance: 83.1
click at [280, 35] on div "Toggle Nav bx connector bx connector Search Cart My Cart Close" at bounding box center [484, 44] width 726 height 34
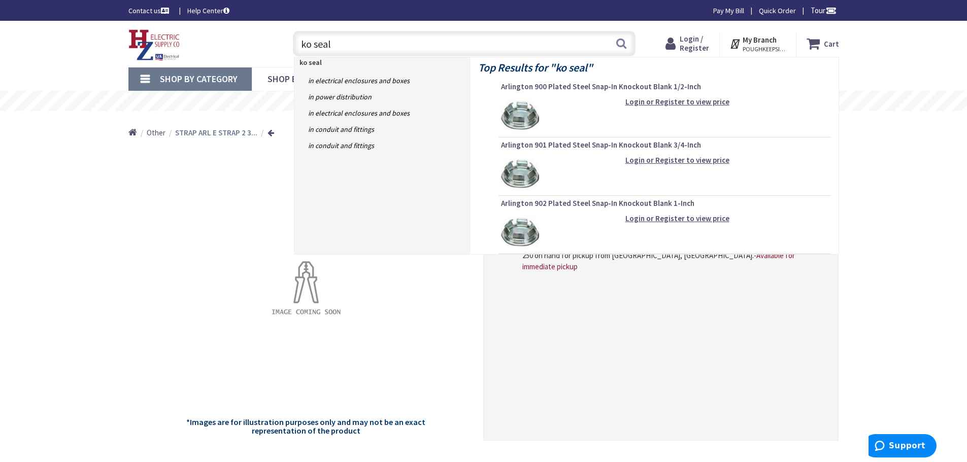
click at [301, 44] on input "ko seal" at bounding box center [464, 43] width 343 height 25
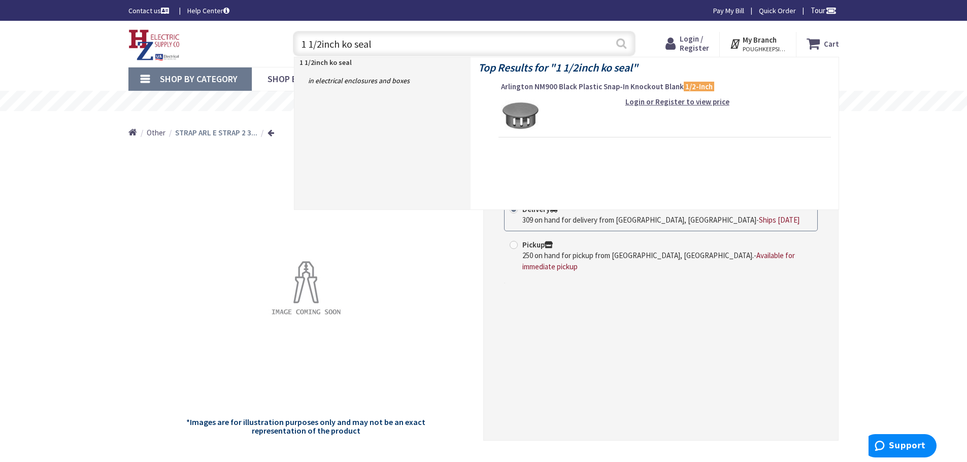
type input "1 1/2inch ko seal"
click at [620, 44] on button "Search" at bounding box center [621, 43] width 13 height 23
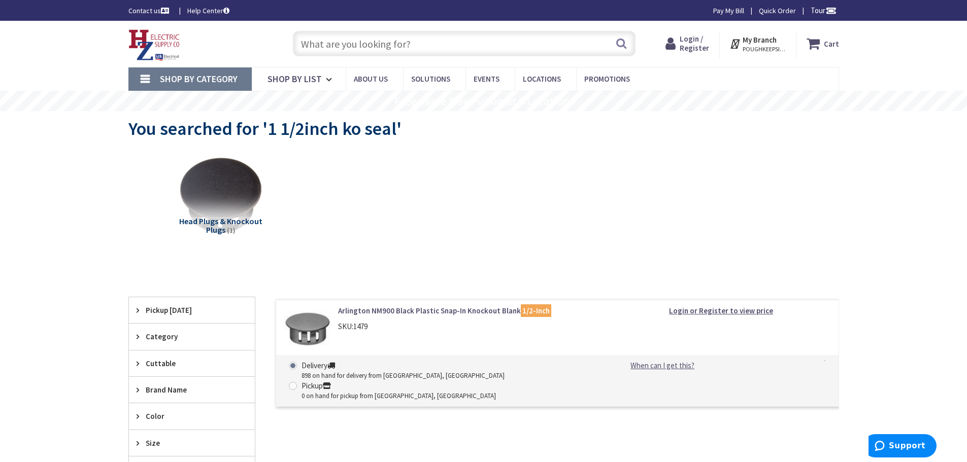
click at [466, 310] on link "Arlington NM900 Black Plastic Snap-In Knockout Blank 1/2-Inch" at bounding box center [467, 311] width 258 height 11
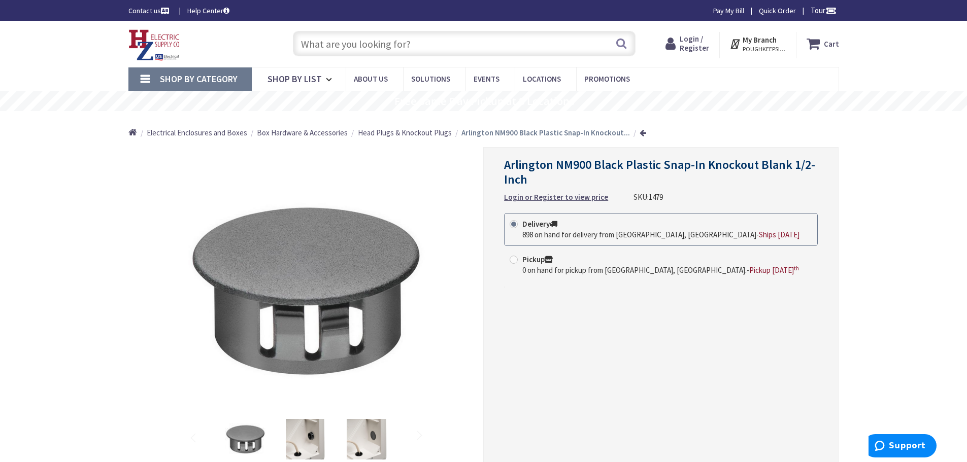
click at [456, 45] on input "text" at bounding box center [464, 43] width 343 height 25
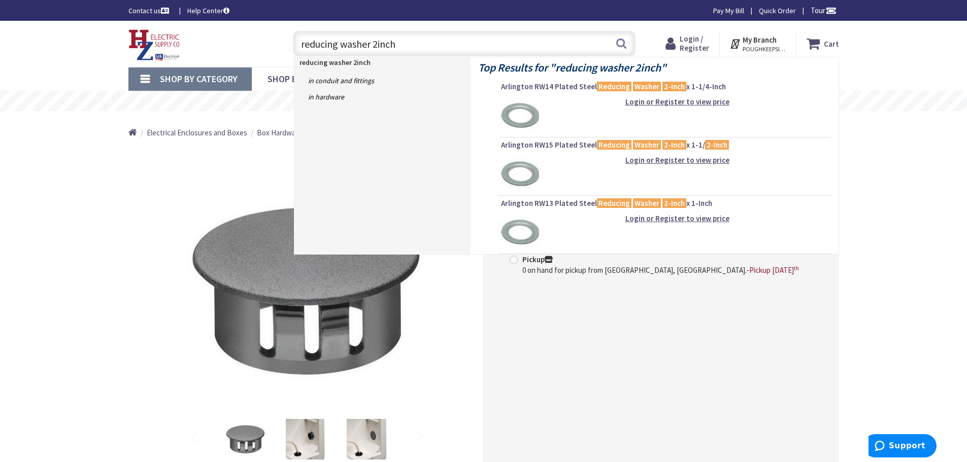
type input "reducing washer 2inch"
click at [689, 143] on span "Arlington RW15 Plated Steel Reducing Washer 2-Inch x 1-1/ 2-Inch" at bounding box center [664, 145] width 327 height 10
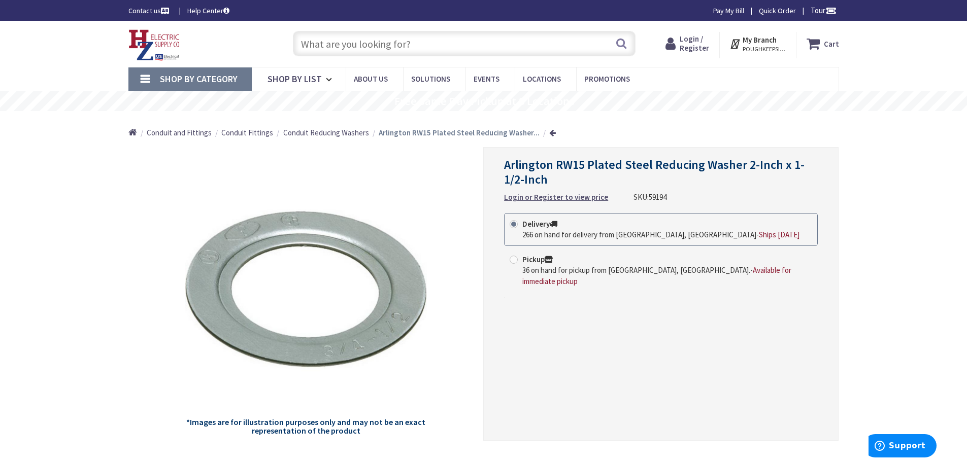
click at [452, 43] on input "text" at bounding box center [464, 43] width 343 height 25
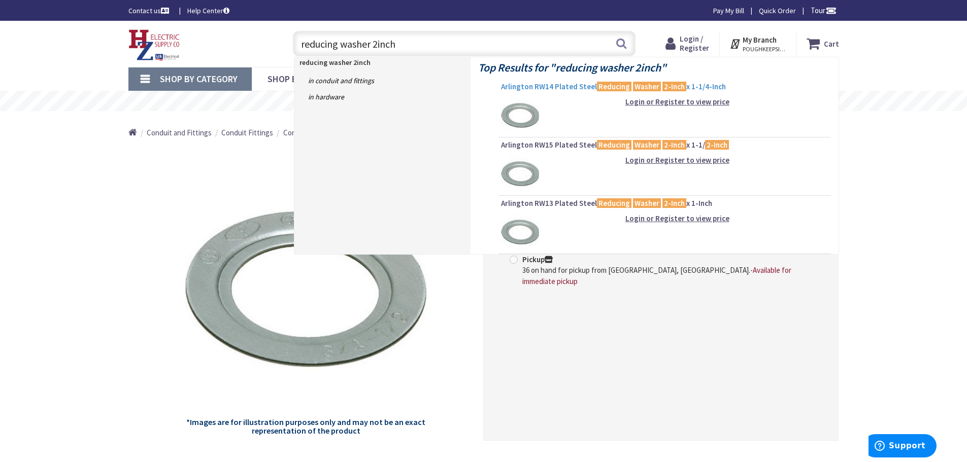
type input "reducing washer 2inch"
click at [675, 82] on mark "2-Inch" at bounding box center [674, 86] width 24 height 13
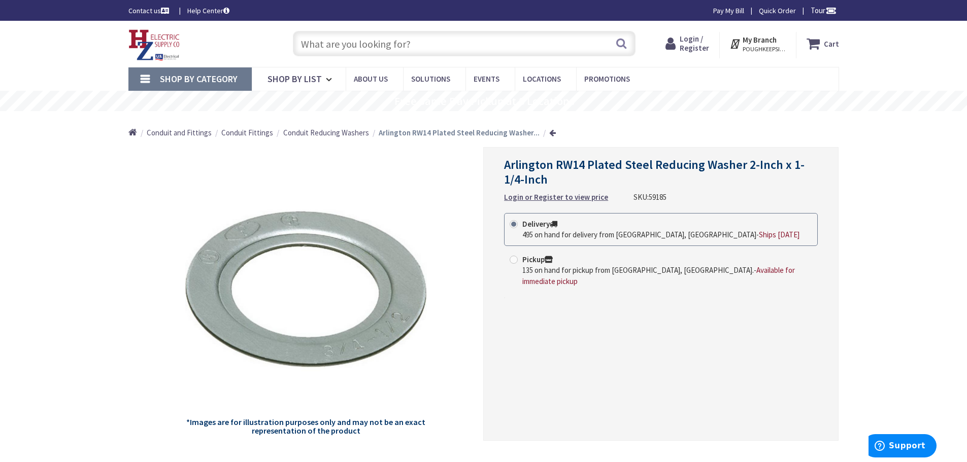
click at [426, 42] on input "text" at bounding box center [464, 43] width 343 height 25
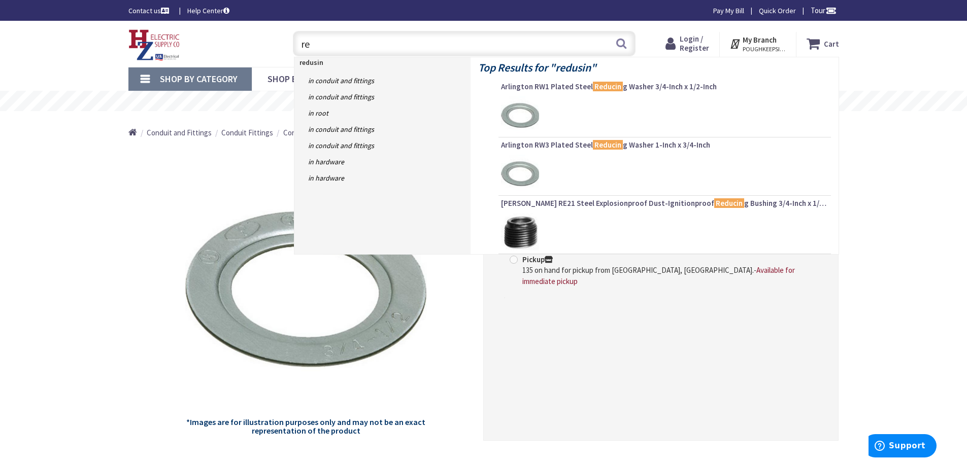
type input "r"
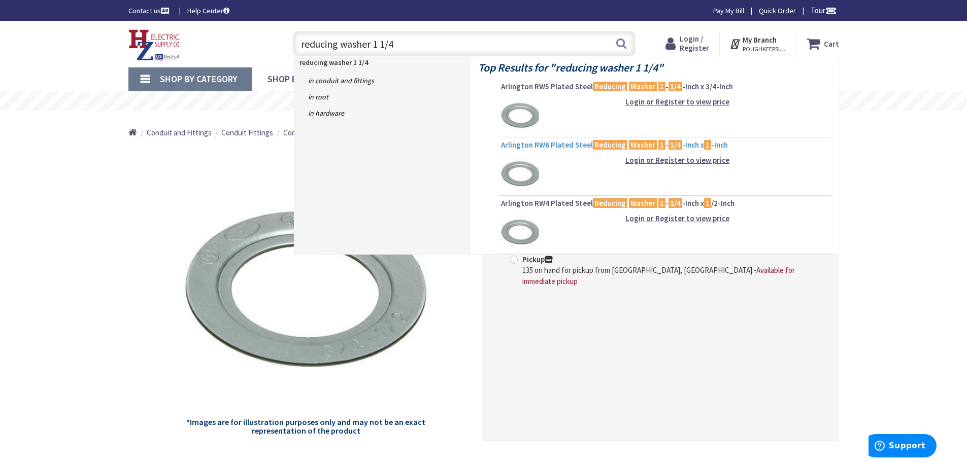
type input "reducing washer 1 1/4"
click at [683, 143] on span "Arlington RW6 Plated Steel Reducing Washer 1 - 1/4 -Inch x 1 -Inch" at bounding box center [664, 145] width 327 height 10
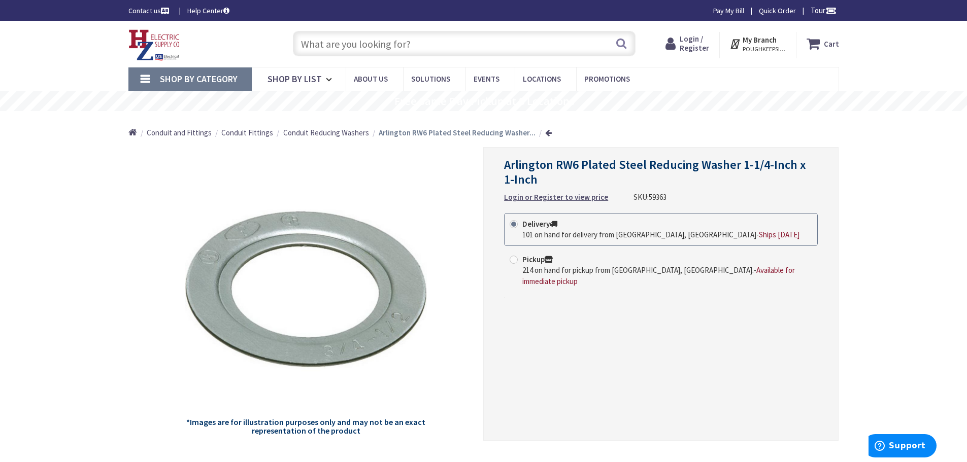
click at [393, 40] on input "text" at bounding box center [464, 43] width 343 height 25
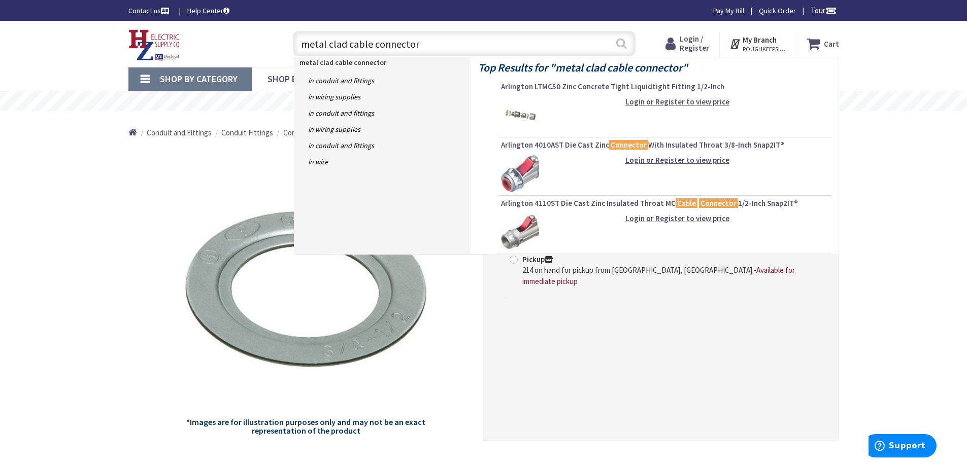
type input "metal clad cable connector"
click at [621, 41] on button "Search" at bounding box center [621, 43] width 13 height 23
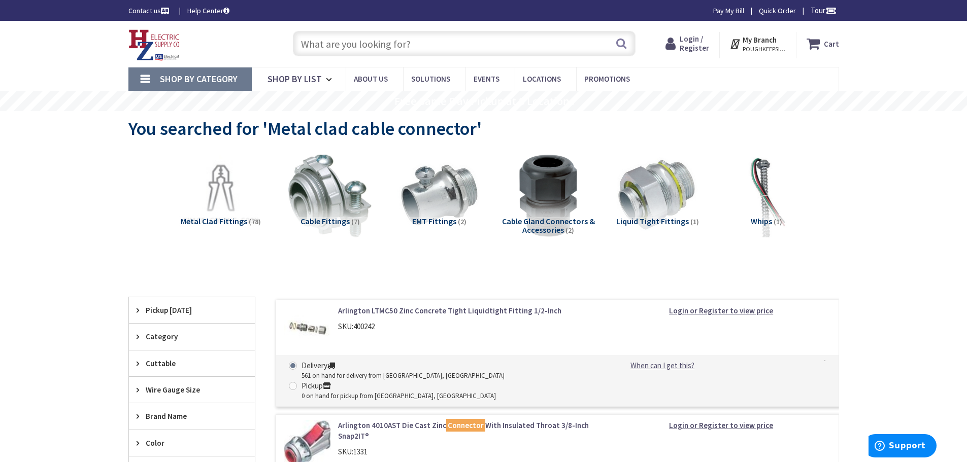
click at [495, 43] on input "text" at bounding box center [464, 43] width 343 height 25
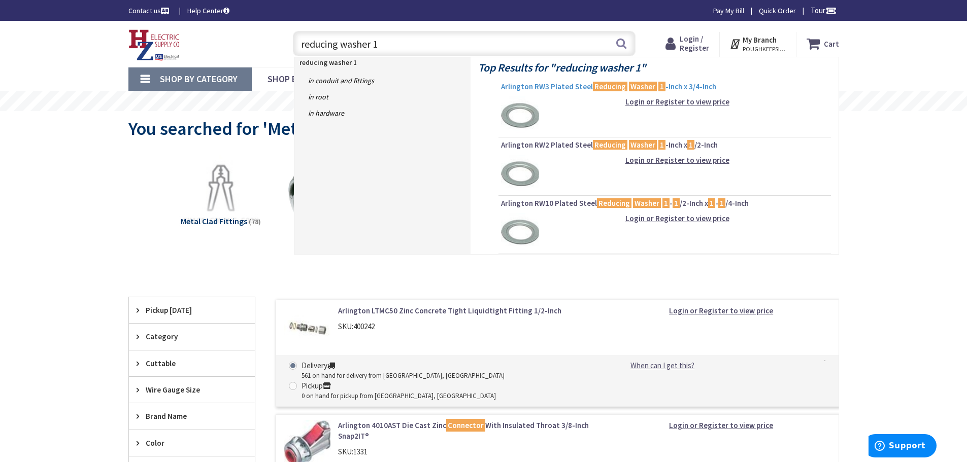
type input "reducing washer 1"
click at [689, 86] on span "Arlington RW3 Plated Steel Reducing Washer 1 -Inch x 3/4-Inch" at bounding box center [664, 87] width 327 height 10
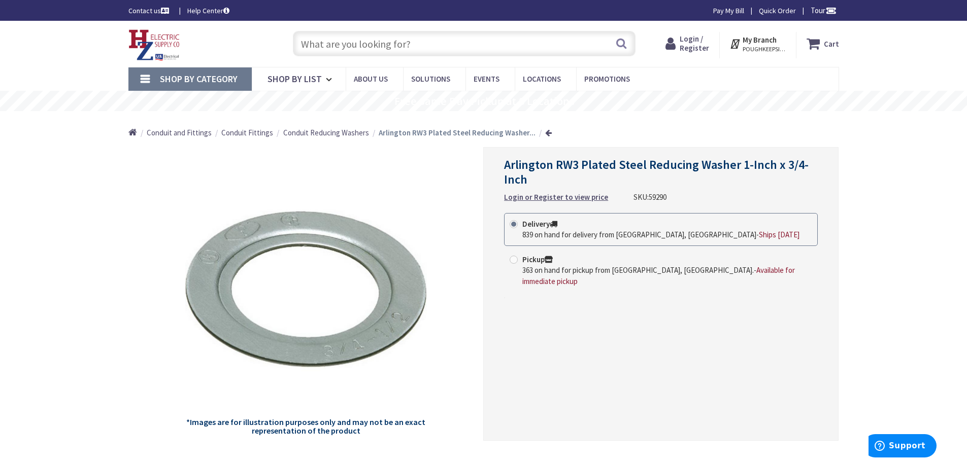
click at [413, 43] on input "text" at bounding box center [464, 43] width 343 height 25
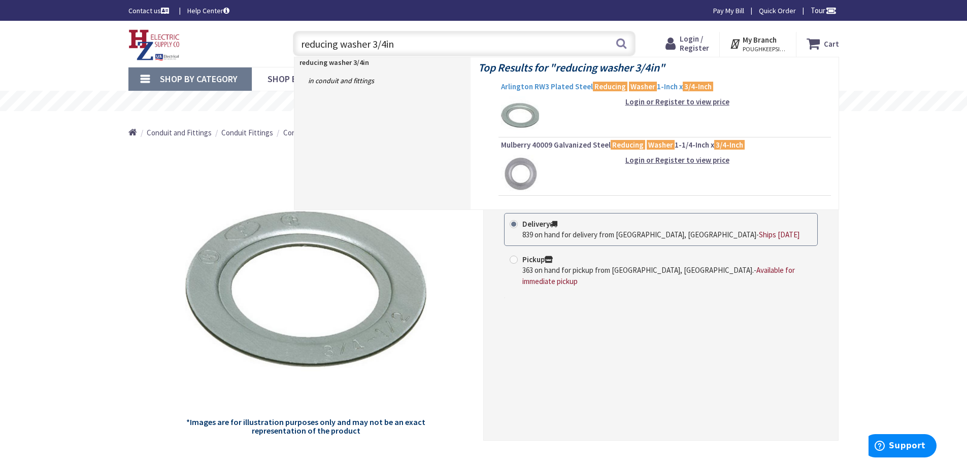
type input "reducing washer 3/4in"
click at [569, 86] on span "Arlington RW3 Plated Steel Reducing Washer 1-Inch x 3/4-Inch" at bounding box center [664, 87] width 327 height 10
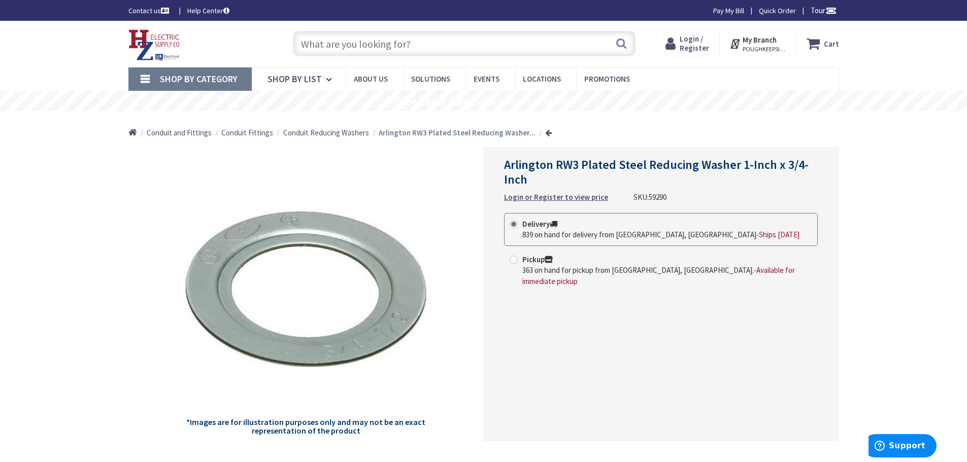
click at [387, 44] on input "text" at bounding box center [464, 43] width 343 height 25
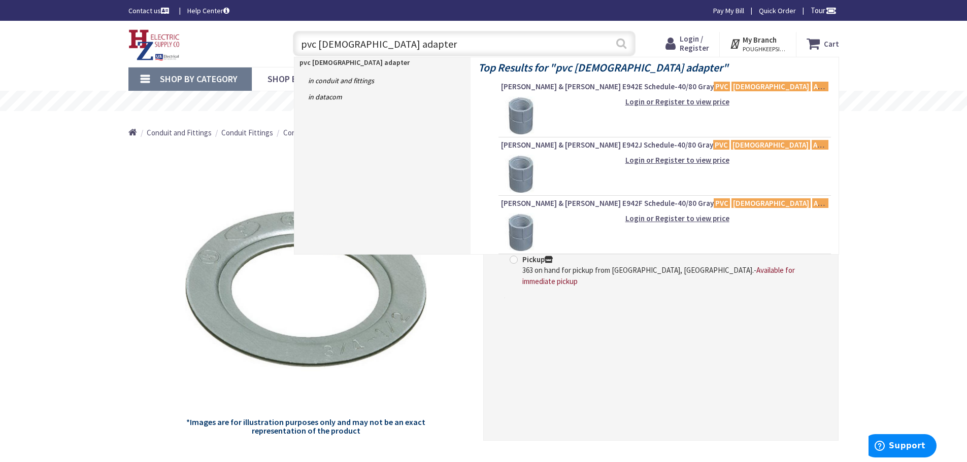
type input "pvc [DEMOGRAPHIC_DATA] adapter"
click at [624, 44] on button "Search" at bounding box center [621, 43] width 13 height 23
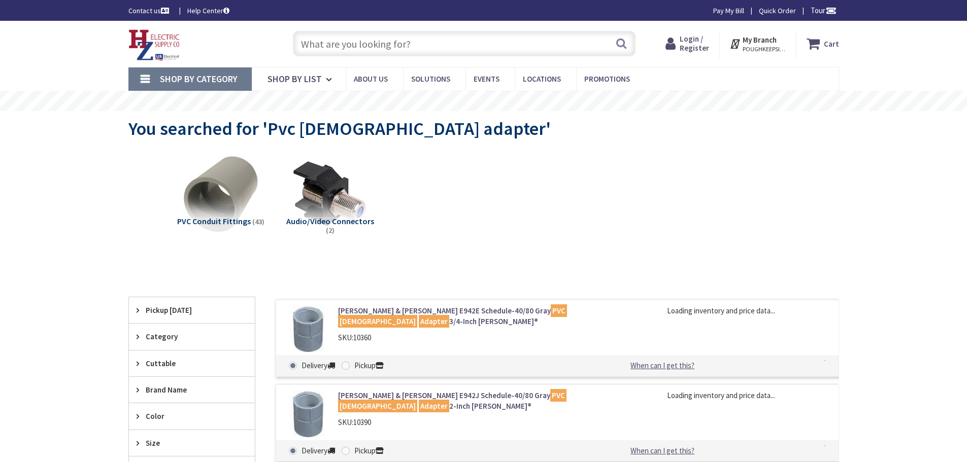
type input "[GEOGRAPHIC_DATA], [STREET_ADDRESS][US_STATE]"
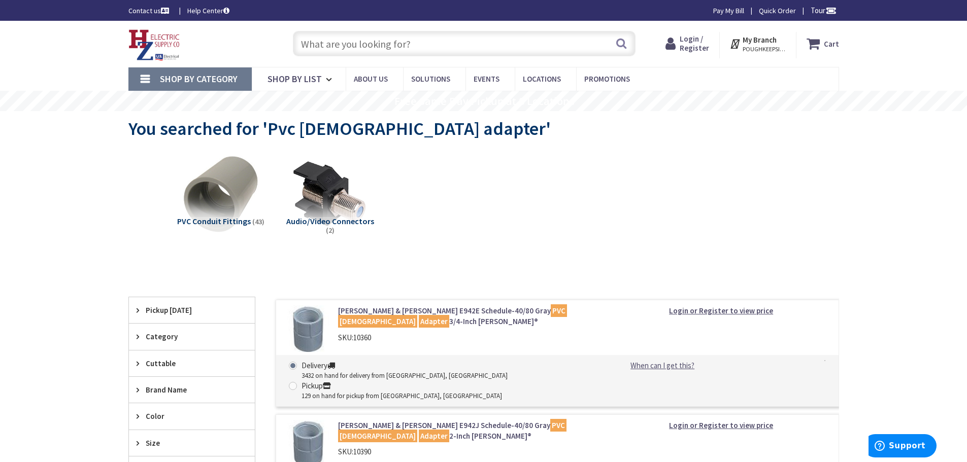
click at [470, 309] on link "Thomas & Betts E942E Schedule-40/80 Gray PVC Female Adapter 3/4-Inch Carlon®" at bounding box center [467, 317] width 258 height 22
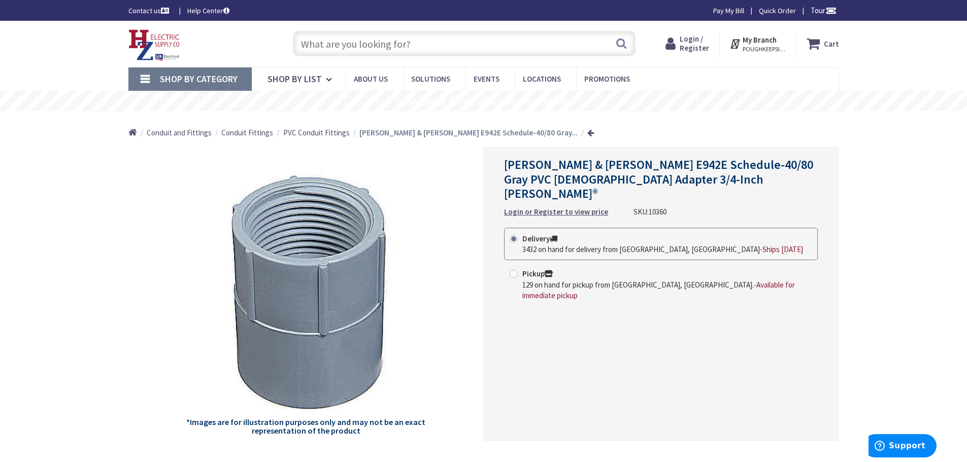
click at [445, 42] on input "text" at bounding box center [464, 43] width 343 height 25
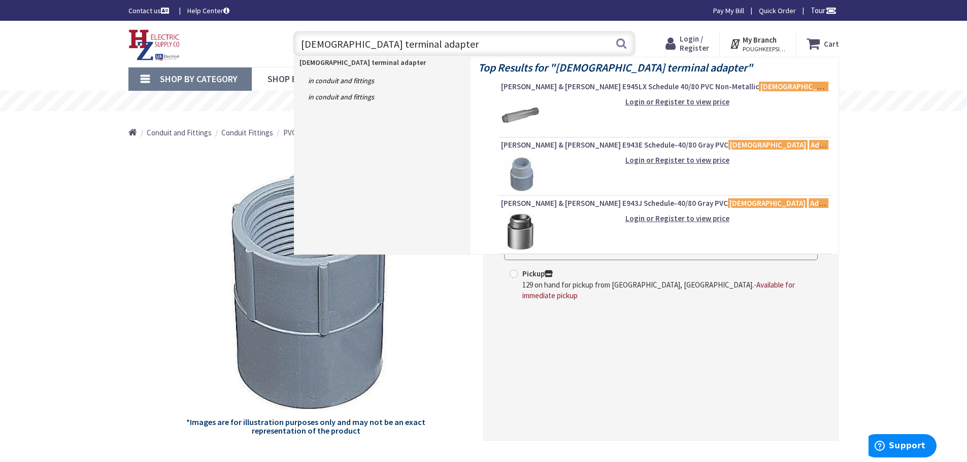
drag, startPoint x: 428, startPoint y: 41, endPoint x: 267, endPoint y: 47, distance: 161.6
click at [269, 47] on div "Toggle Nav [DEMOGRAPHIC_DATA] terminal adapter [DEMOGRAPHIC_DATA] terminal adap…" at bounding box center [484, 44] width 726 height 34
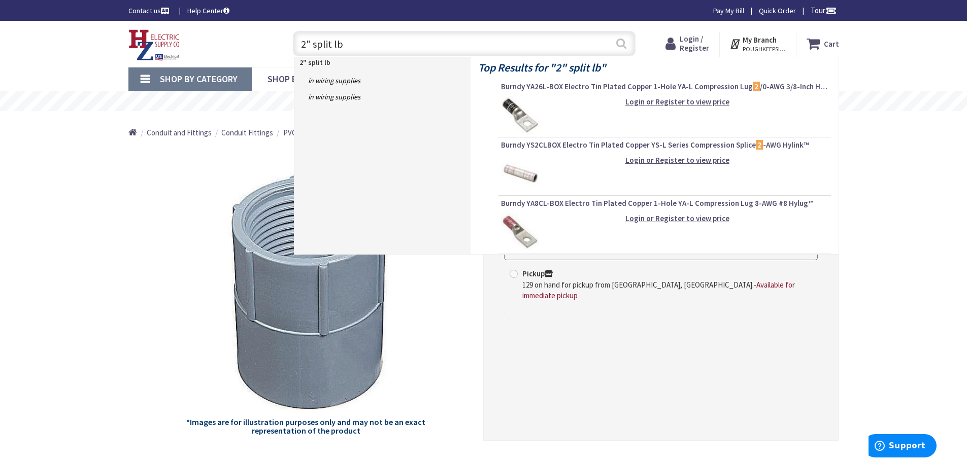
type input "2" split lb"
click at [621, 44] on button "Search" at bounding box center [621, 43] width 13 height 23
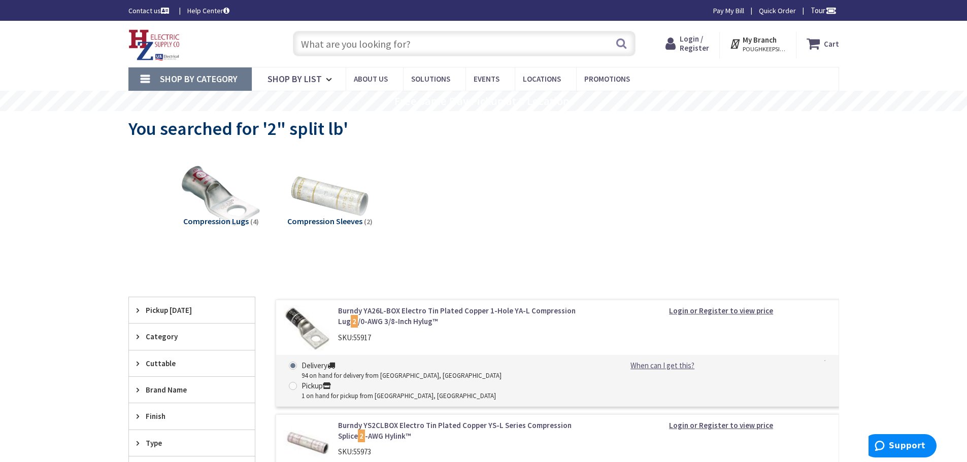
click at [430, 40] on input "text" at bounding box center [464, 43] width 343 height 25
click at [449, 49] on input "text" at bounding box center [464, 43] width 343 height 25
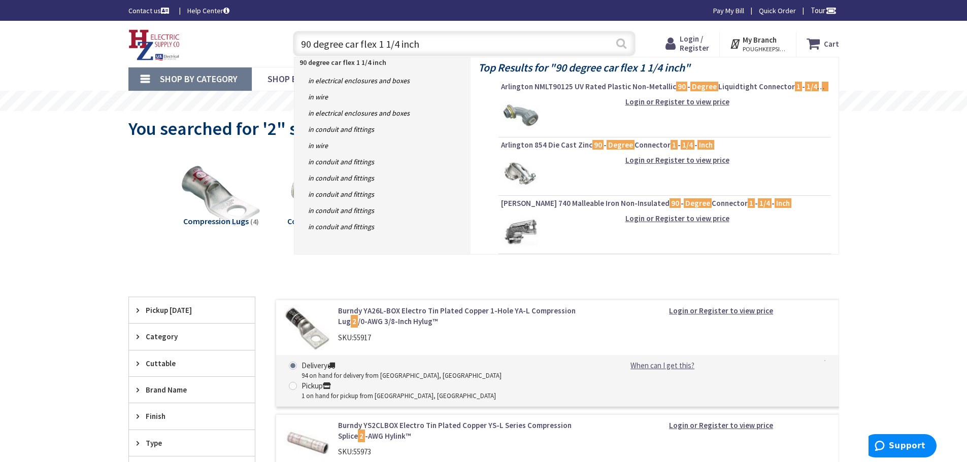
type input "90 degree car flex 1 1/4 inch"
click at [623, 42] on button "Search" at bounding box center [621, 43] width 13 height 23
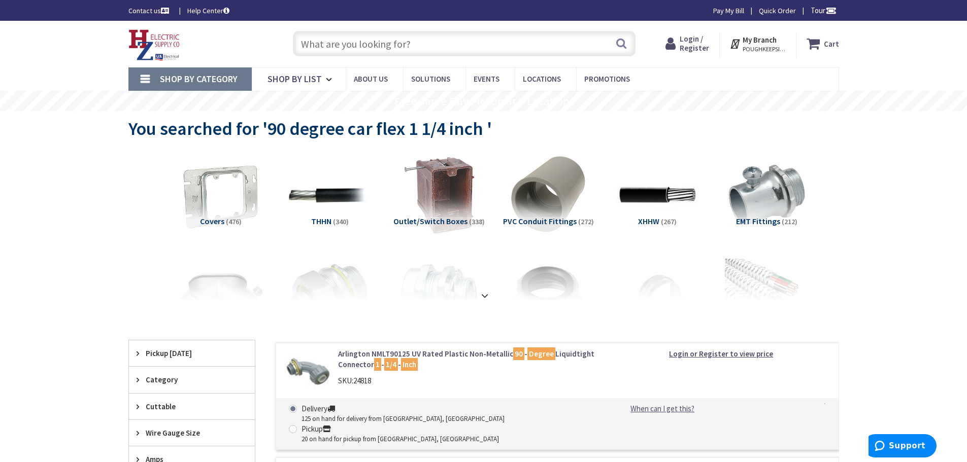
click at [471, 42] on input "text" at bounding box center [464, 43] width 343 height 25
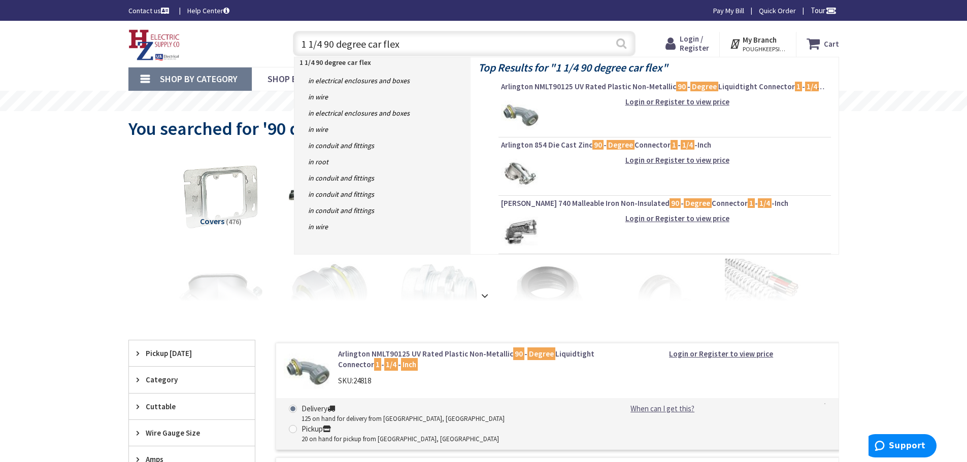
type input "1 1/4 90 degree car flex"
click at [620, 43] on button "Search" at bounding box center [621, 43] width 13 height 23
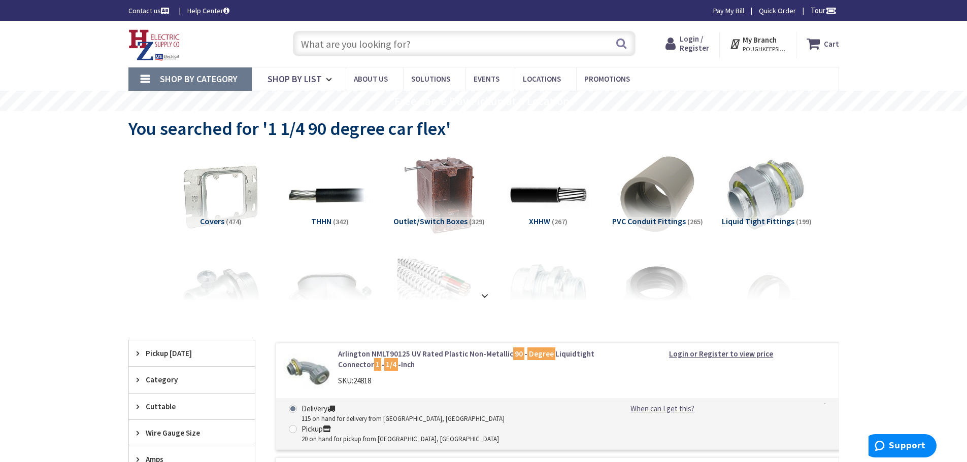
click at [410, 38] on input "text" at bounding box center [464, 43] width 343 height 25
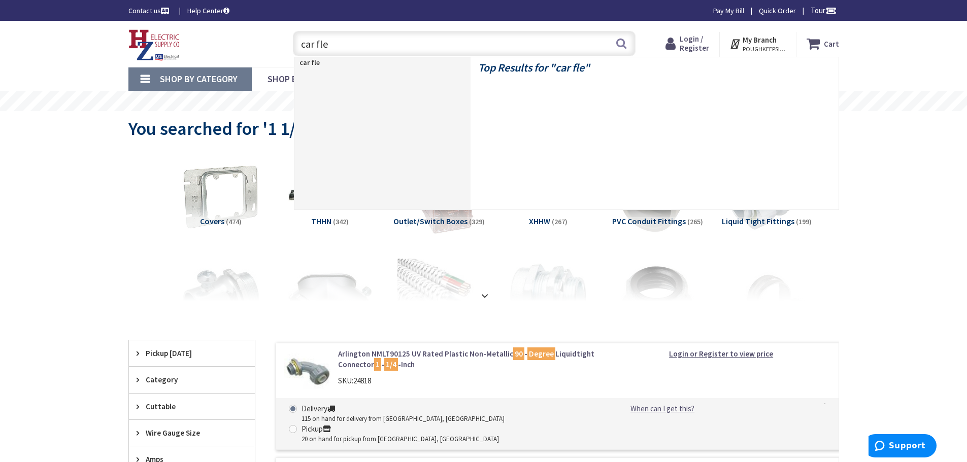
type input "car flex"
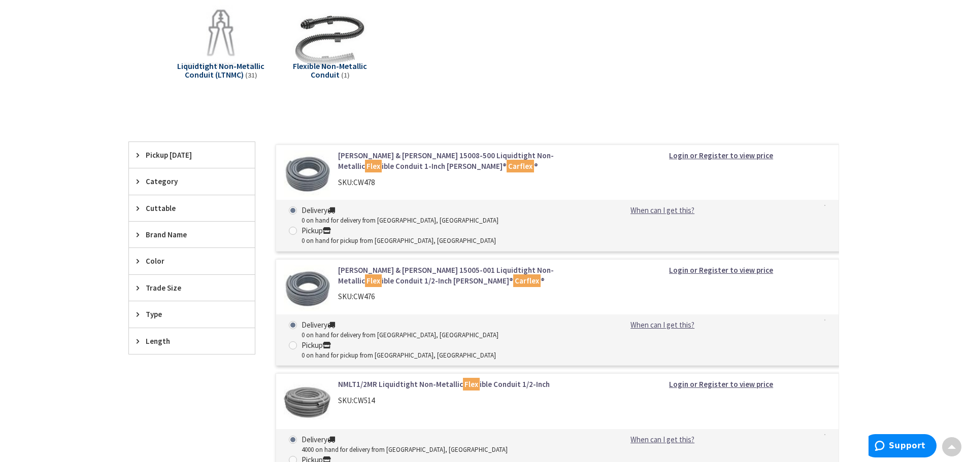
scroll to position [152, 0]
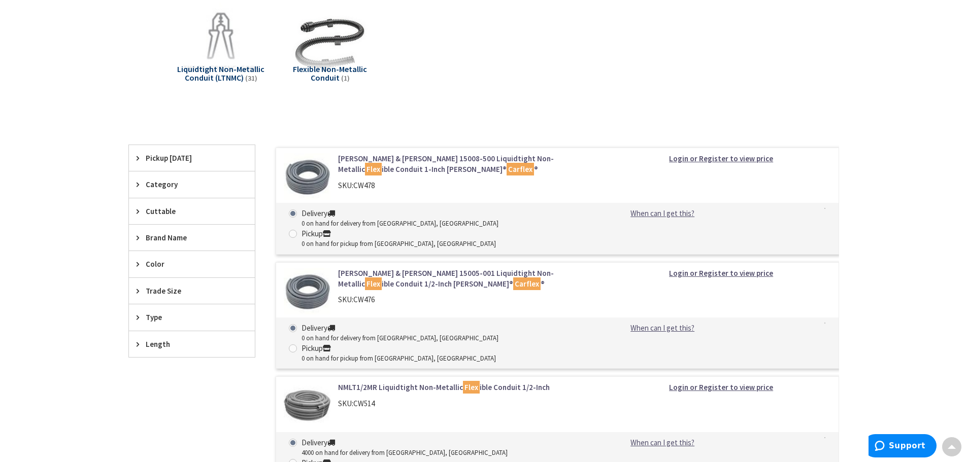
click at [507, 170] on mark "Carflex" at bounding box center [520, 169] width 27 height 13
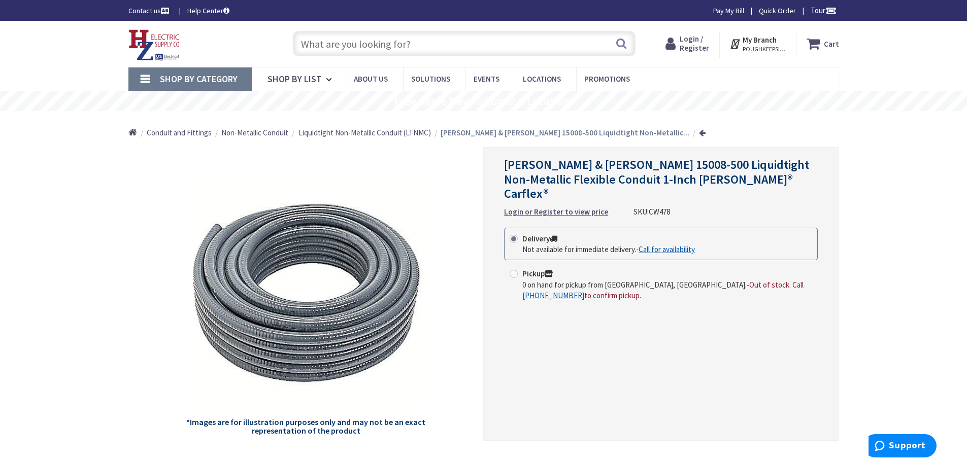
click at [460, 44] on input "text" at bounding box center [464, 43] width 343 height 25
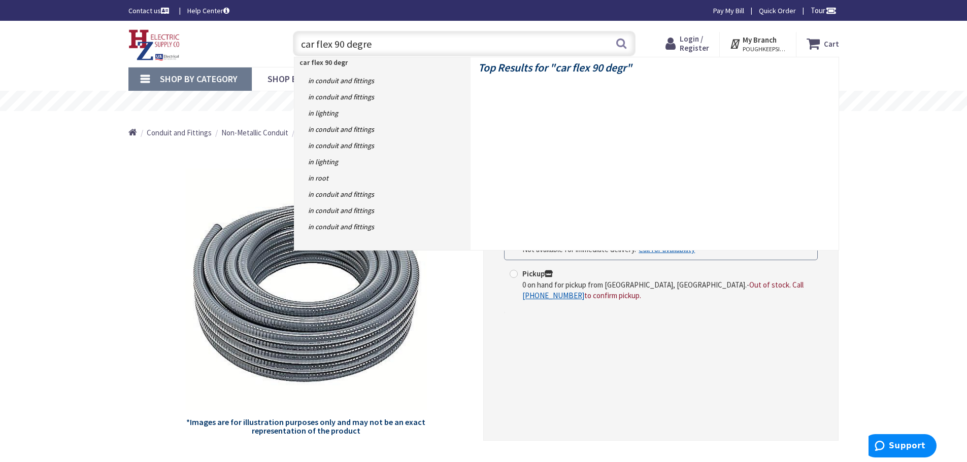
type input "car flex 90 degree"
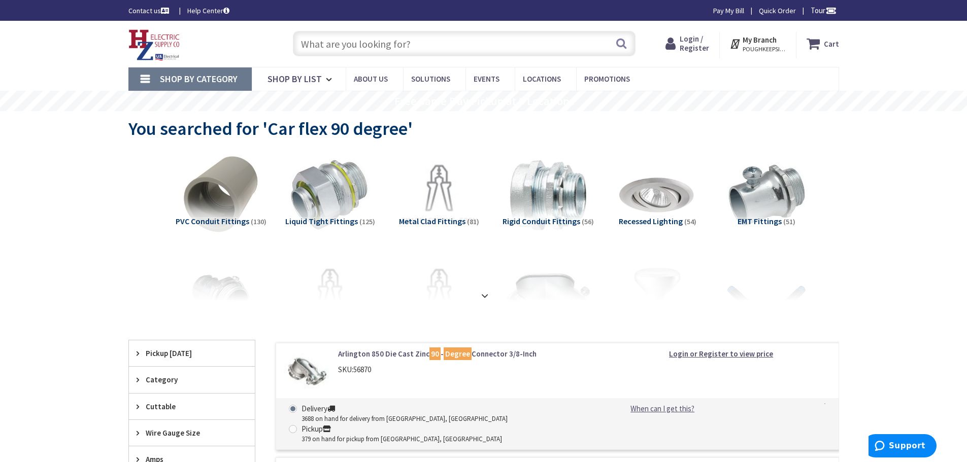
click at [405, 47] on input "text" at bounding box center [464, 43] width 343 height 25
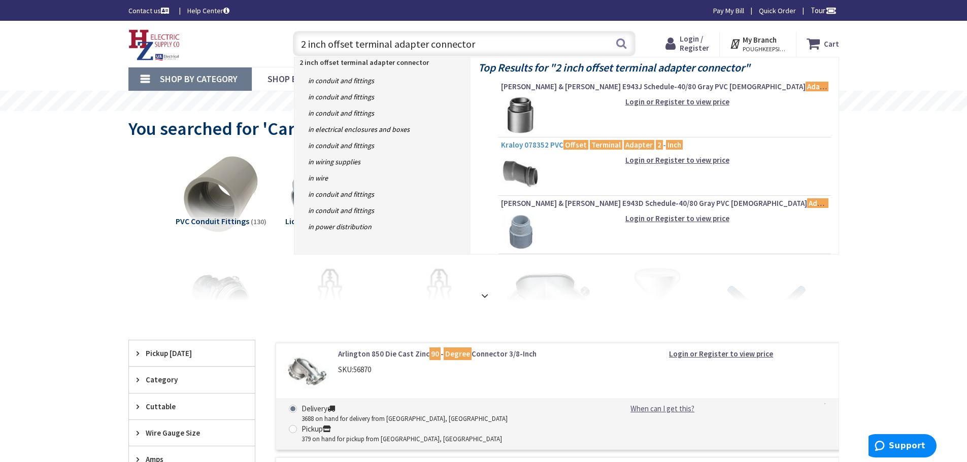
type input "2 inch offset terminal adapter connector"
click at [566, 142] on mark "Offset" at bounding box center [575, 145] width 25 height 13
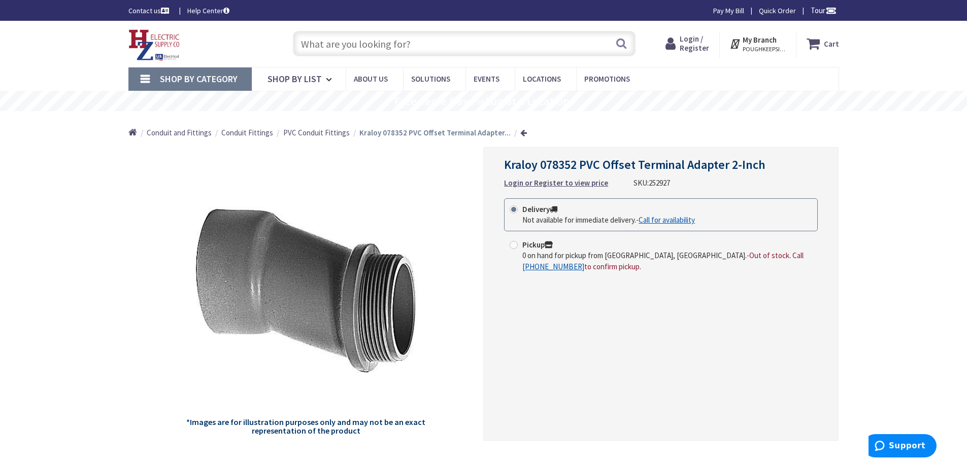
click at [412, 42] on input "text" at bounding box center [464, 43] width 343 height 25
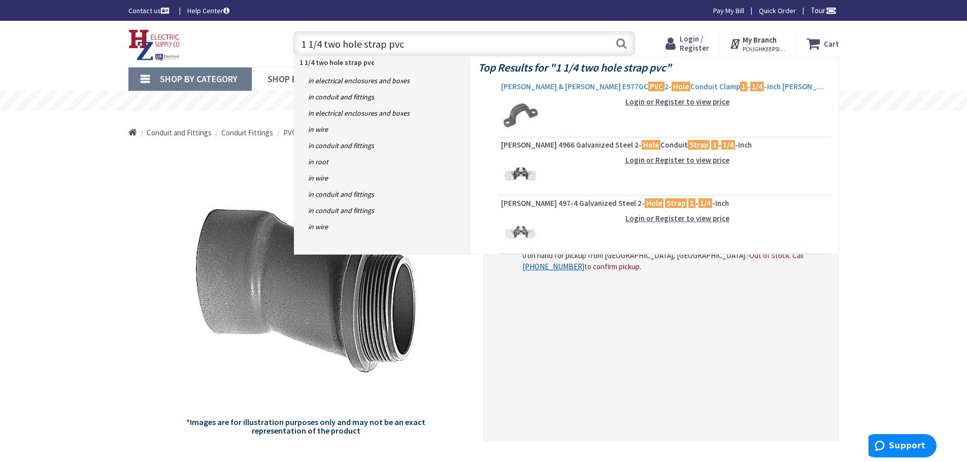
type input "1 1/4 two hole strap pvc"
click at [568, 86] on span "[PERSON_NAME] & [PERSON_NAME] E977GC PVC 2- Hole Conduit Clamp 1 - 1/4 -Inch [P…" at bounding box center [664, 87] width 327 height 10
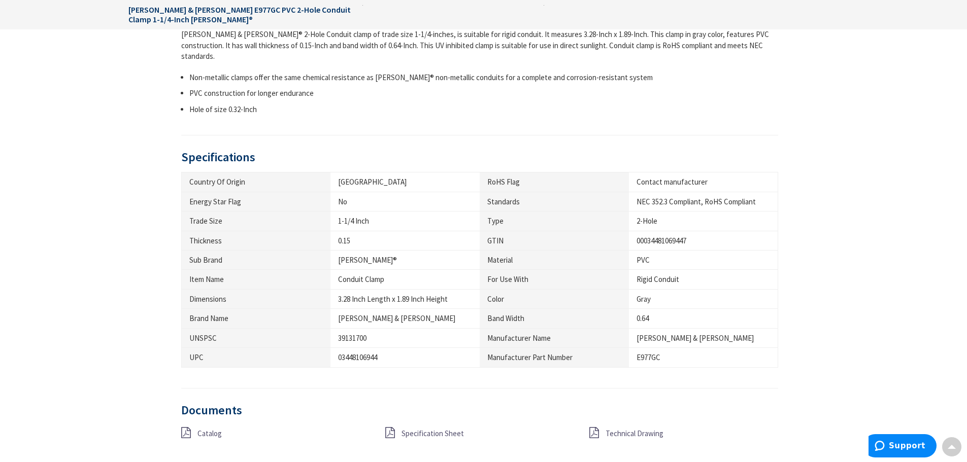
scroll to position [457, 0]
